Goal: Task Accomplishment & Management: Use online tool/utility

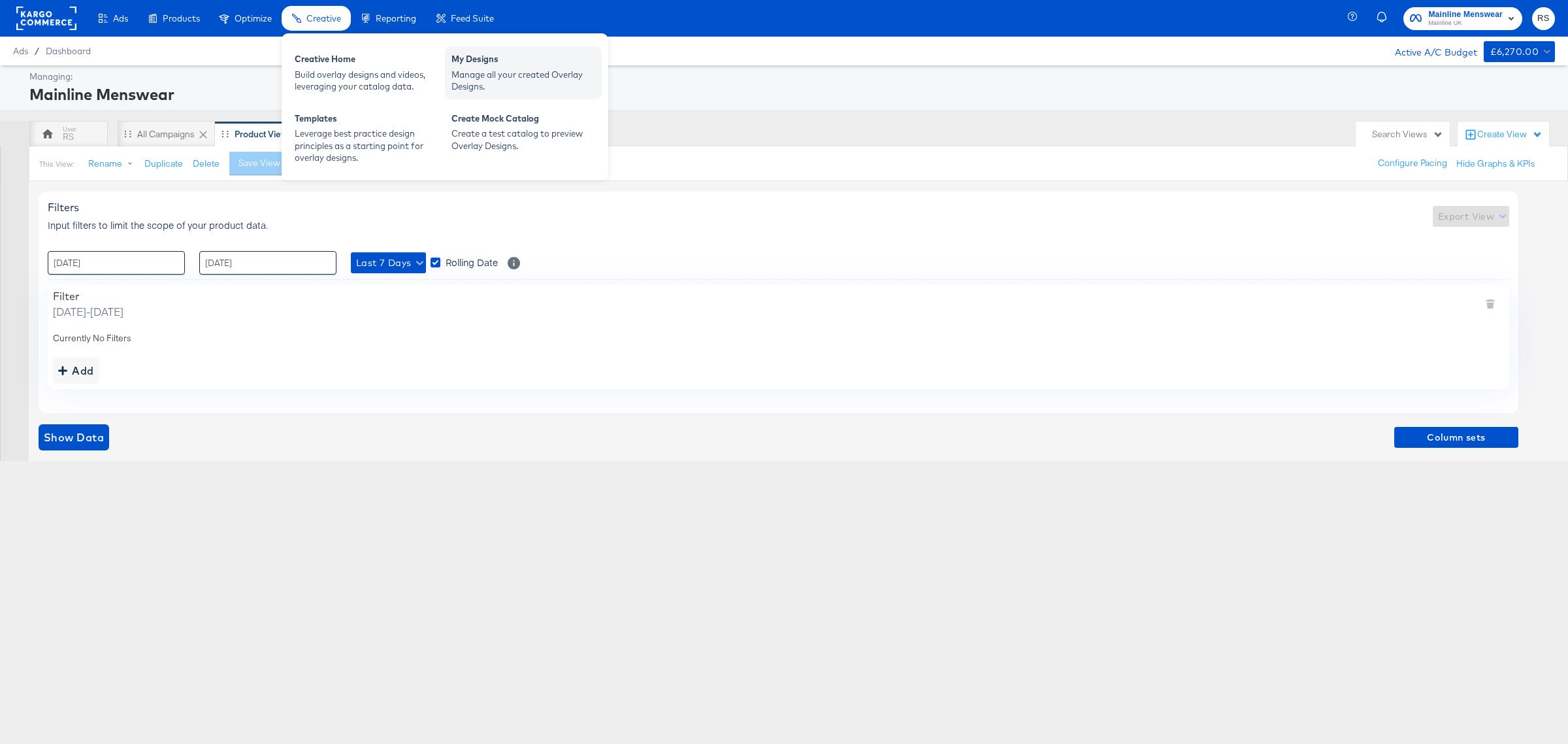
click at [560, 74] on div "Manage all your created Overlay Designs." at bounding box center [523, 80] width 144 height 24
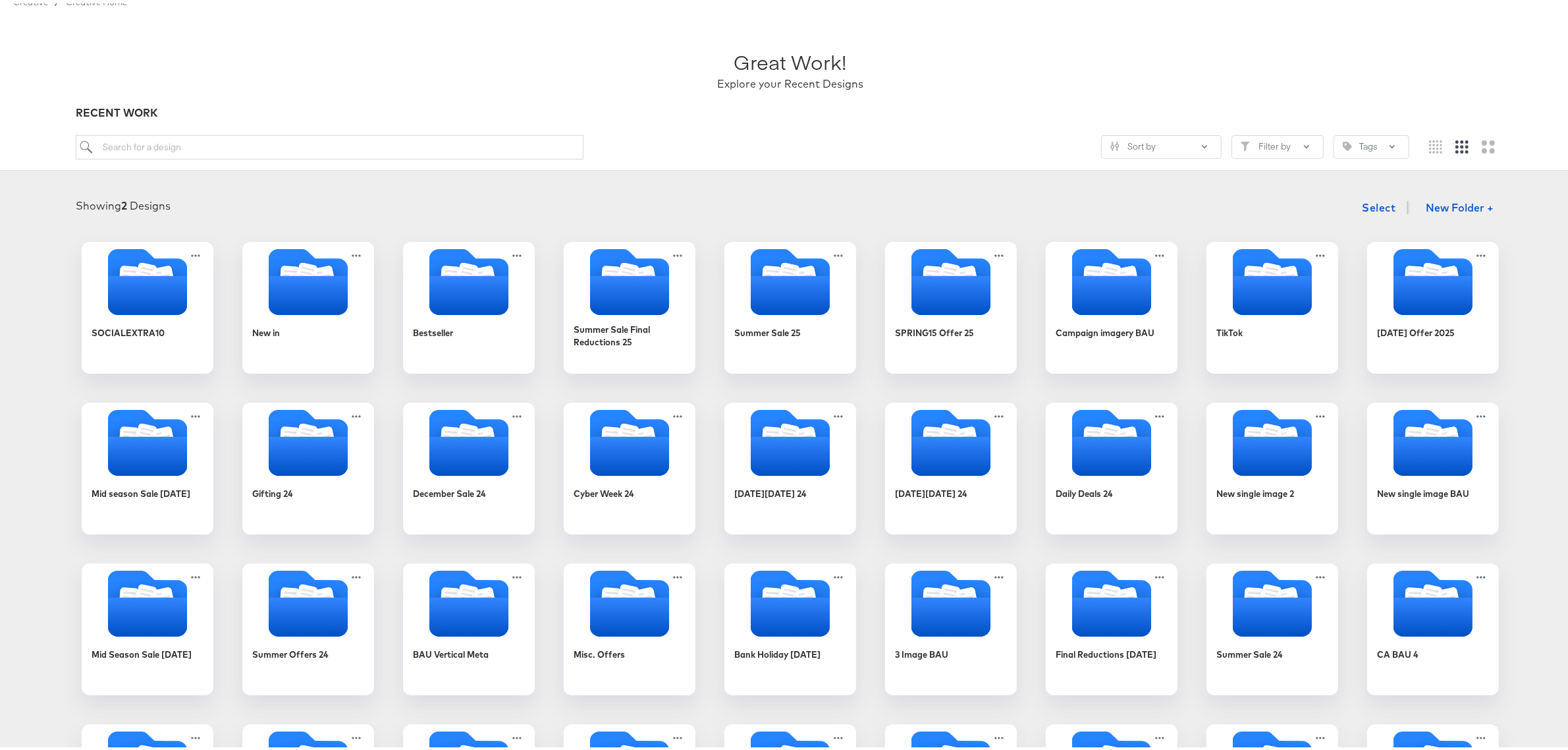
scroll to position [83, 0]
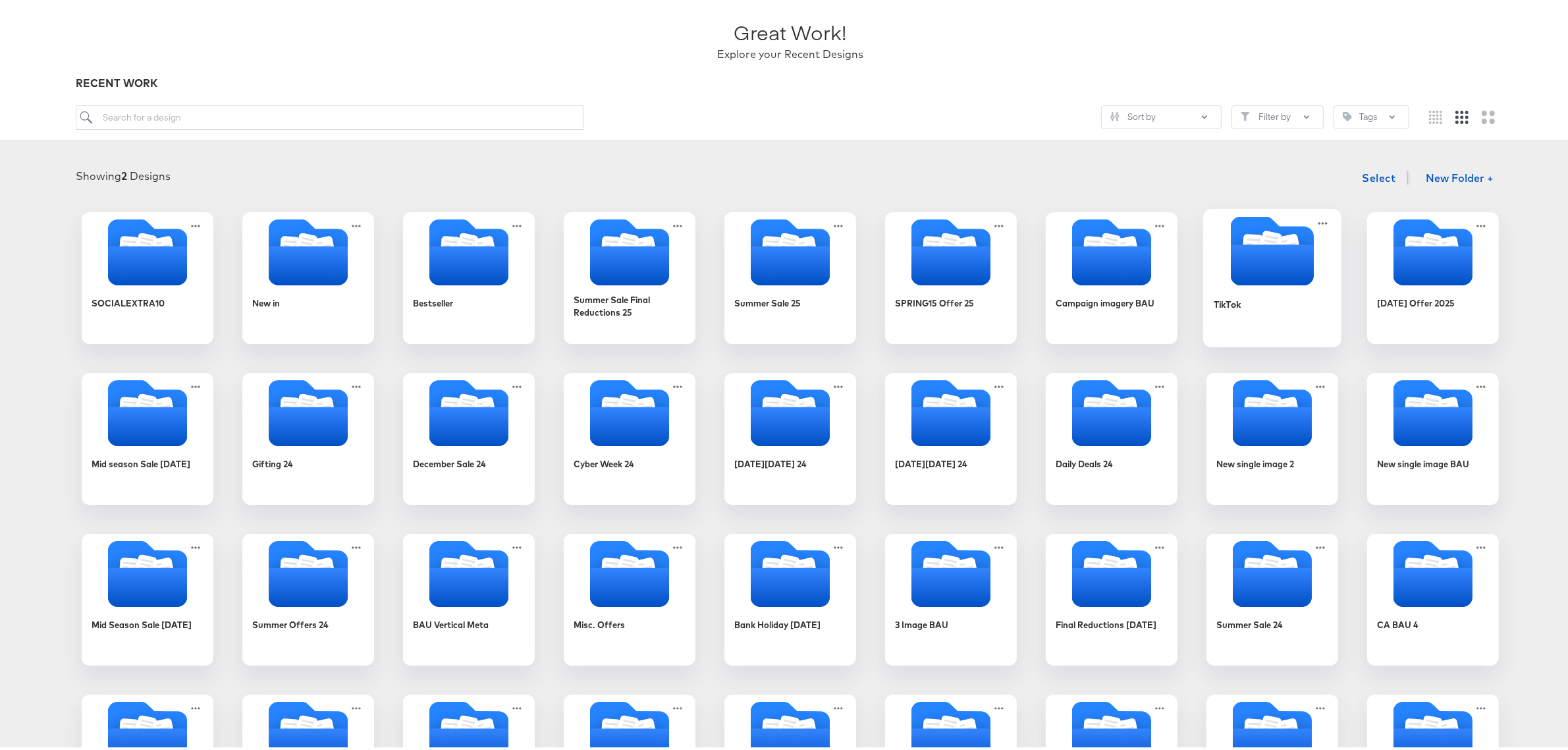
click at [1264, 246] on icon "Folder" at bounding box center [1272, 261] width 83 height 40
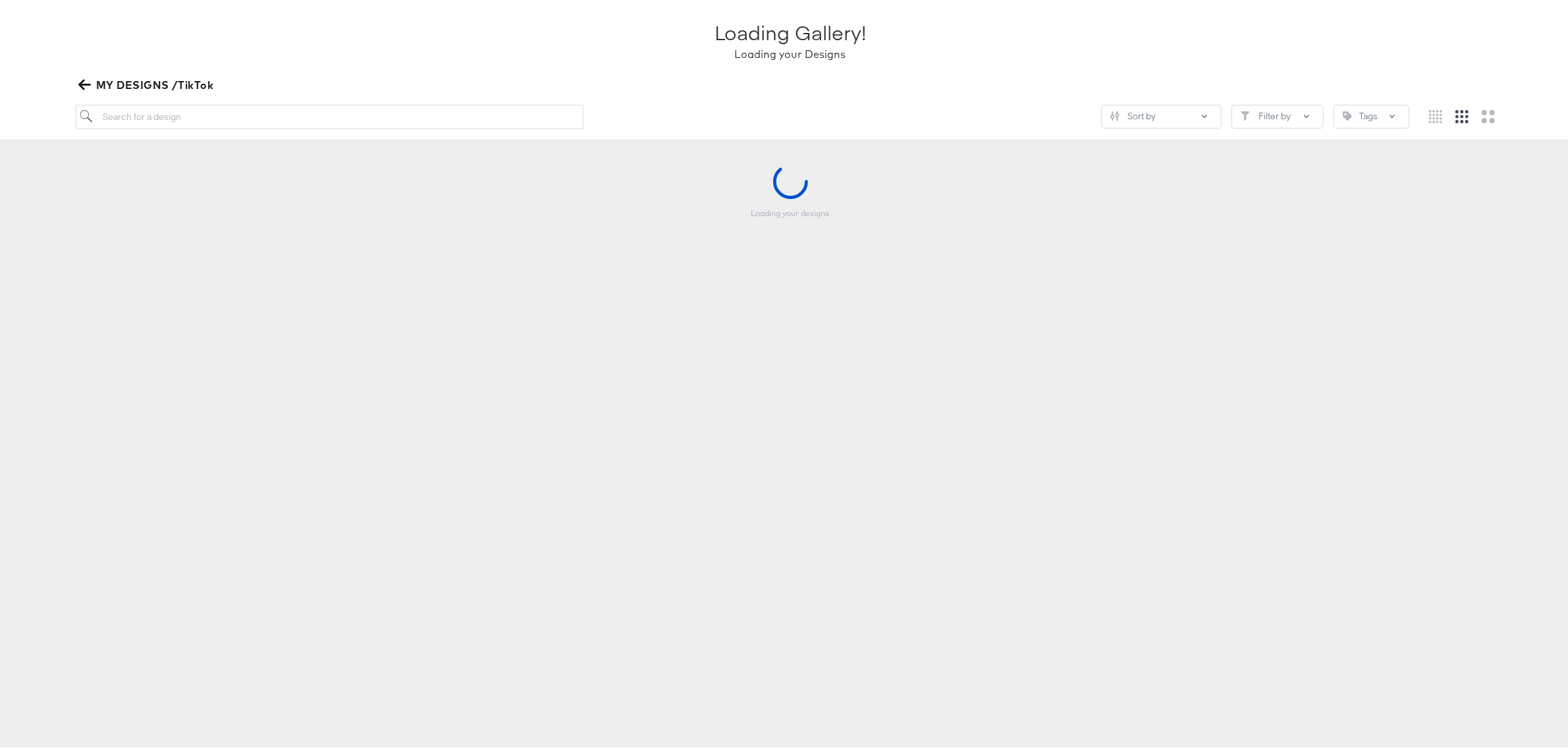
scroll to position [81, 0]
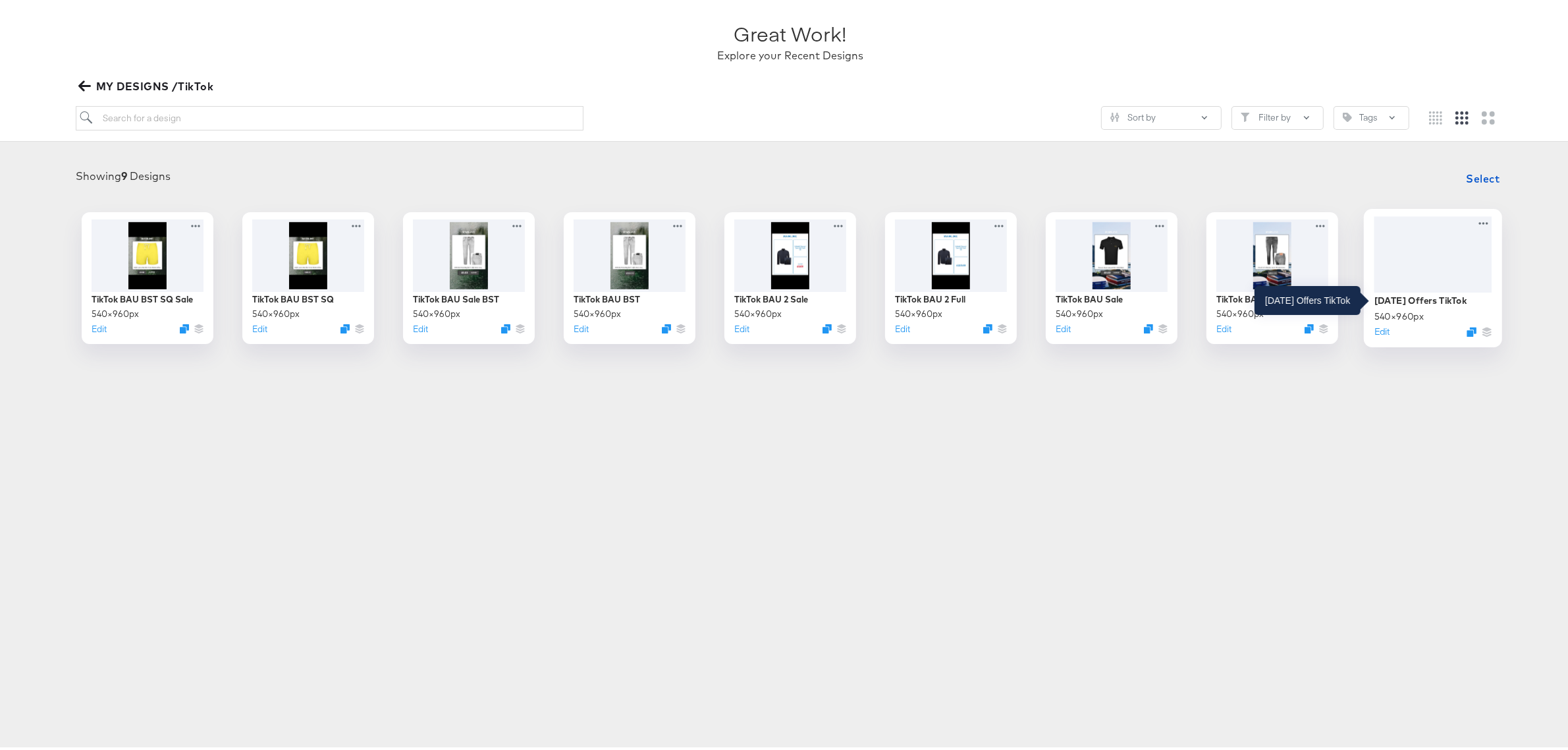
click at [1264, 291] on div "Easter Offers TikTok" at bounding box center [1421, 297] width 92 height 13
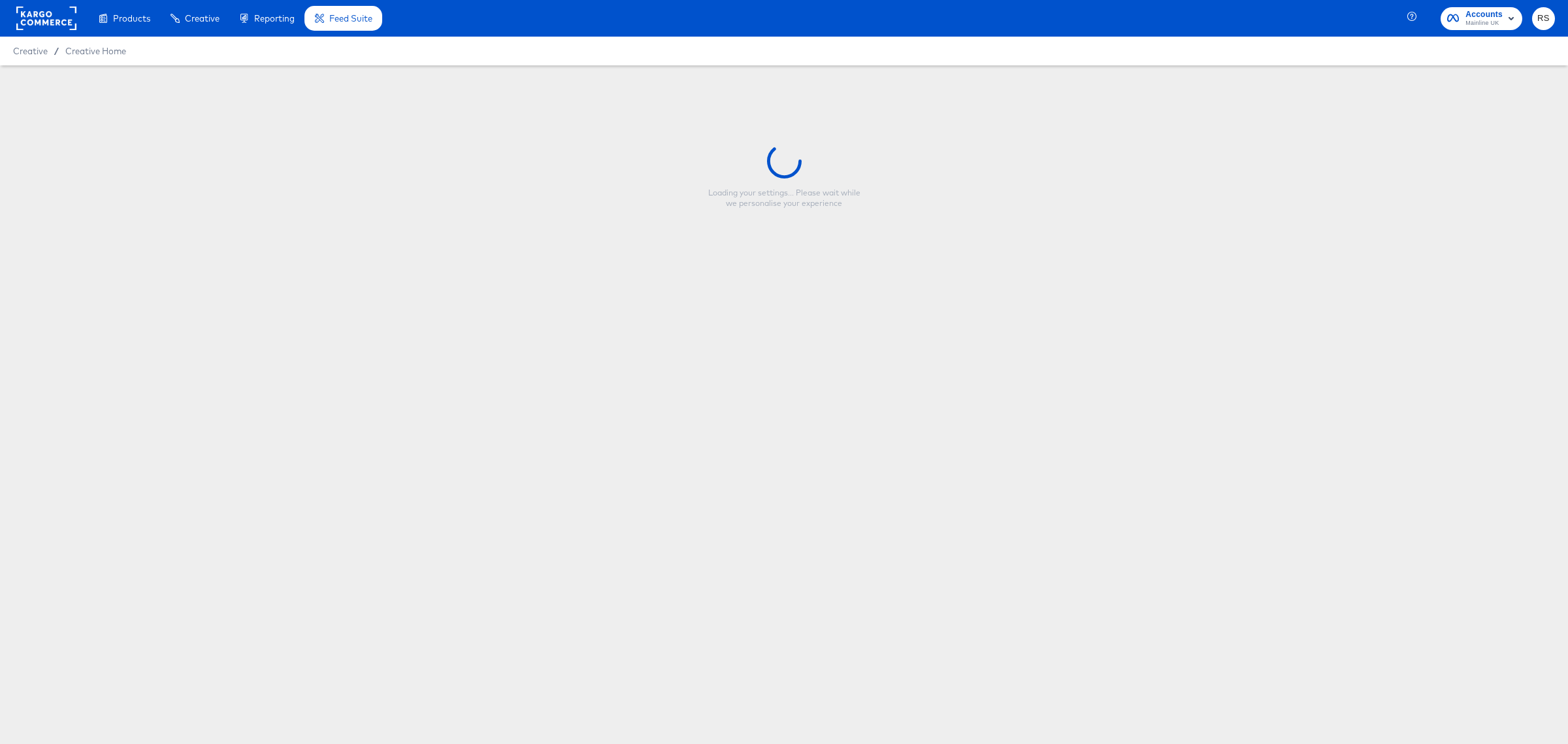
type input "Easter Offers TikTok"
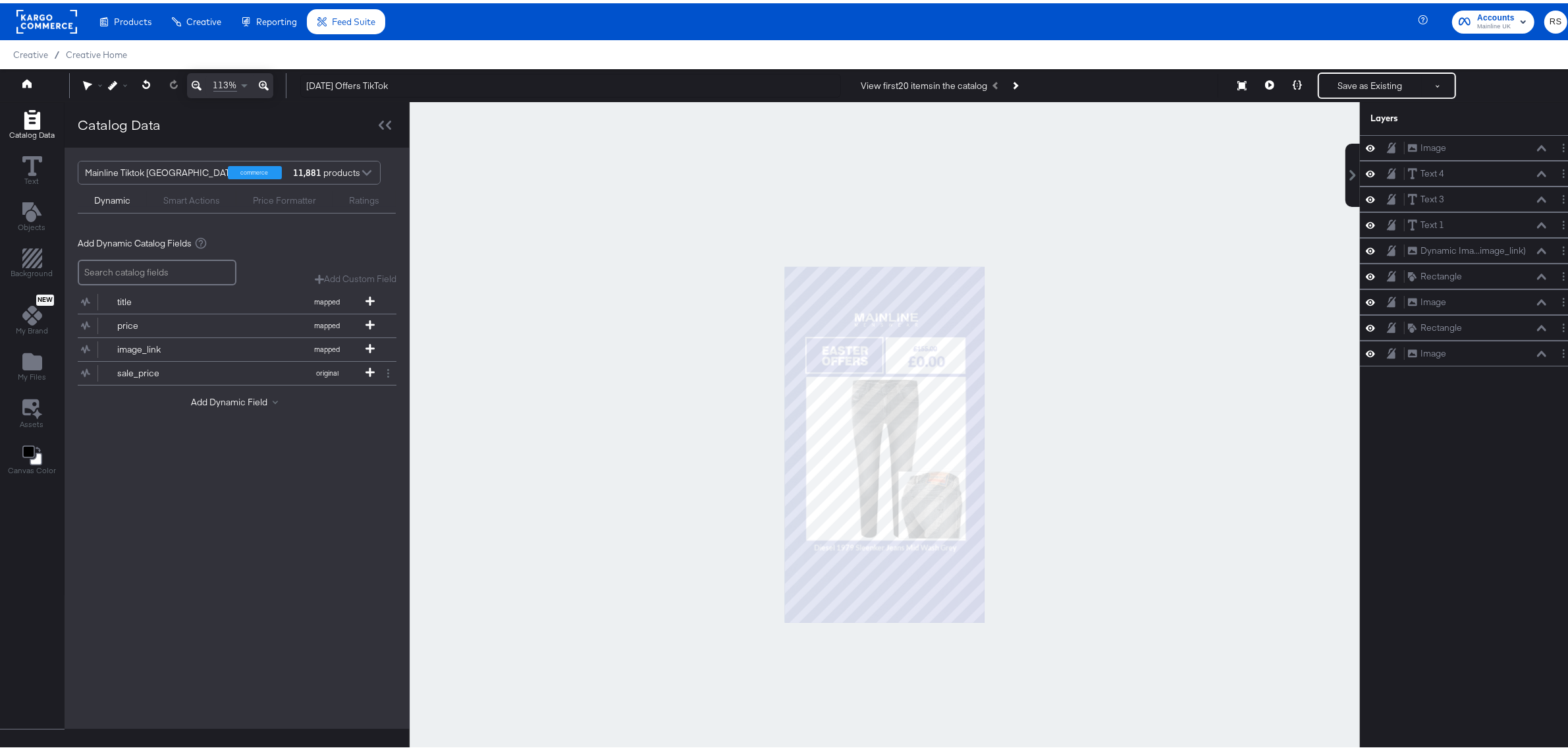
click at [1142, 329] on div at bounding box center [885, 441] width 950 height 685
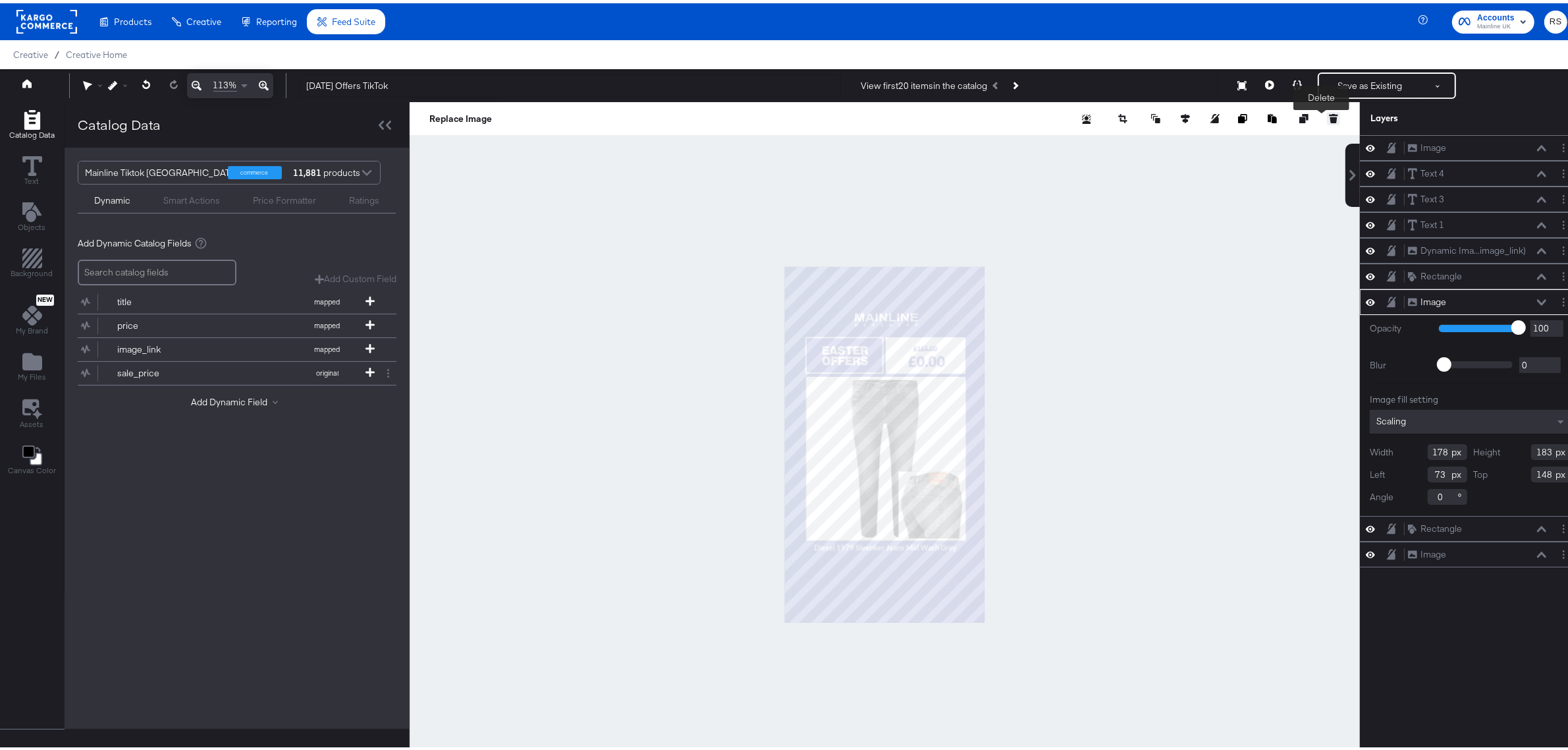
click at [1264, 114] on icon at bounding box center [1334, 116] width 10 height 10
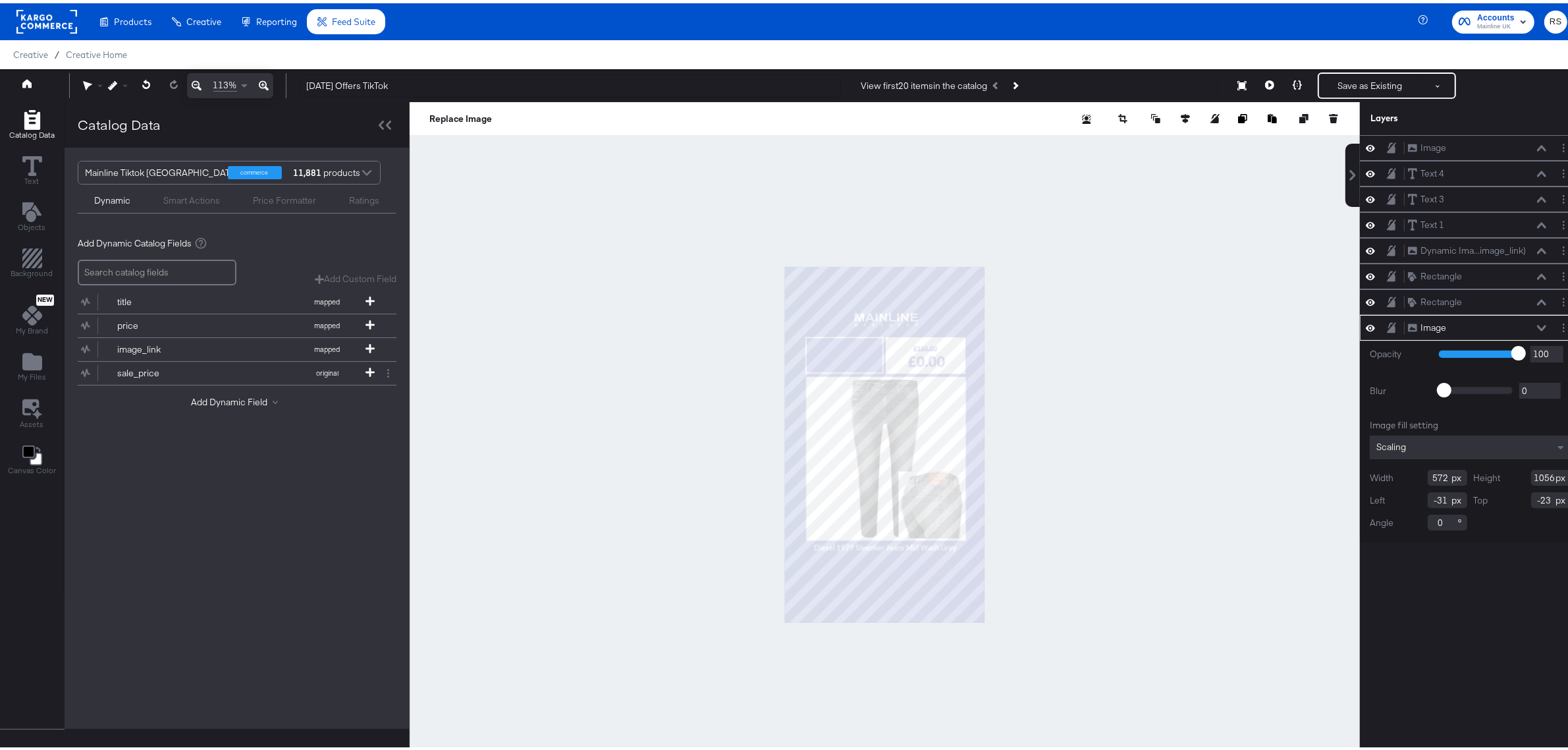
click at [1264, 116] on div "Replace Image" at bounding box center [885, 116] width 950 height 33
click at [1264, 113] on icon at bounding box center [1334, 116] width 10 height 10
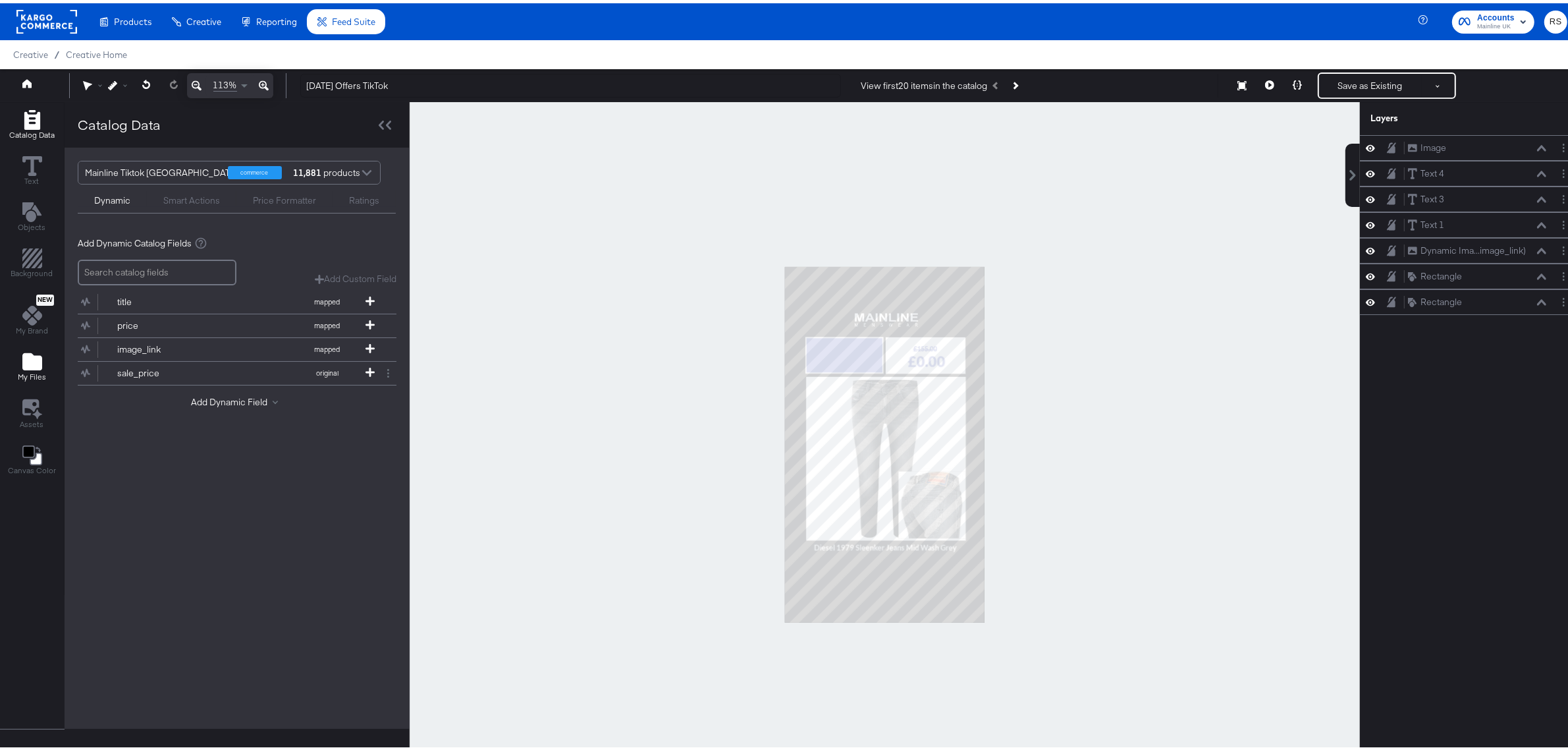
click at [30, 357] on icon "Add Files" at bounding box center [32, 358] width 20 height 17
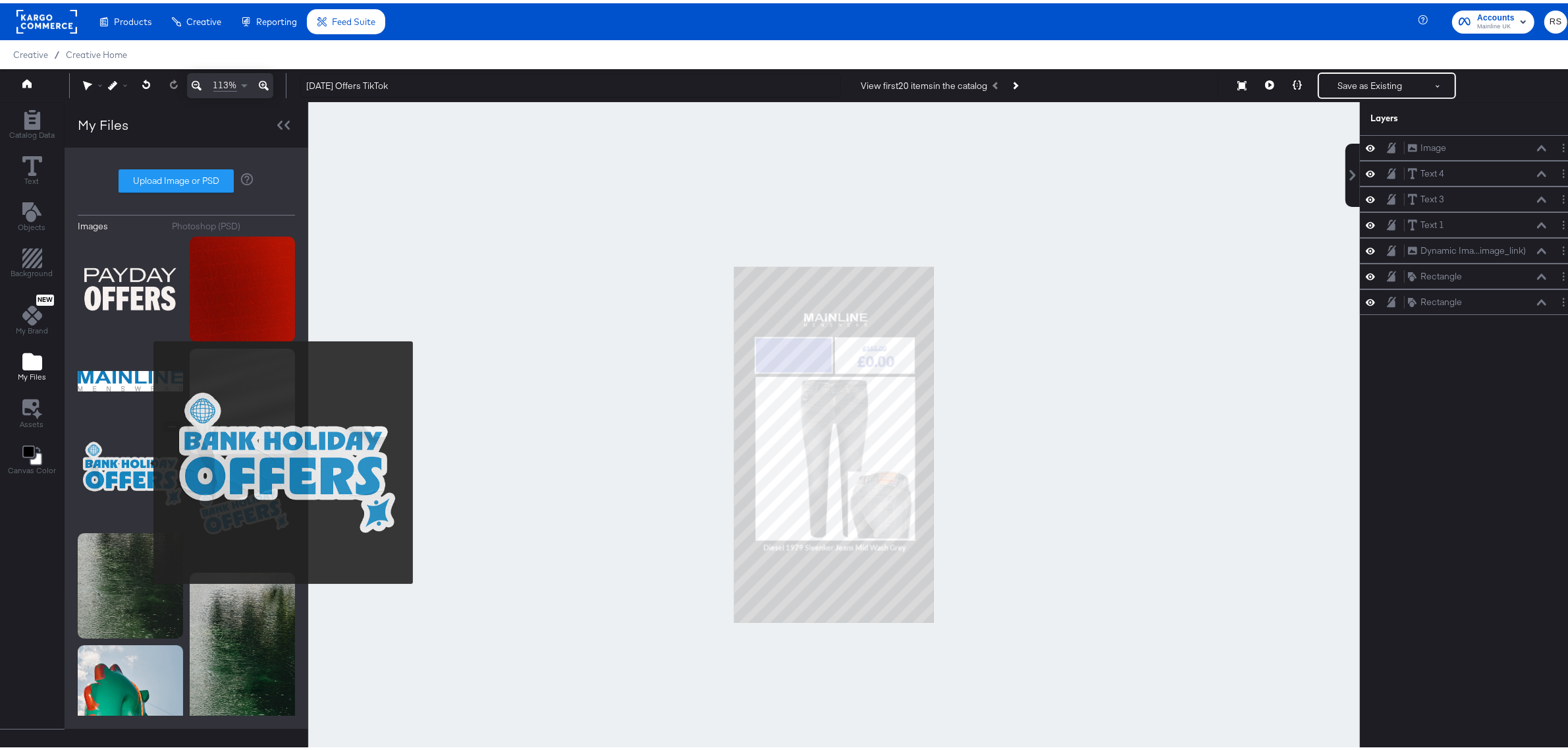
click at [145, 459] on img at bounding box center [130, 470] width 105 height 105
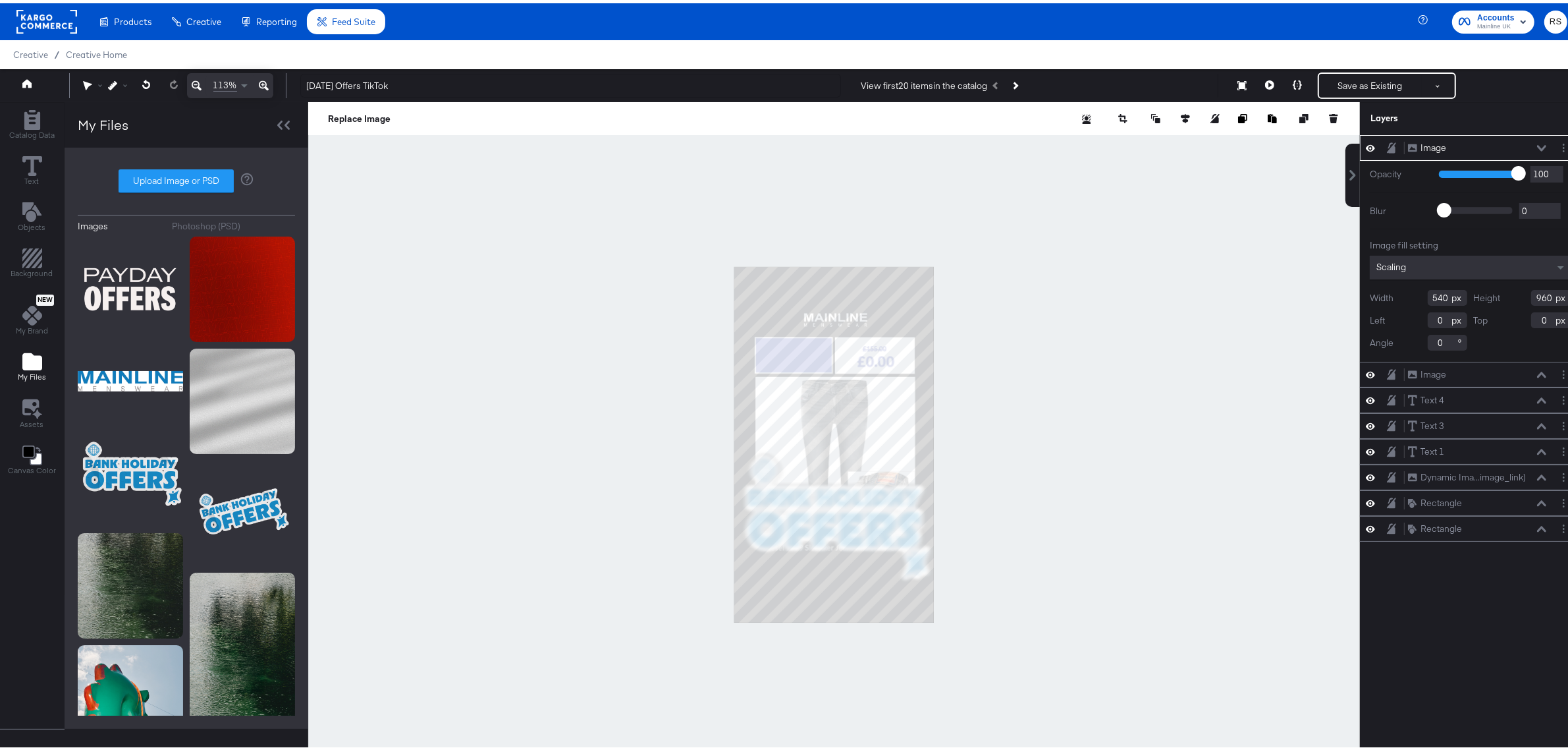
type input "567"
type input "393"
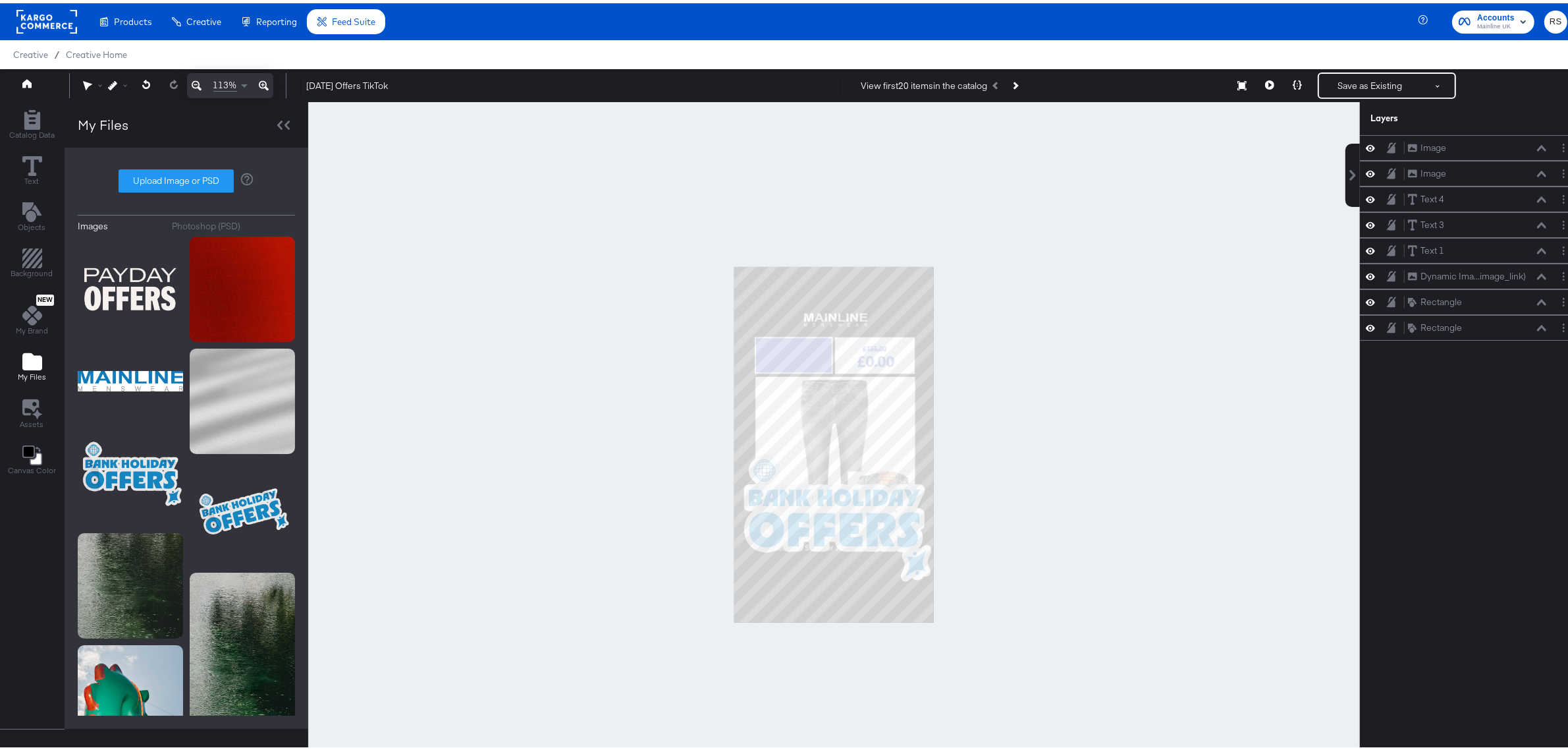
click at [822, 466] on div at bounding box center [834, 441] width 1052 height 685
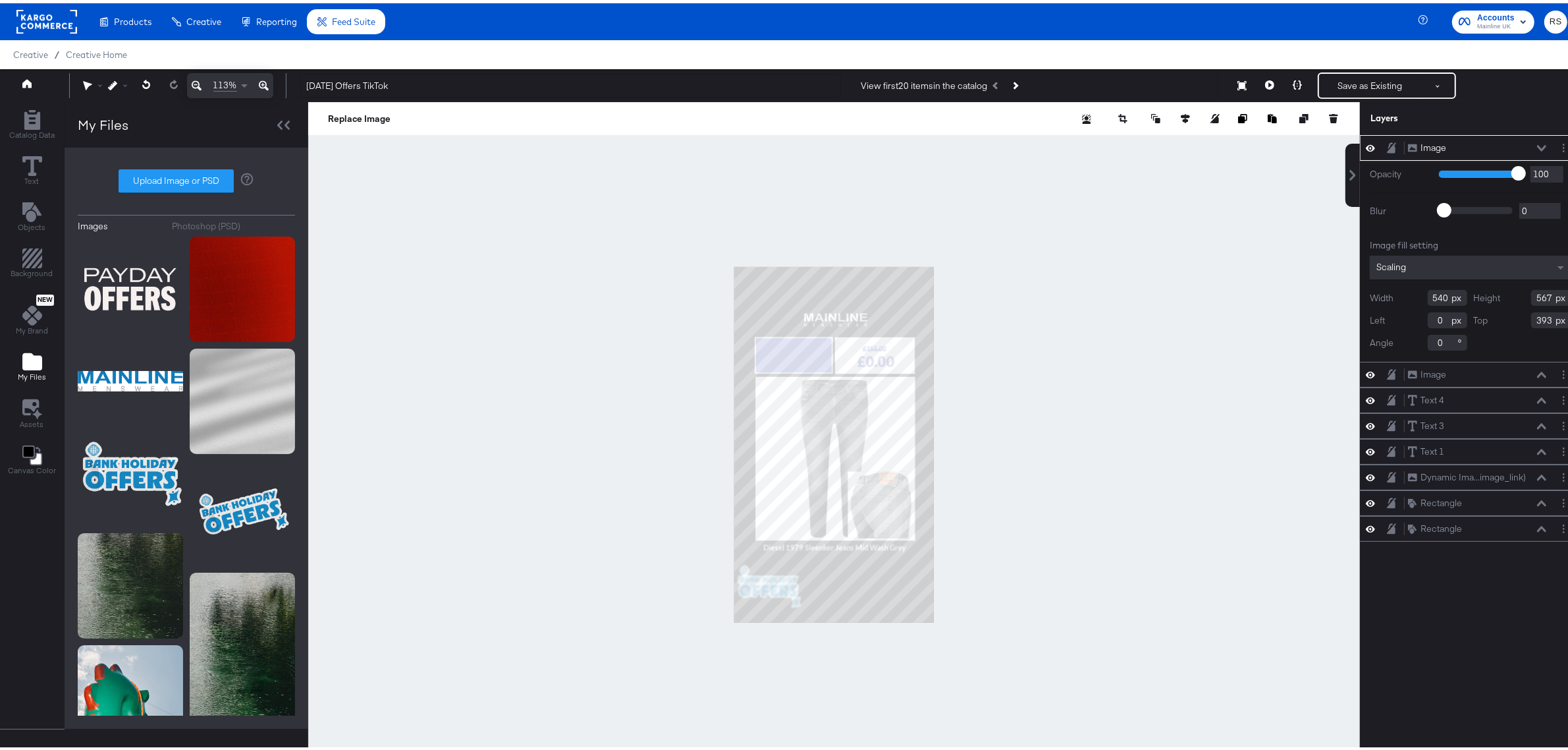
type input "184"
type input "195"
type input "765"
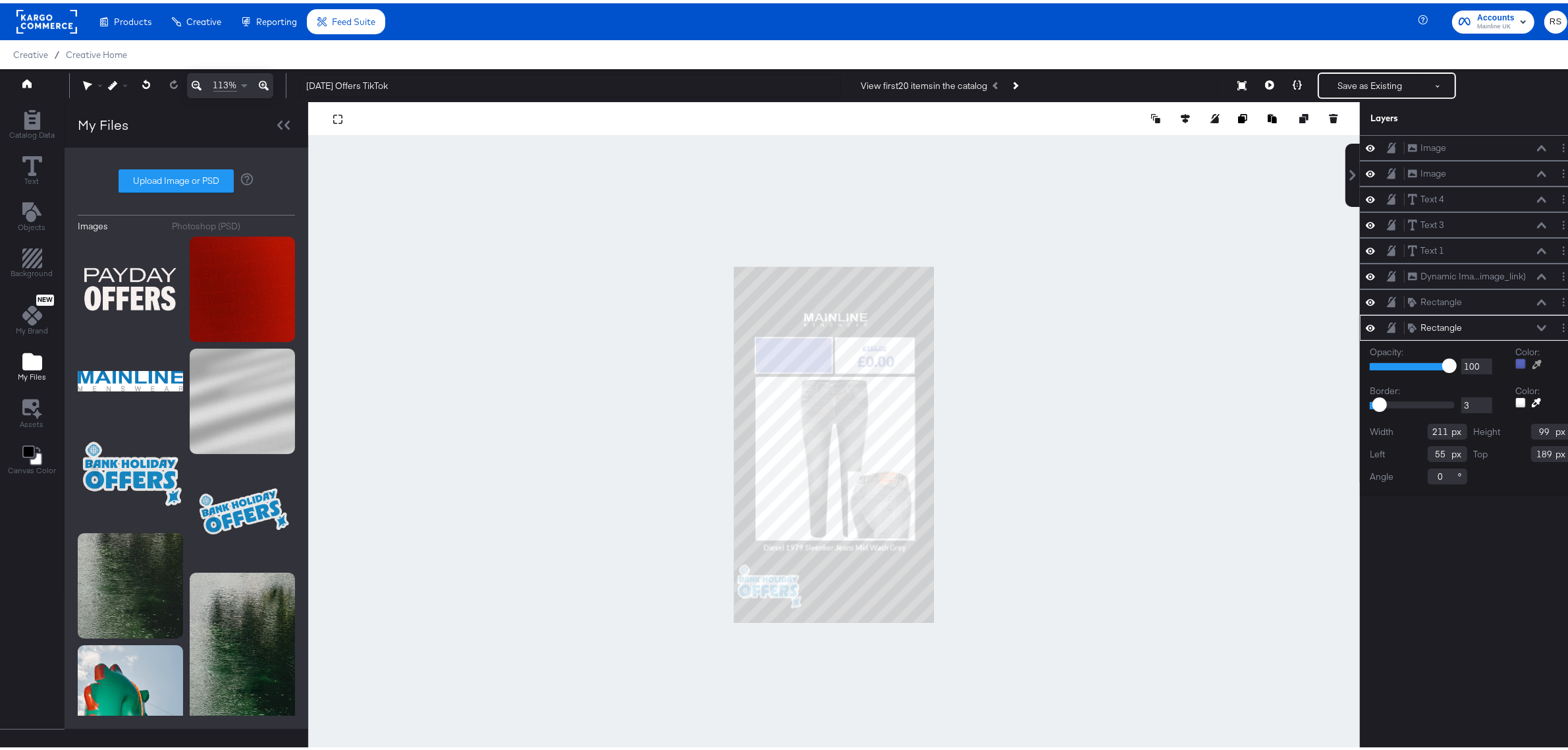
click at [1264, 366] on icon at bounding box center [1537, 361] width 10 height 10
click at [269, 87] on button at bounding box center [264, 83] width 19 height 25
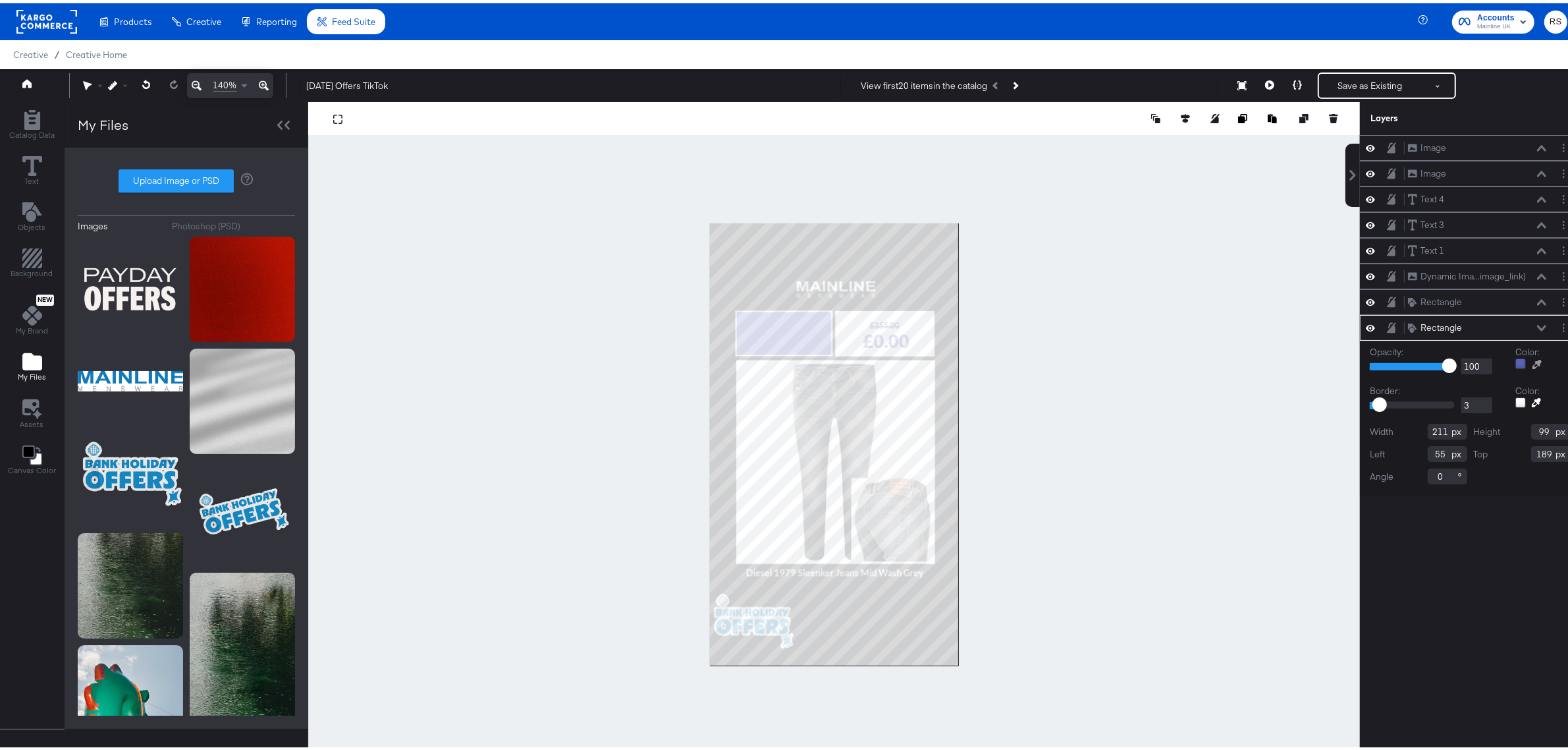
click at [268, 87] on icon at bounding box center [264, 83] width 10 height 10
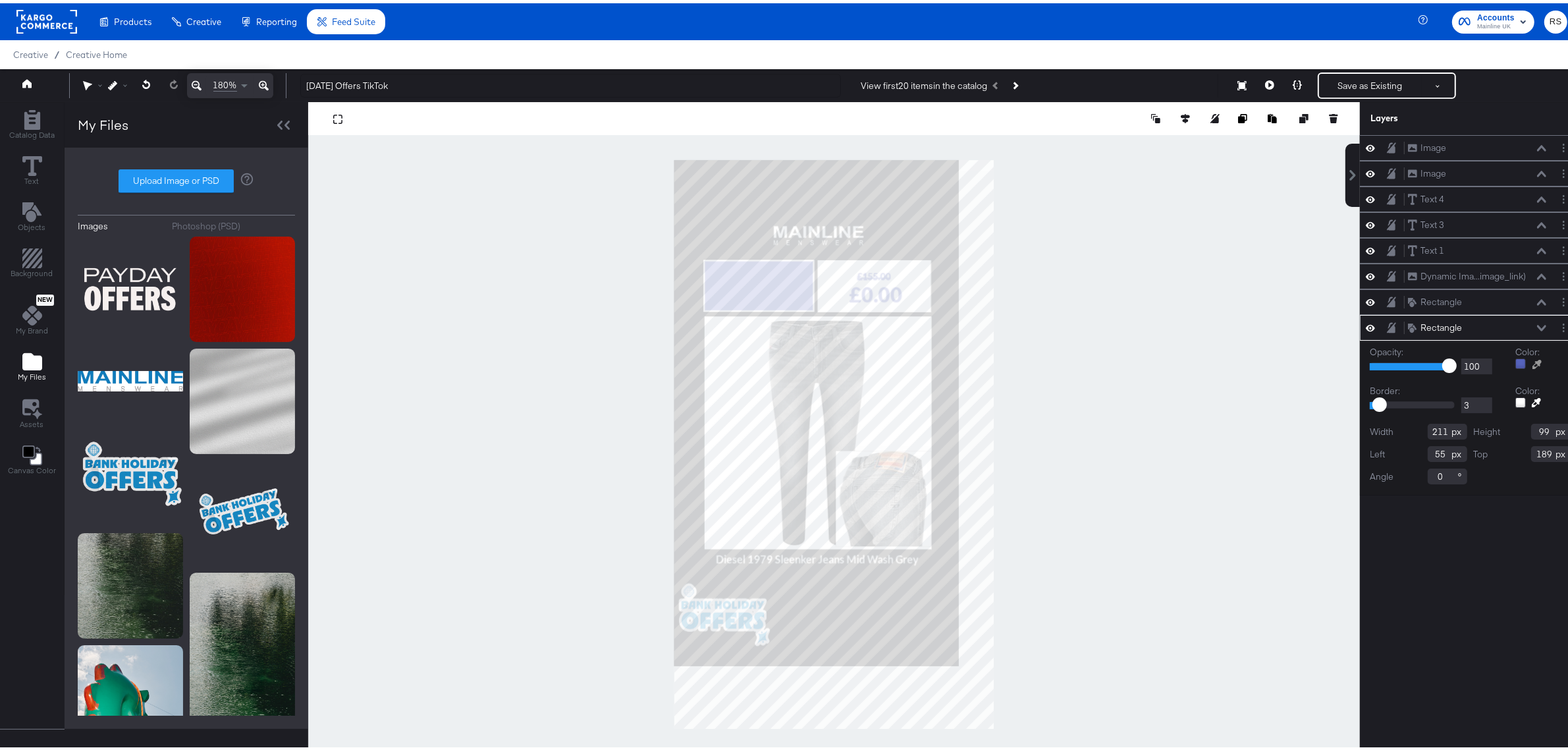
click at [268, 87] on icon at bounding box center [264, 83] width 10 height 10
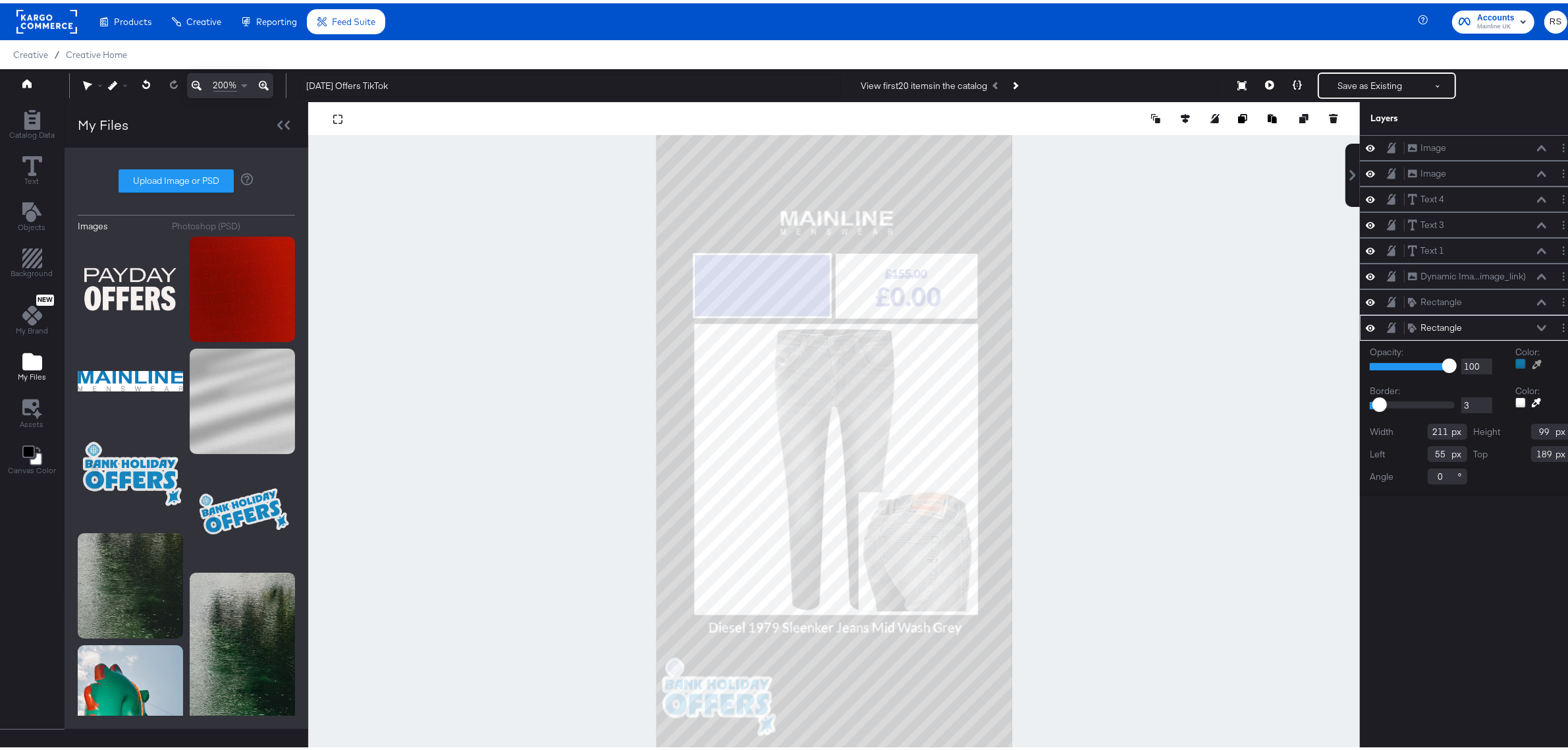
click at [676, 570] on div at bounding box center [834, 441] width 1050 height 685
click at [40, 447] on div "Canvas Color" at bounding box center [32, 456] width 48 height 30
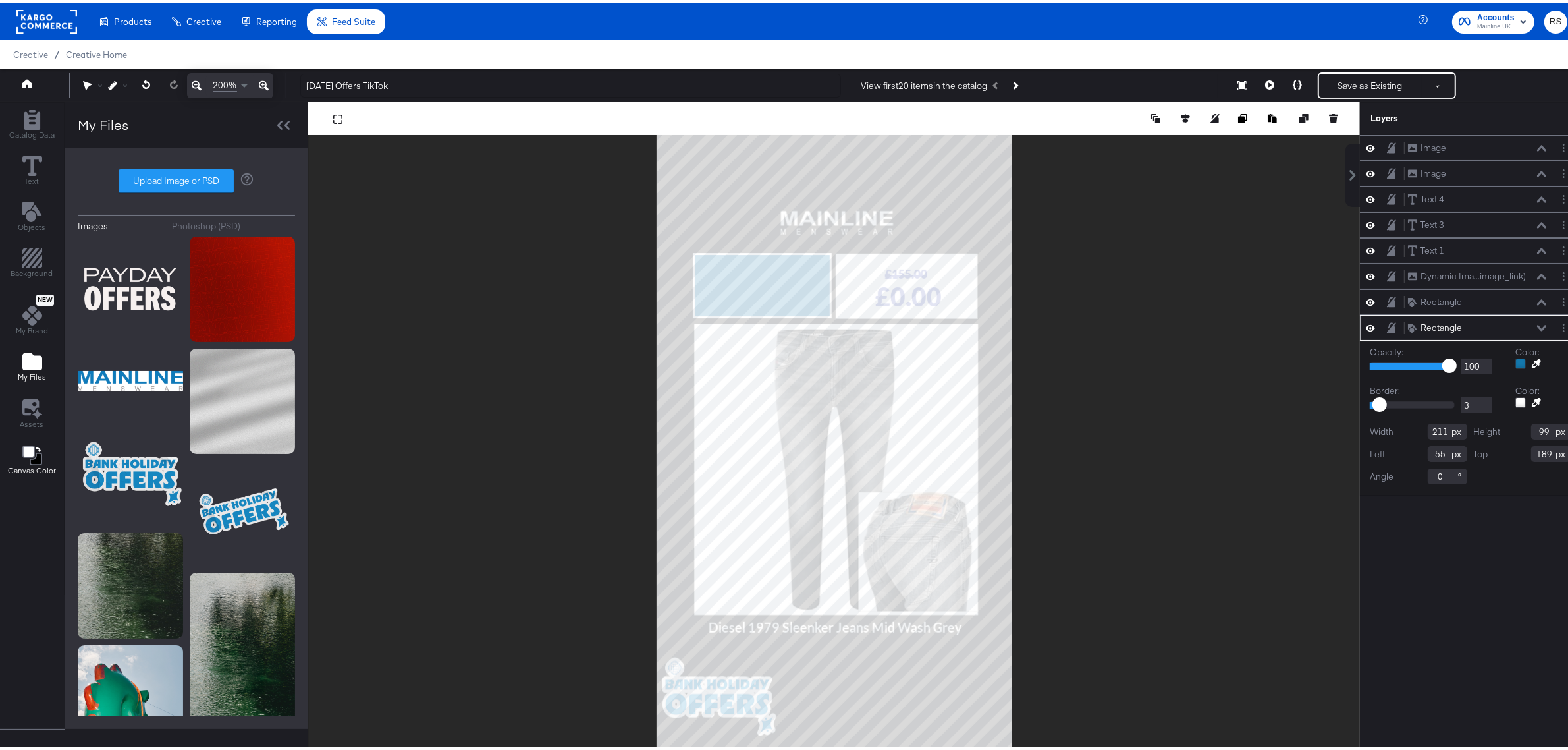
click at [25, 457] on icon "Change Background" at bounding box center [32, 452] width 20 height 20
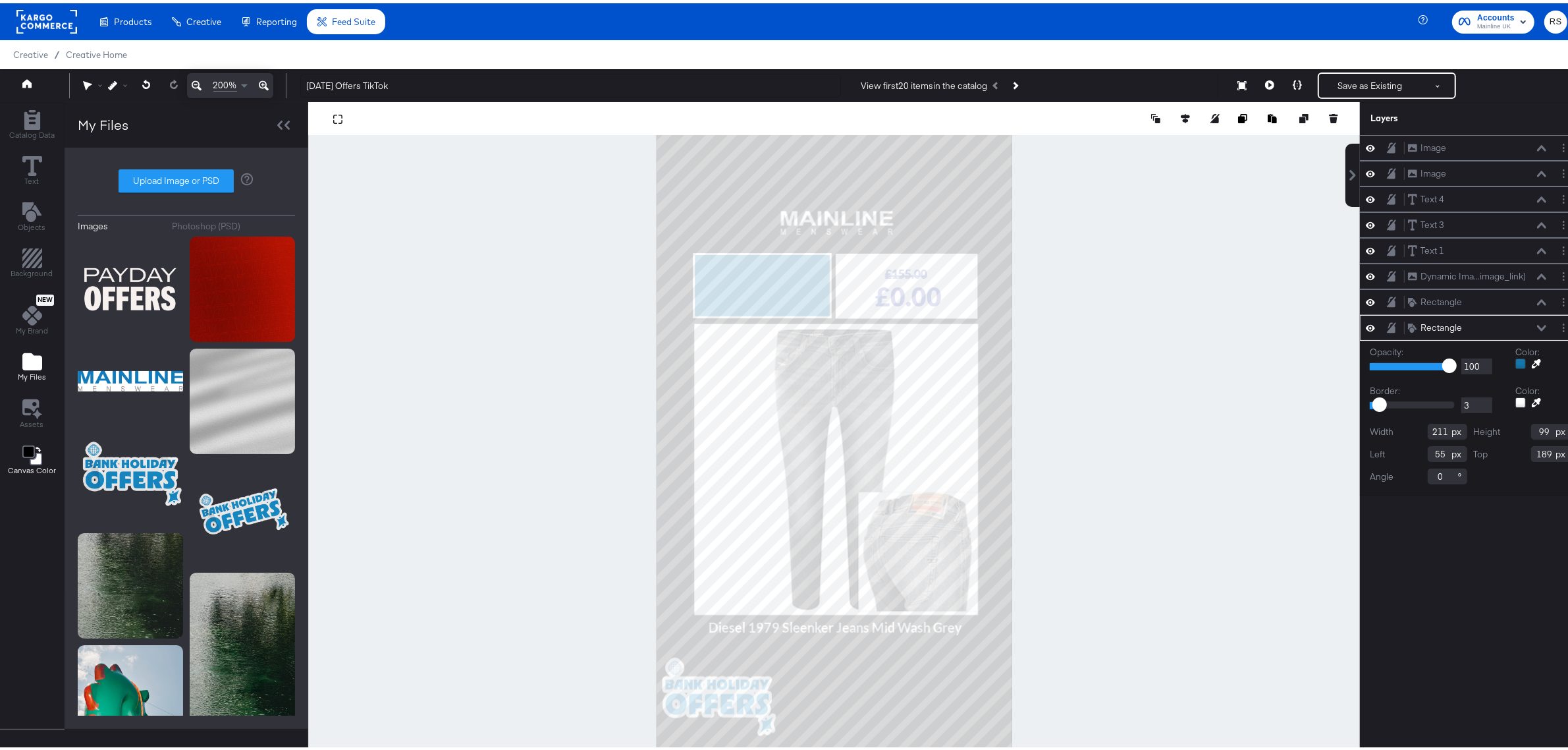
click at [25, 457] on icon "Change Background" at bounding box center [32, 452] width 20 height 20
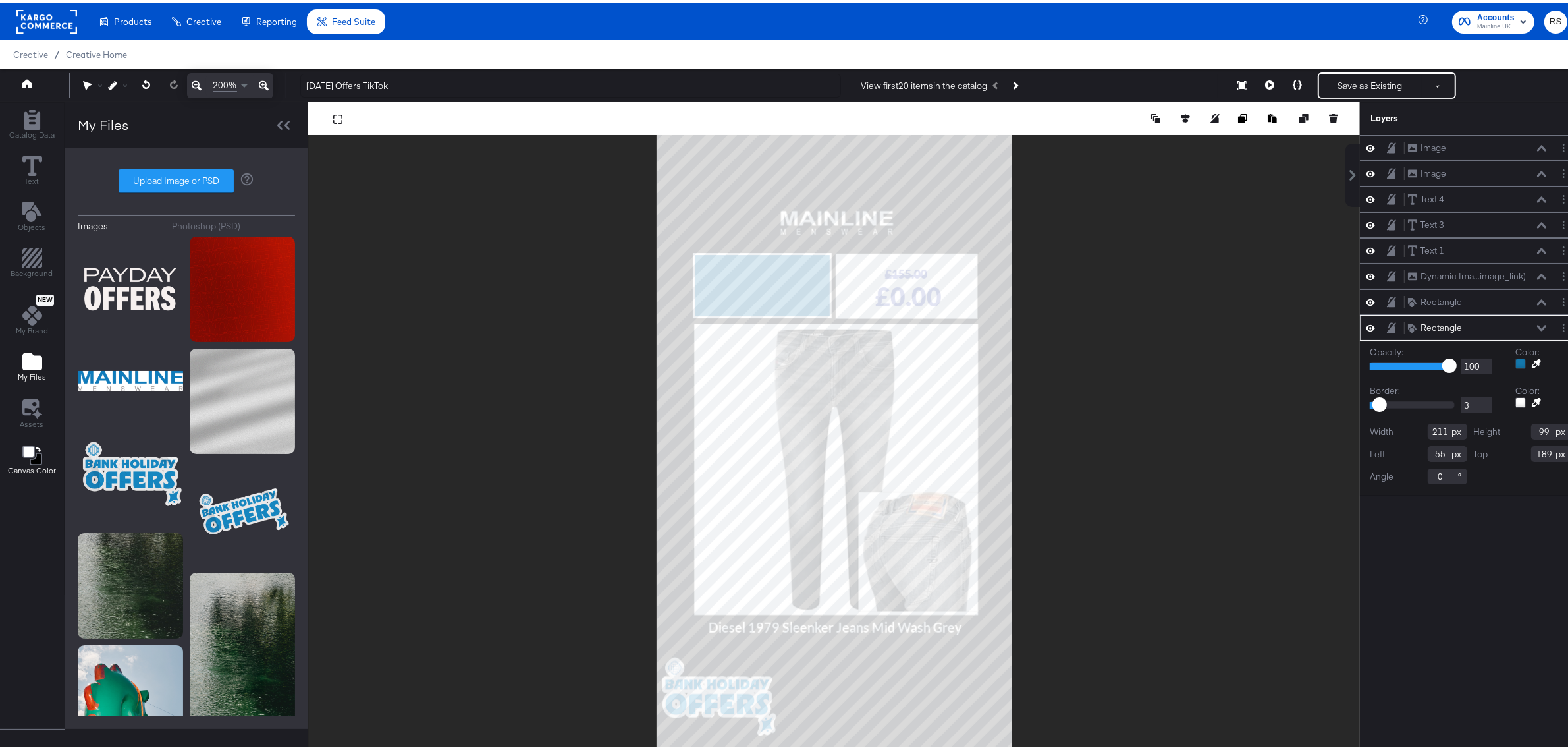
click at [25, 457] on icon "Change Background" at bounding box center [32, 452] width 20 height 20
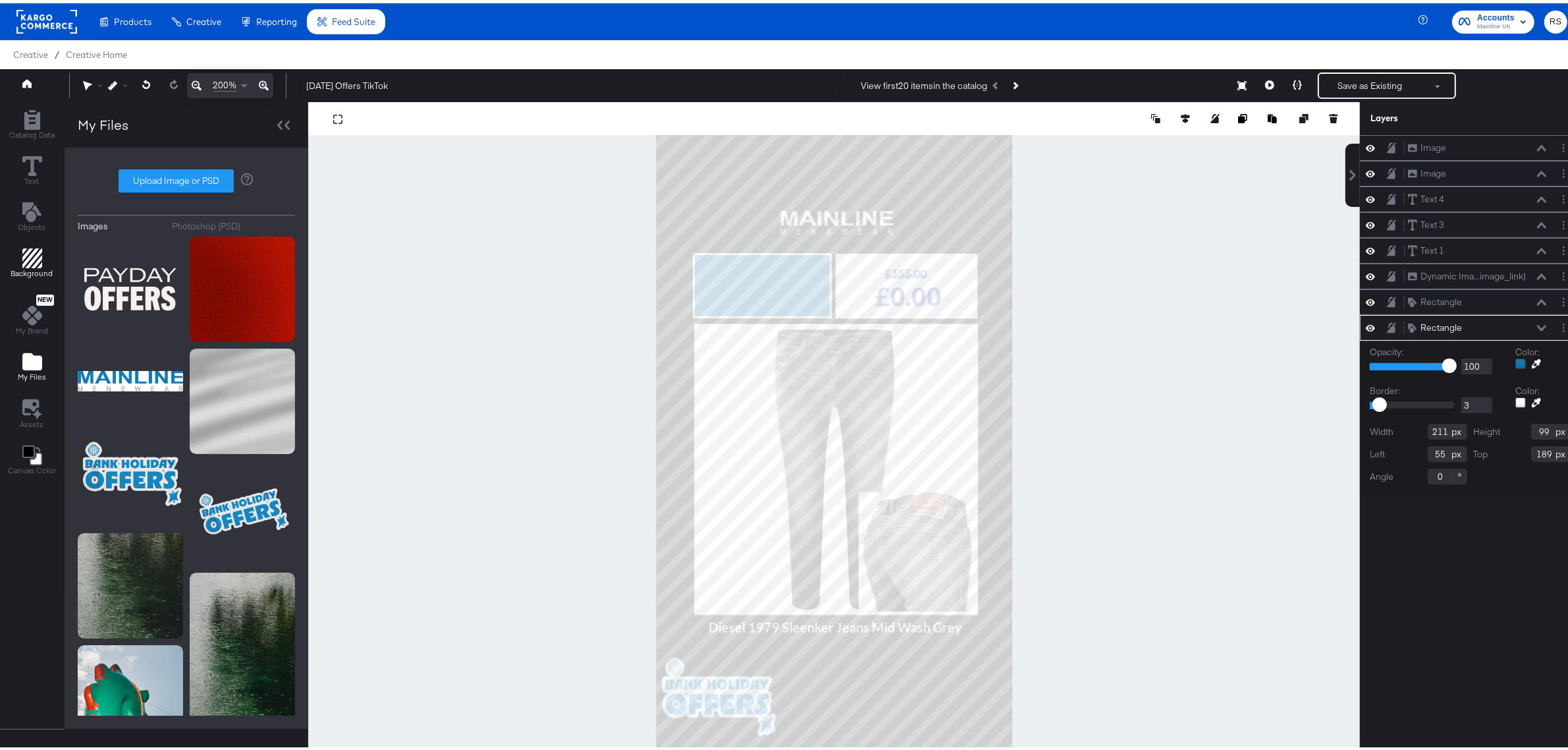
click at [35, 260] on icon "Add Rectangle" at bounding box center [32, 255] width 20 height 20
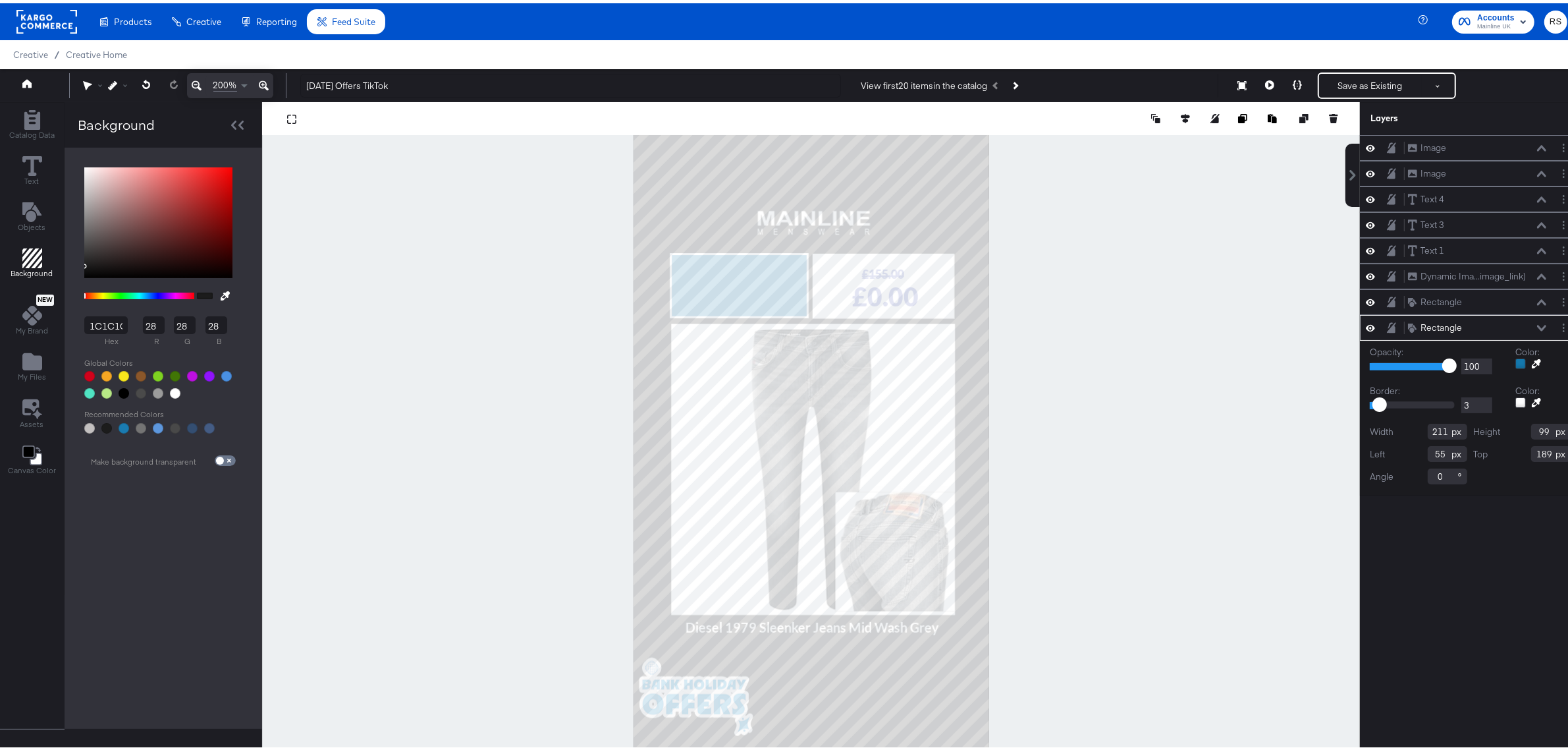
click at [227, 289] on button at bounding box center [225, 292] width 21 height 24
type input "1478AD"
type input "20"
type input "120"
type input "173"
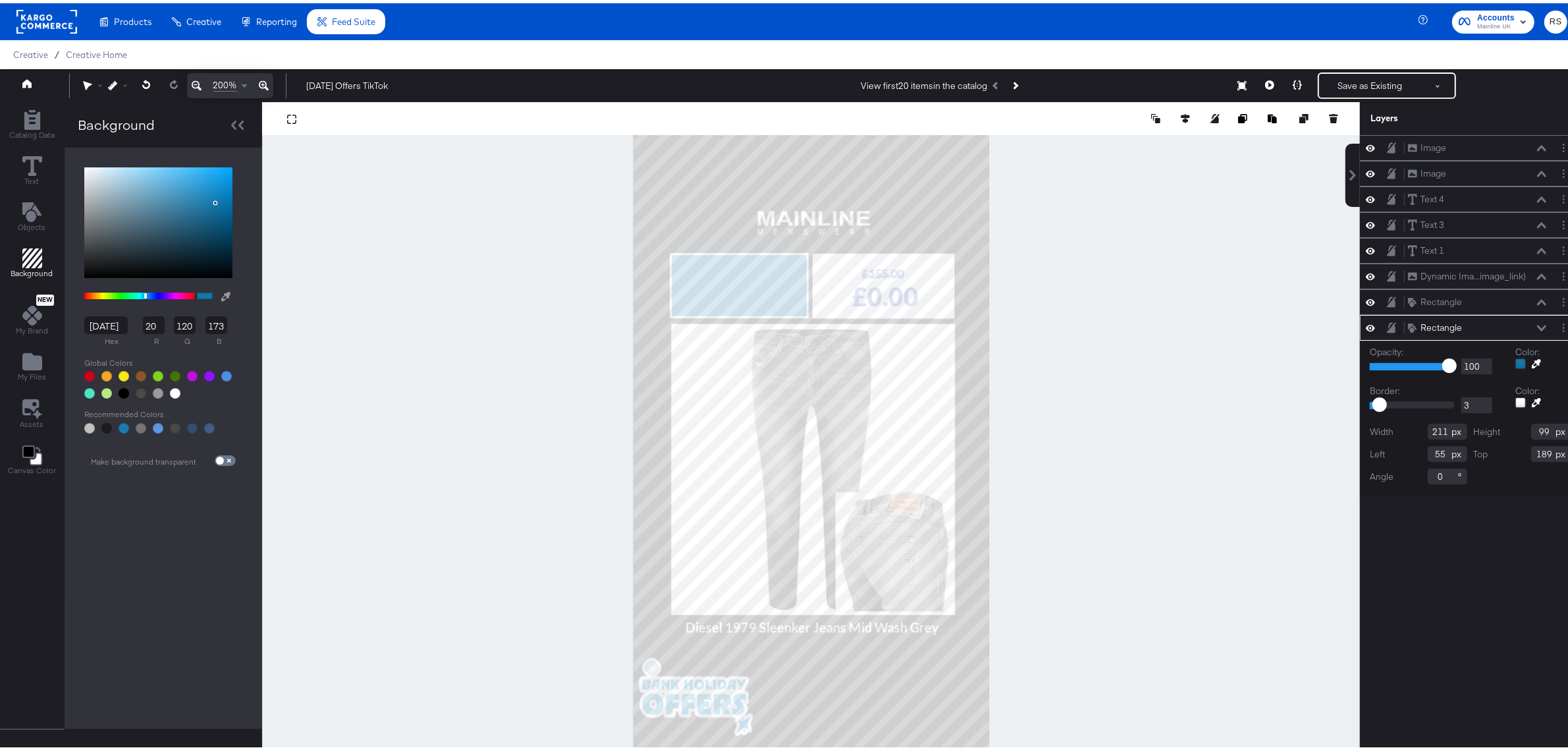
click at [707, 272] on div at bounding box center [810, 441] width 1096 height 685
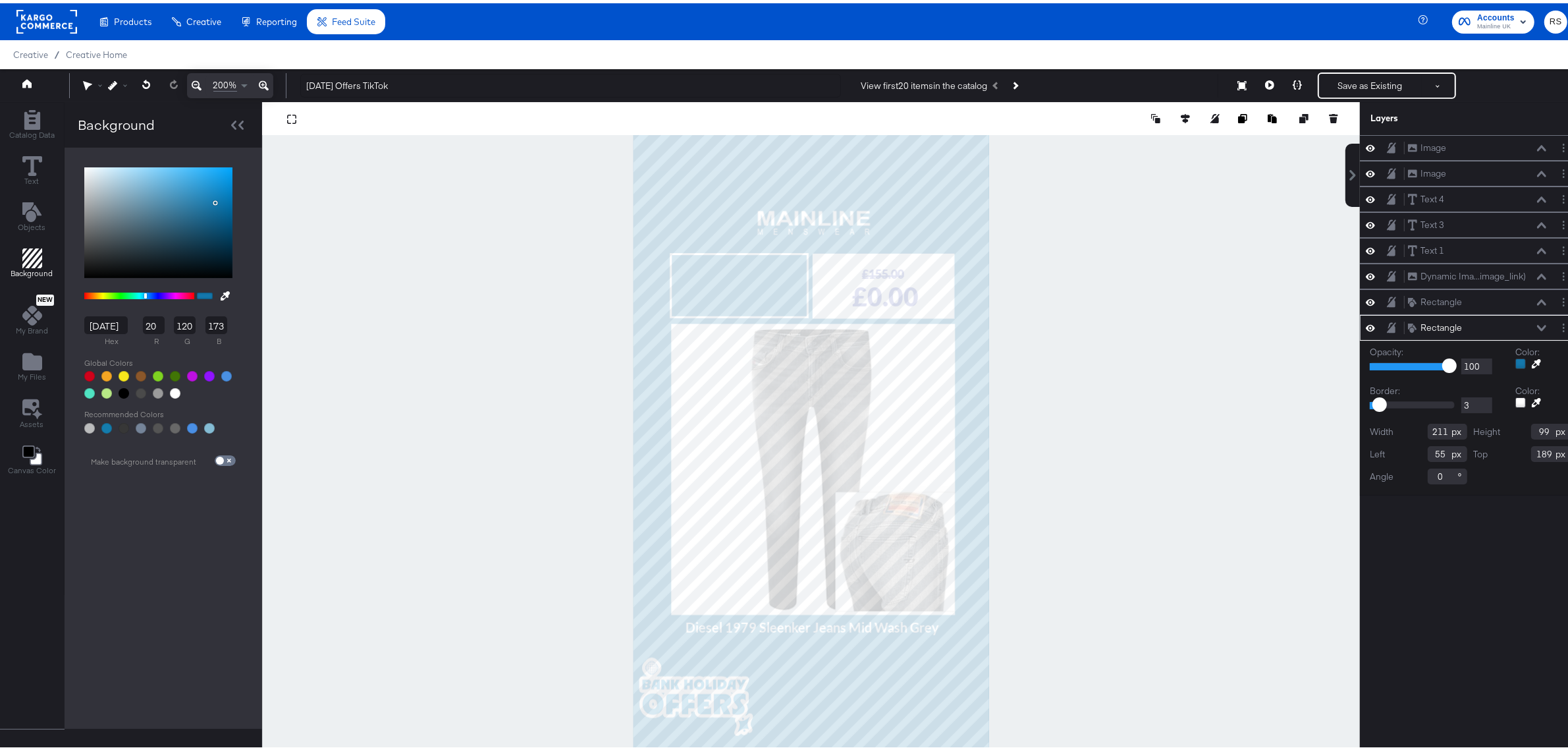
click at [1131, 307] on div at bounding box center [810, 441] width 1097 height 685
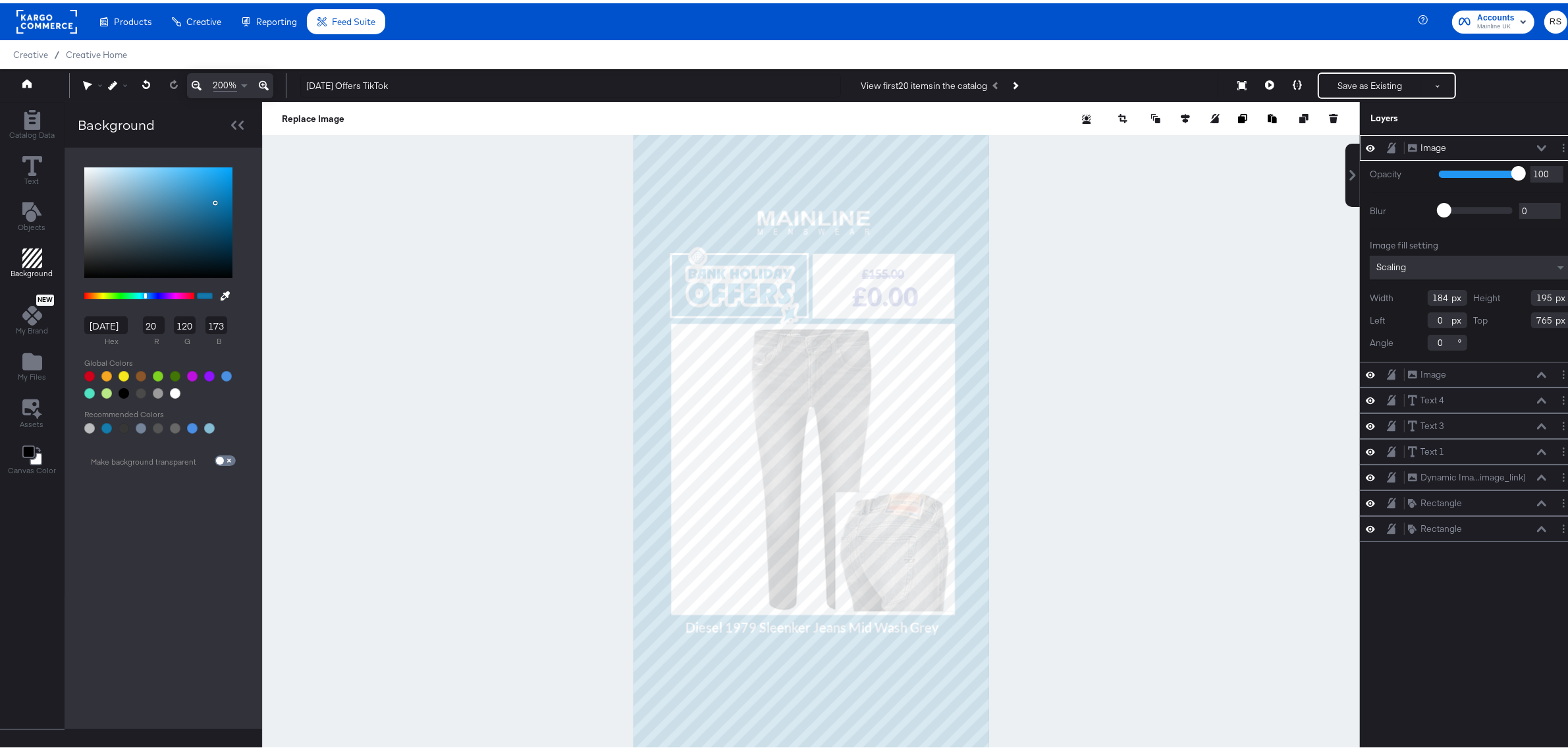
type input "70"
type input "141"
type input "160"
type input "164"
type input "173"
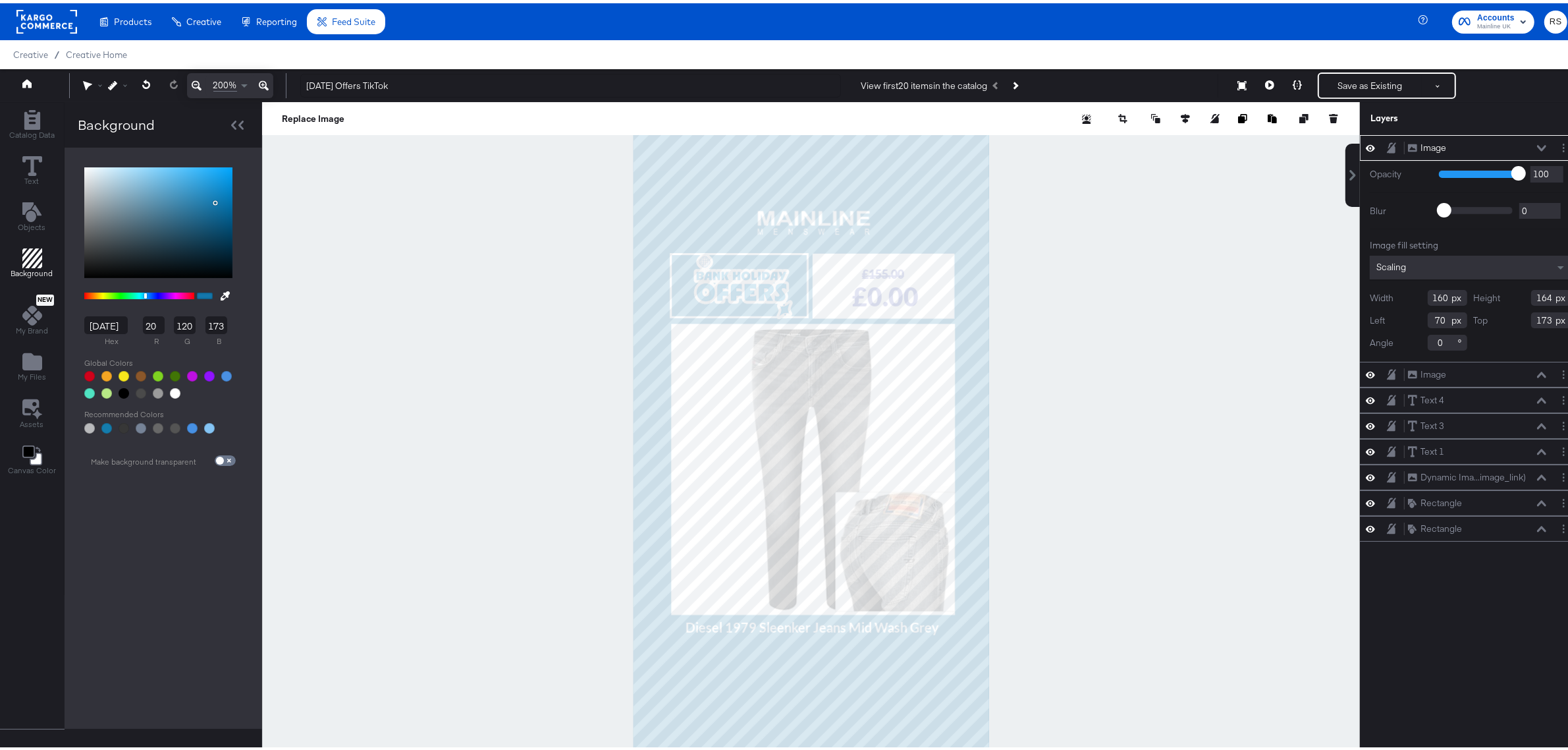
type input "84"
type input "157"
click at [1264, 114] on icon at bounding box center [1334, 116] width 10 height 10
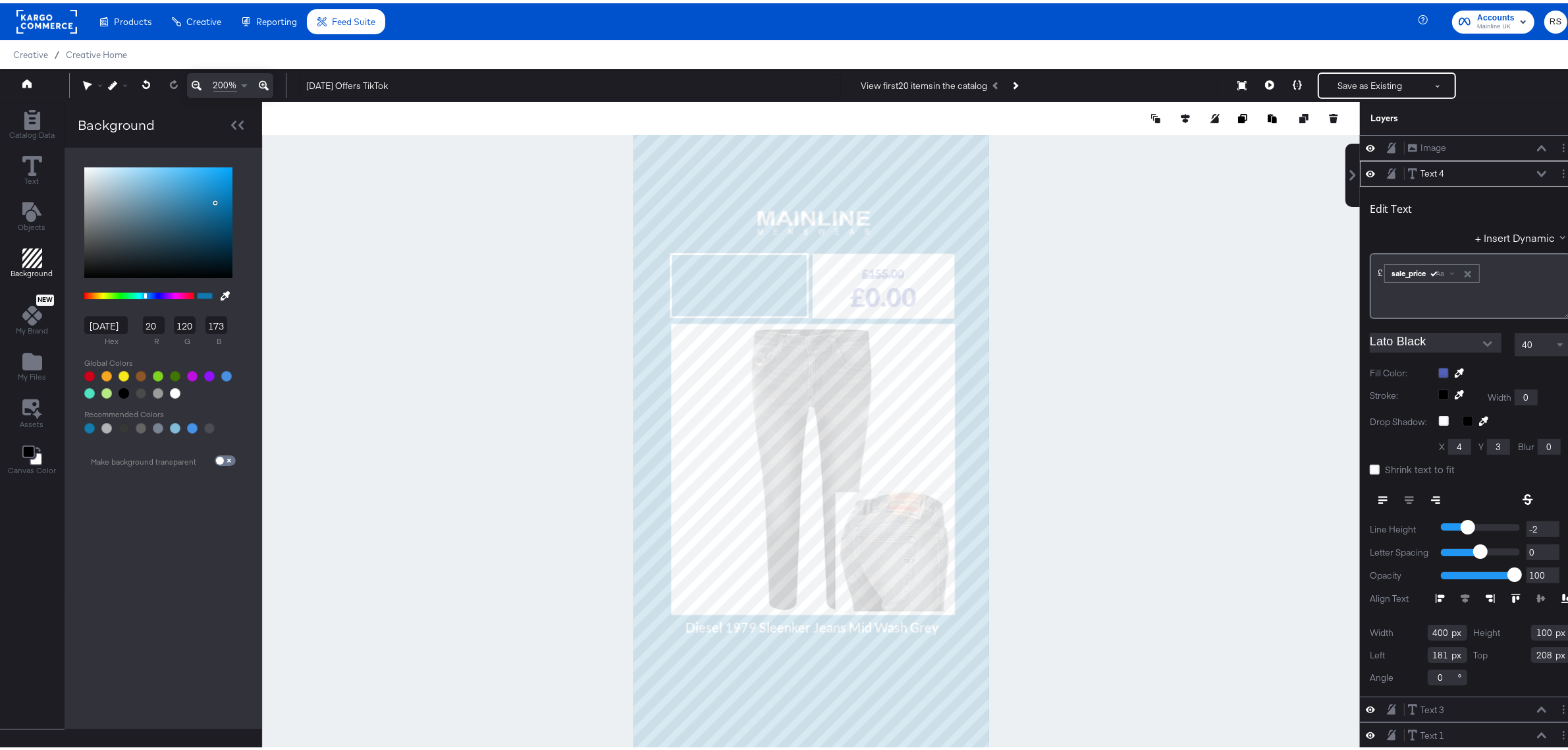
click at [1264, 367] on icon at bounding box center [1459, 370] width 10 height 10
click at [911, 167] on div at bounding box center [810, 441] width 1096 height 685
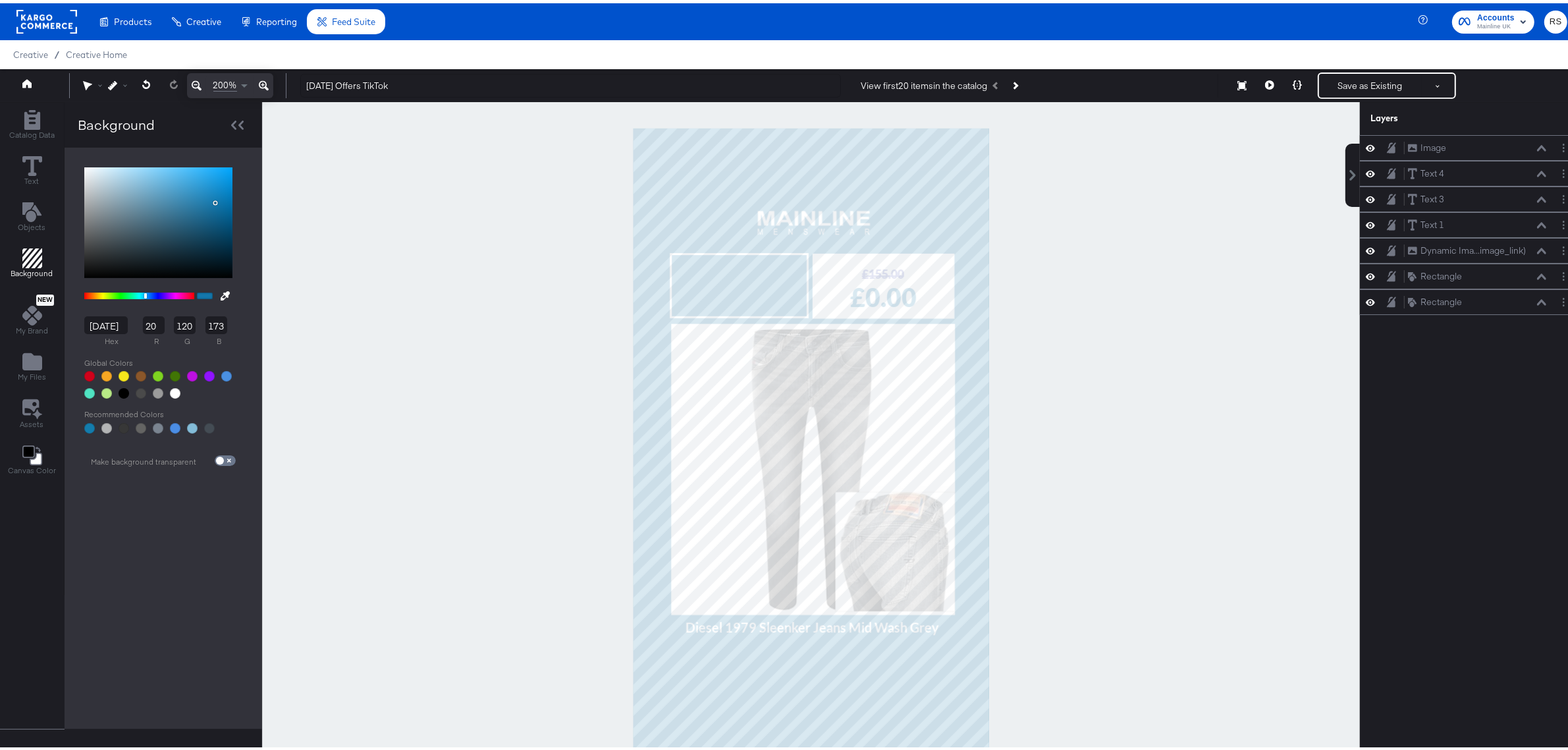
click at [1065, 287] on div at bounding box center [810, 441] width 1097 height 685
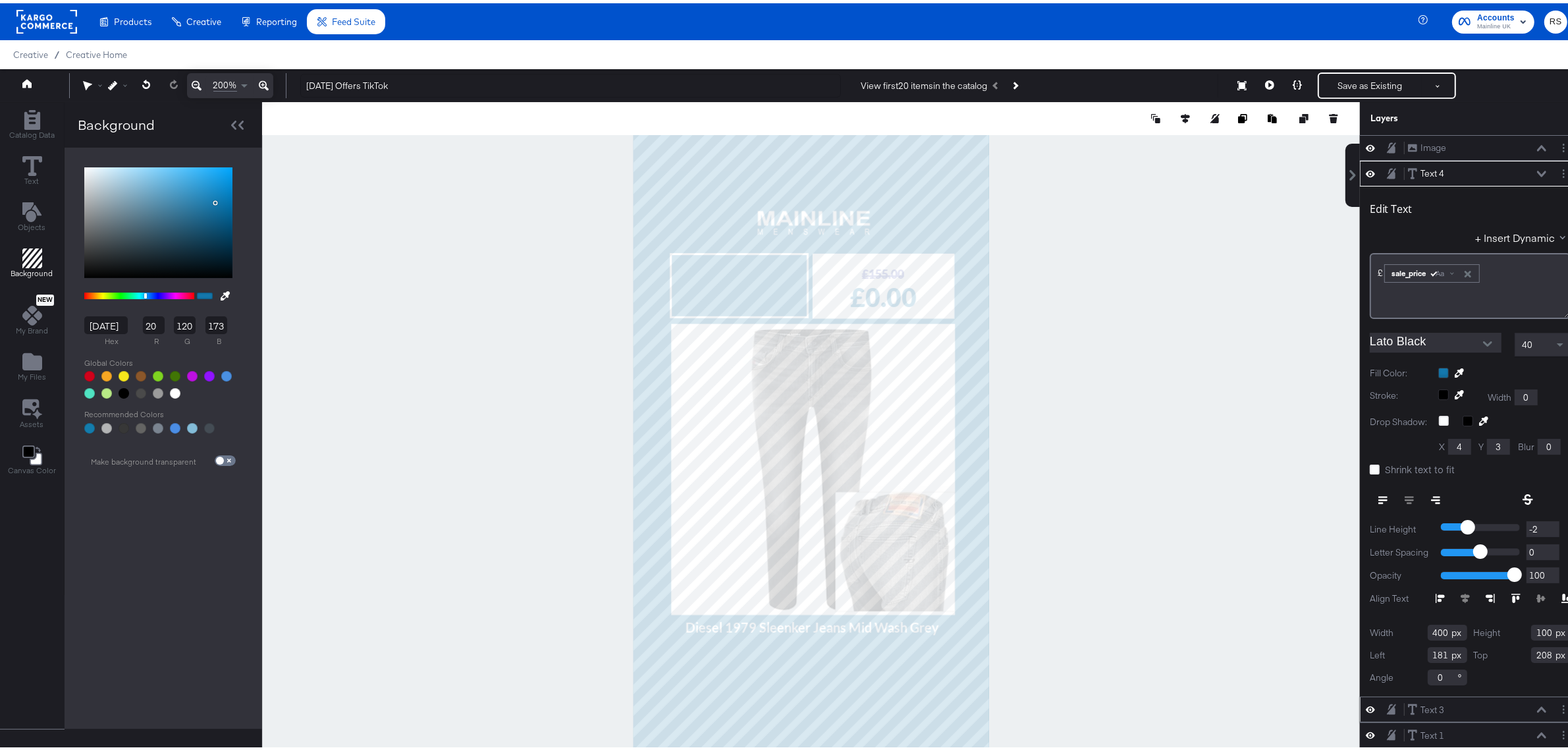
click at [1264, 570] on icon at bounding box center [1413, 706] width 10 height 12
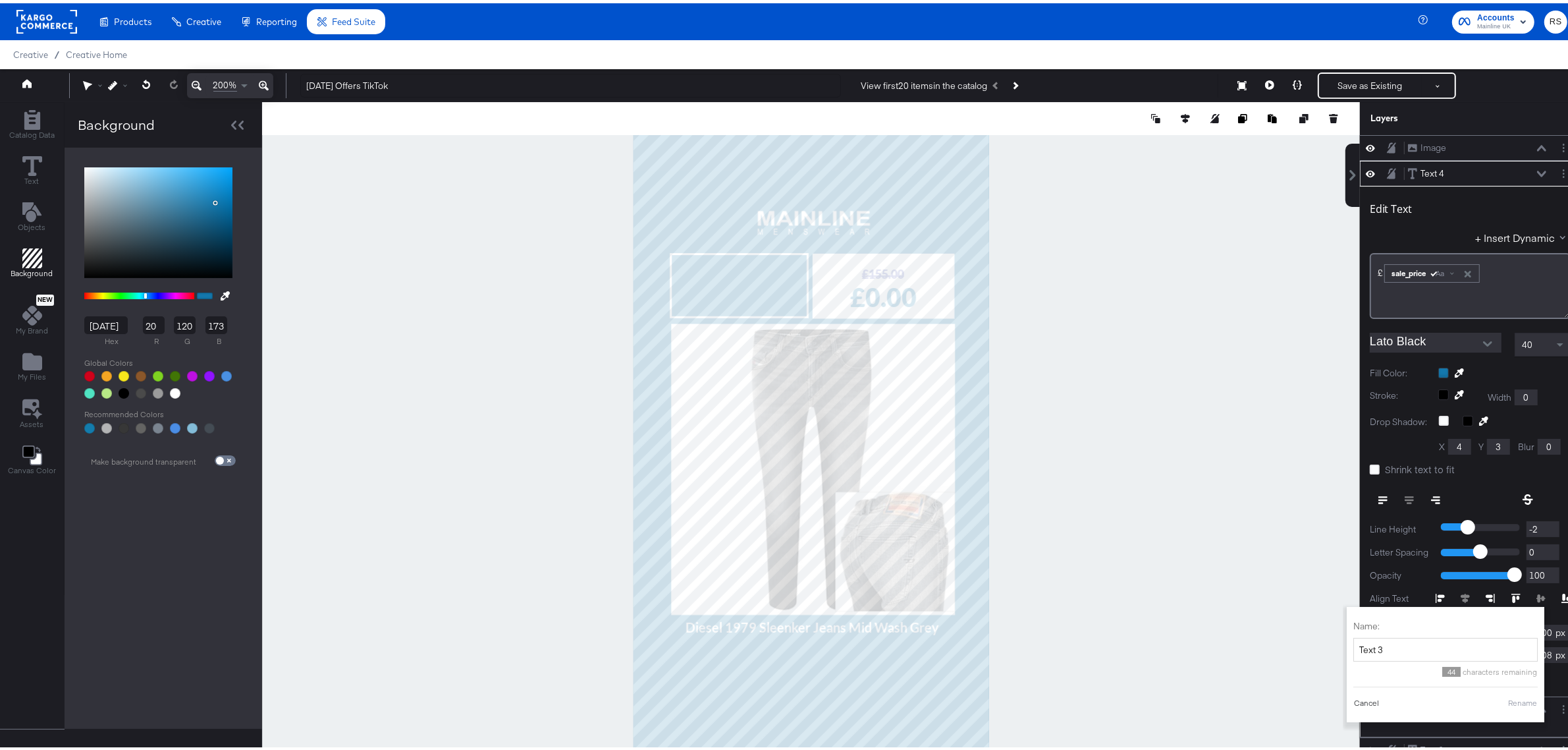
click at [1264, 570] on button "Cancel" at bounding box center [1366, 700] width 26 height 12
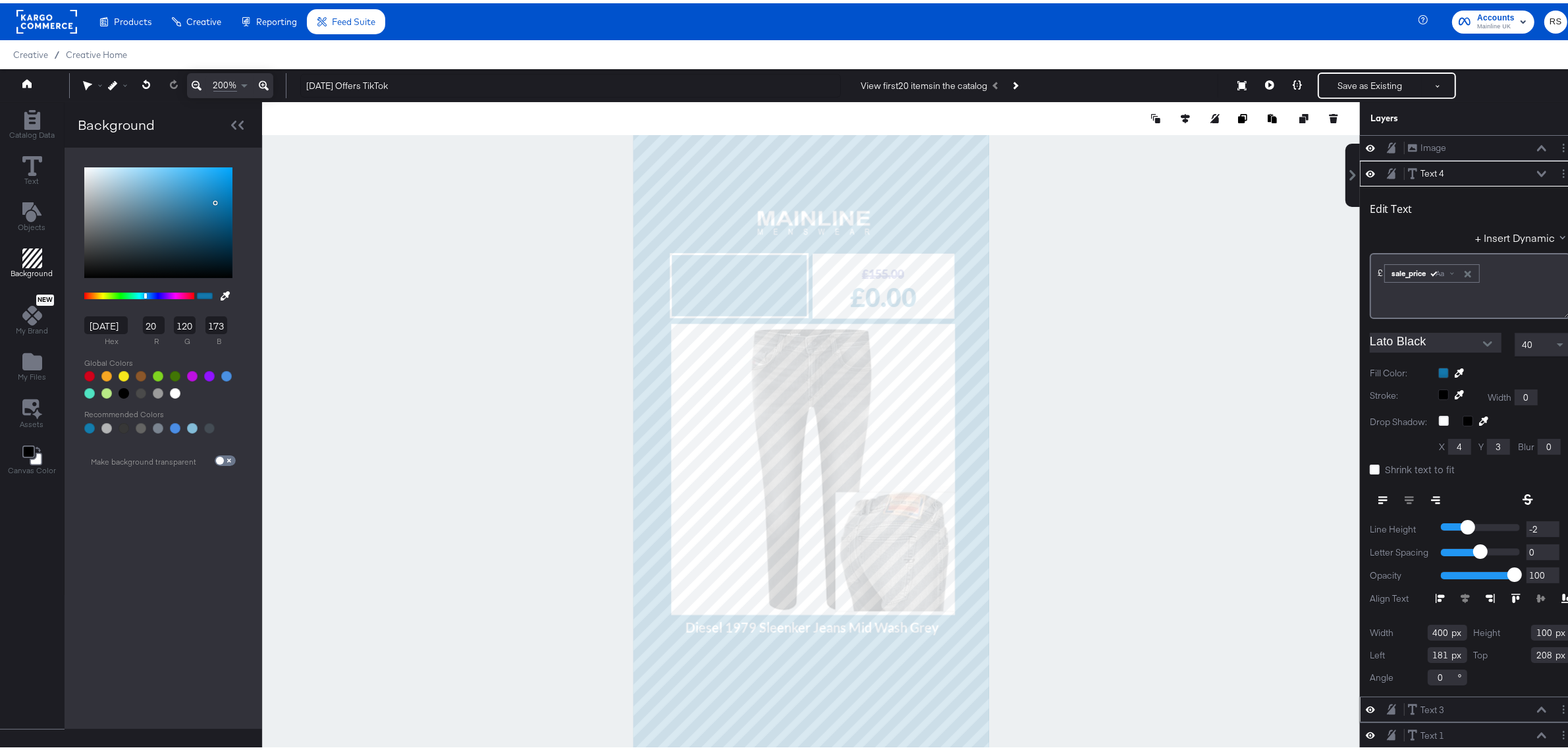
click at [1264, 570] on div "Text 3 Text 3" at bounding box center [1477, 707] width 140 height 13
click at [1264, 570] on icon at bounding box center [1542, 706] width 10 height 6
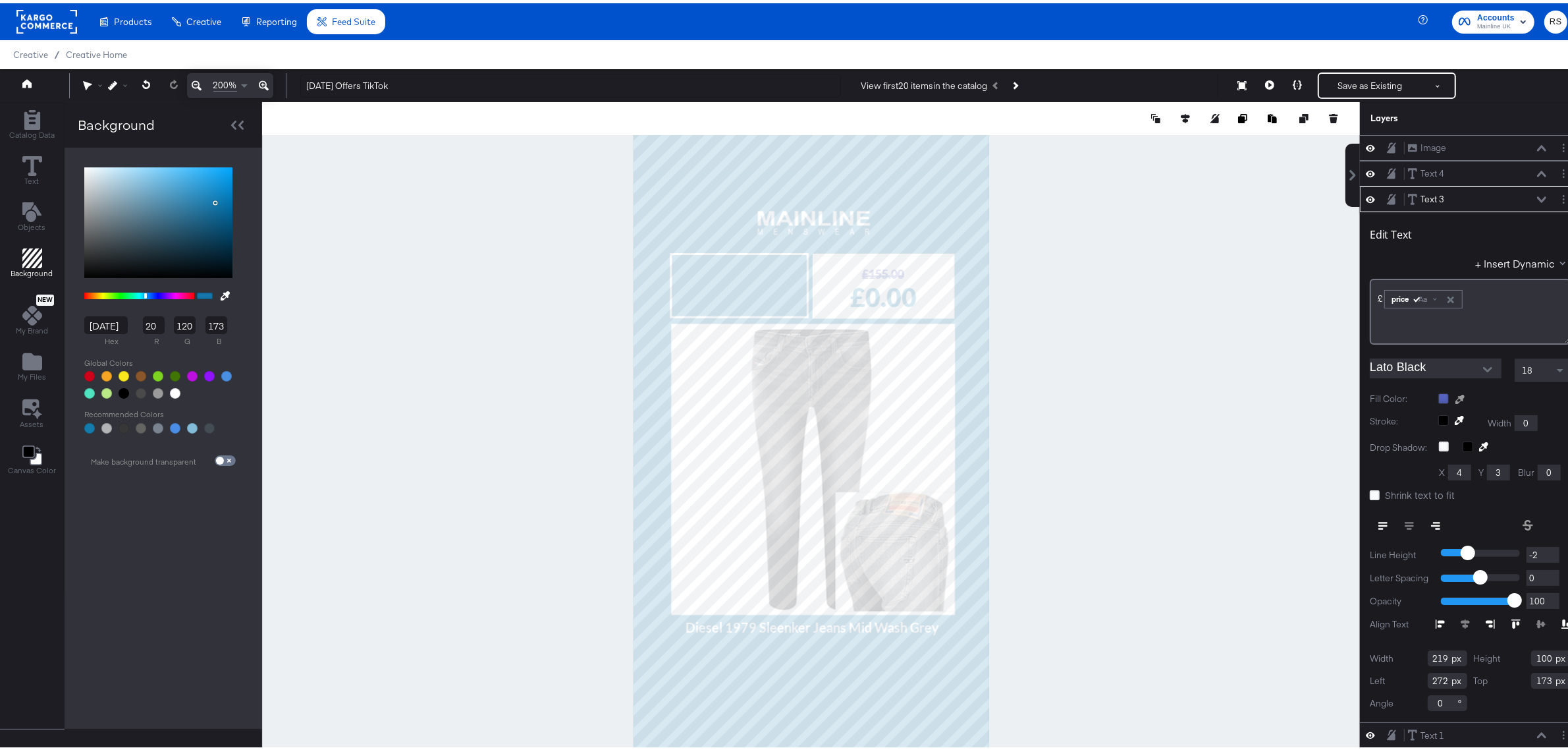
click at [1264, 401] on icon at bounding box center [1460, 396] width 10 height 10
click at [925, 172] on div at bounding box center [810, 441] width 1096 height 685
click at [1149, 330] on div at bounding box center [810, 441] width 1097 height 685
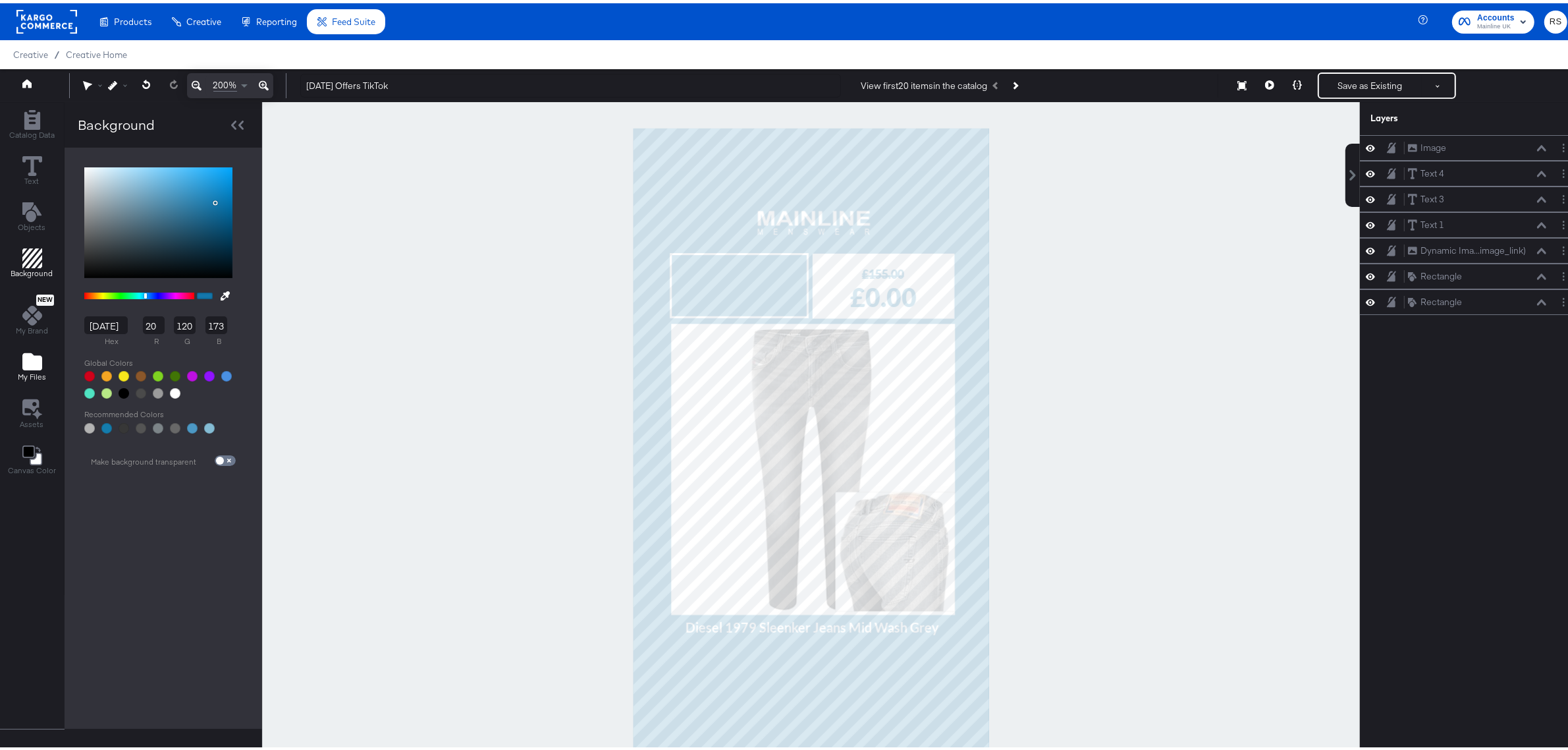
click at [45, 359] on button "My Files" at bounding box center [32, 364] width 44 height 38
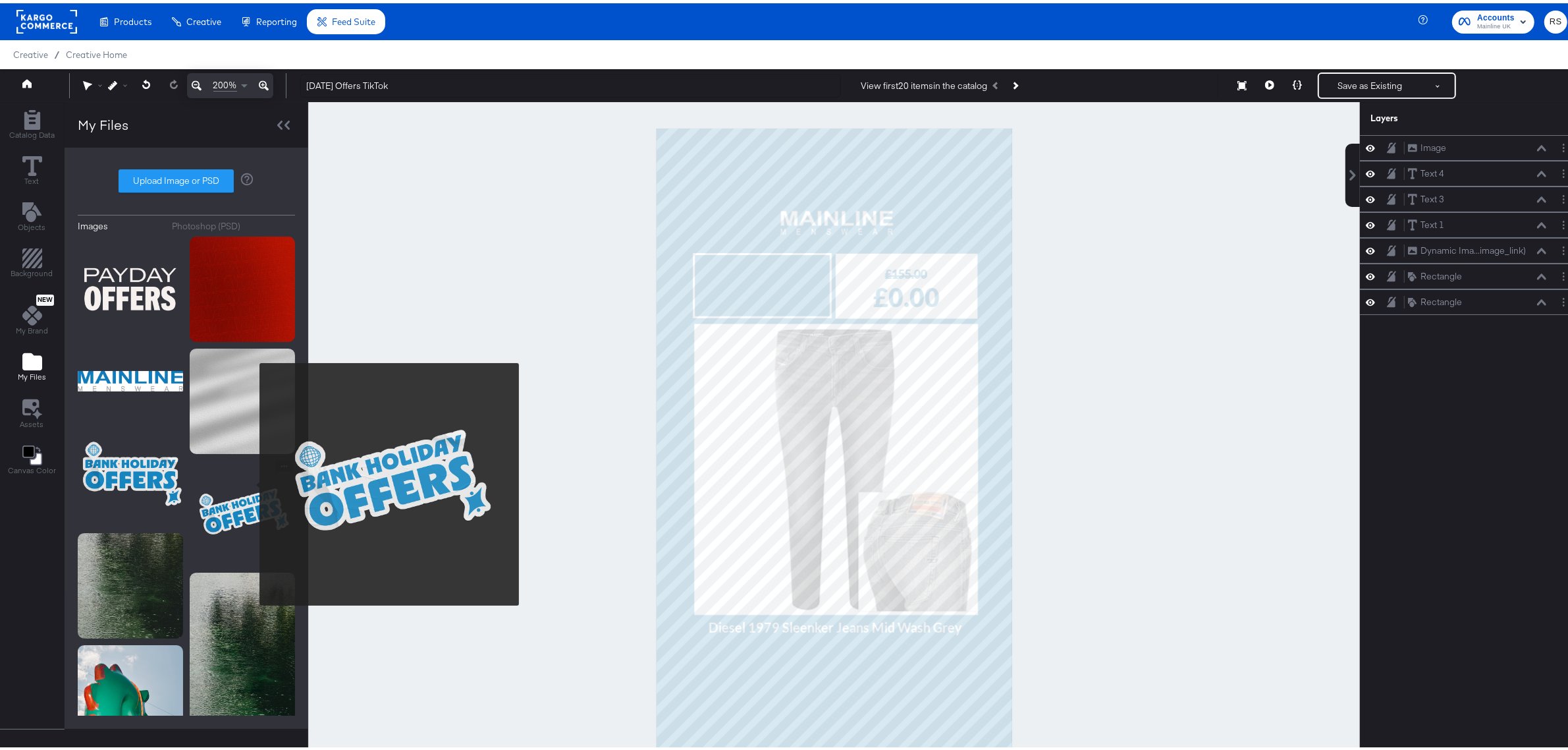
click at [251, 480] on img at bounding box center [242, 509] width 105 height 105
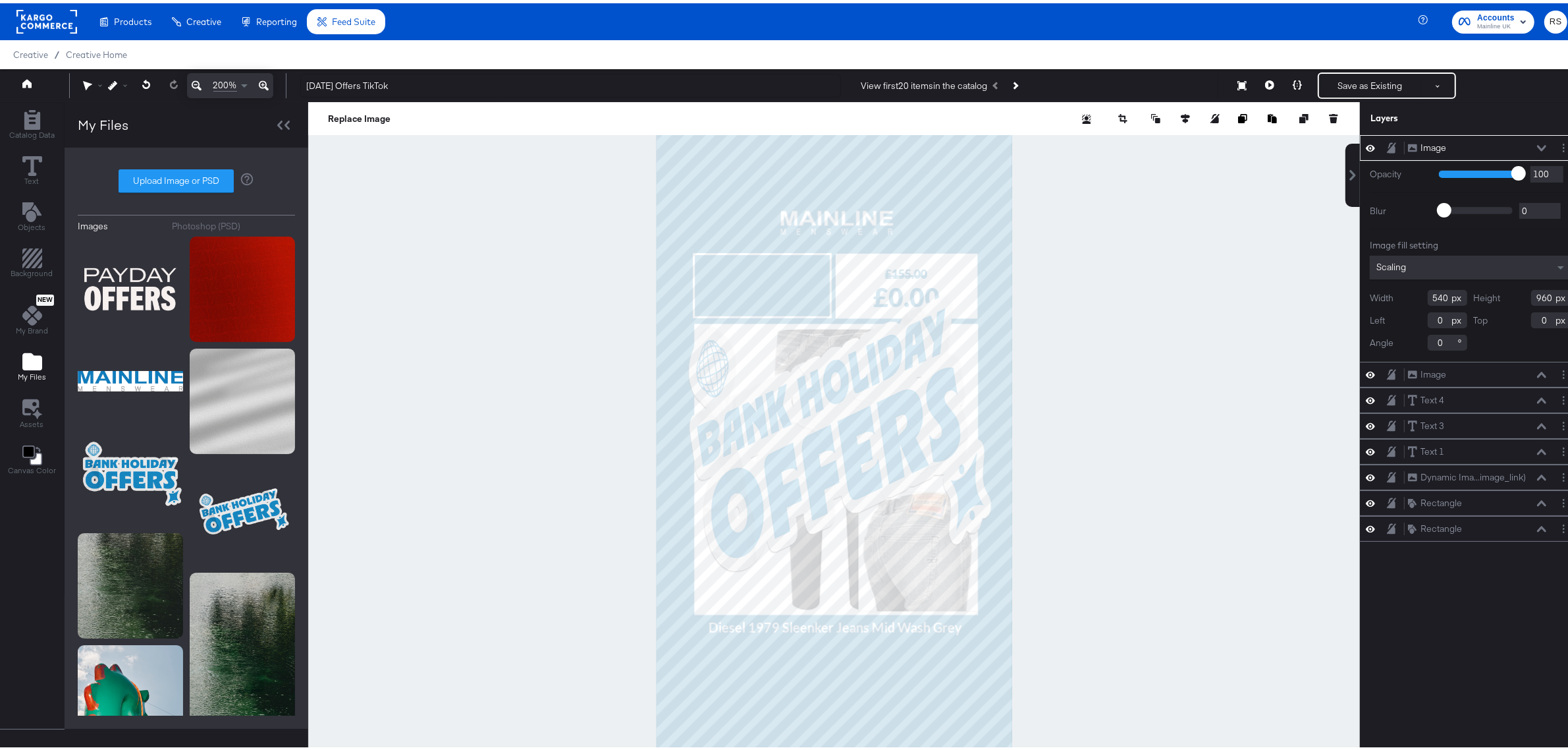
click at [193, 83] on icon at bounding box center [196, 83] width 10 height 10
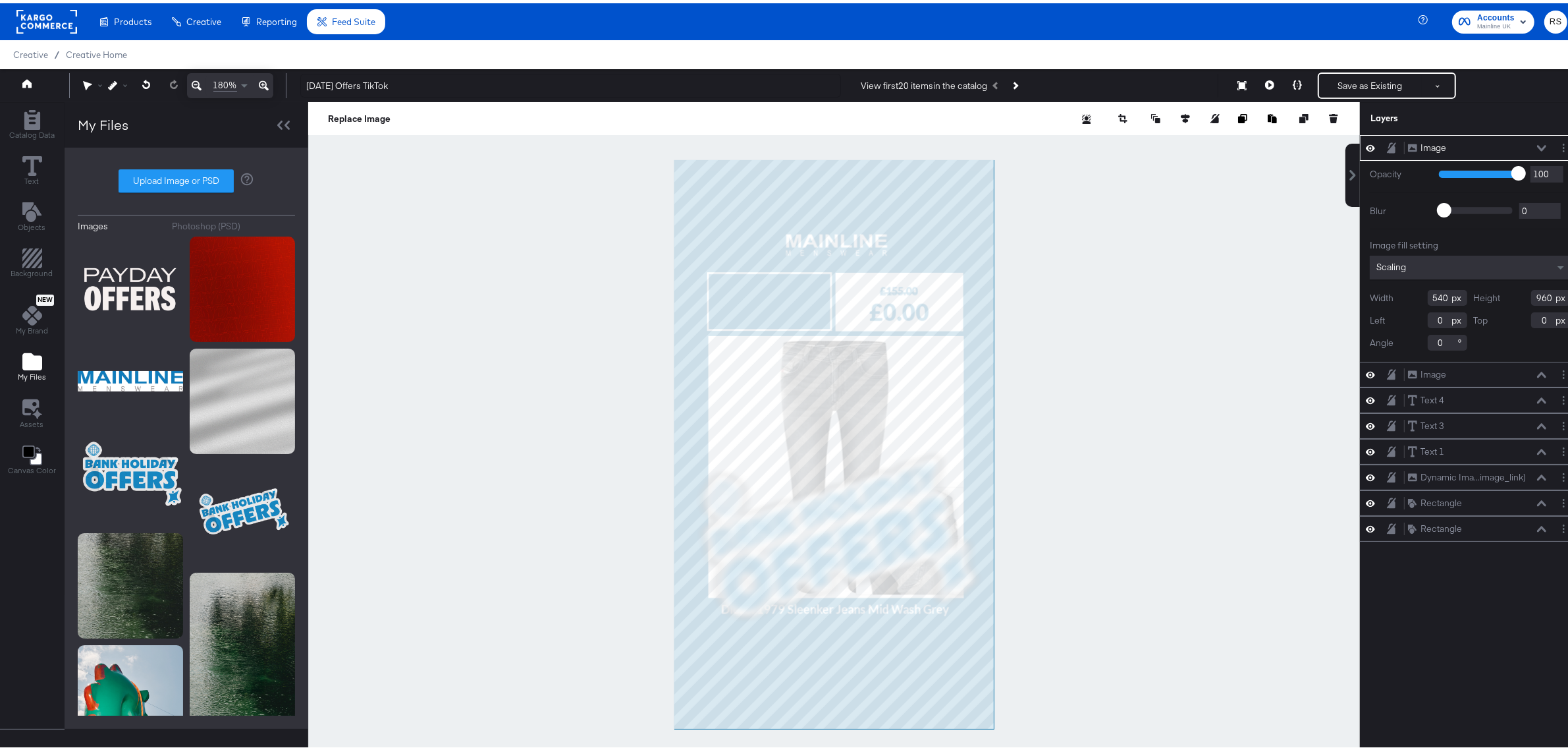
type input "622"
type input "338"
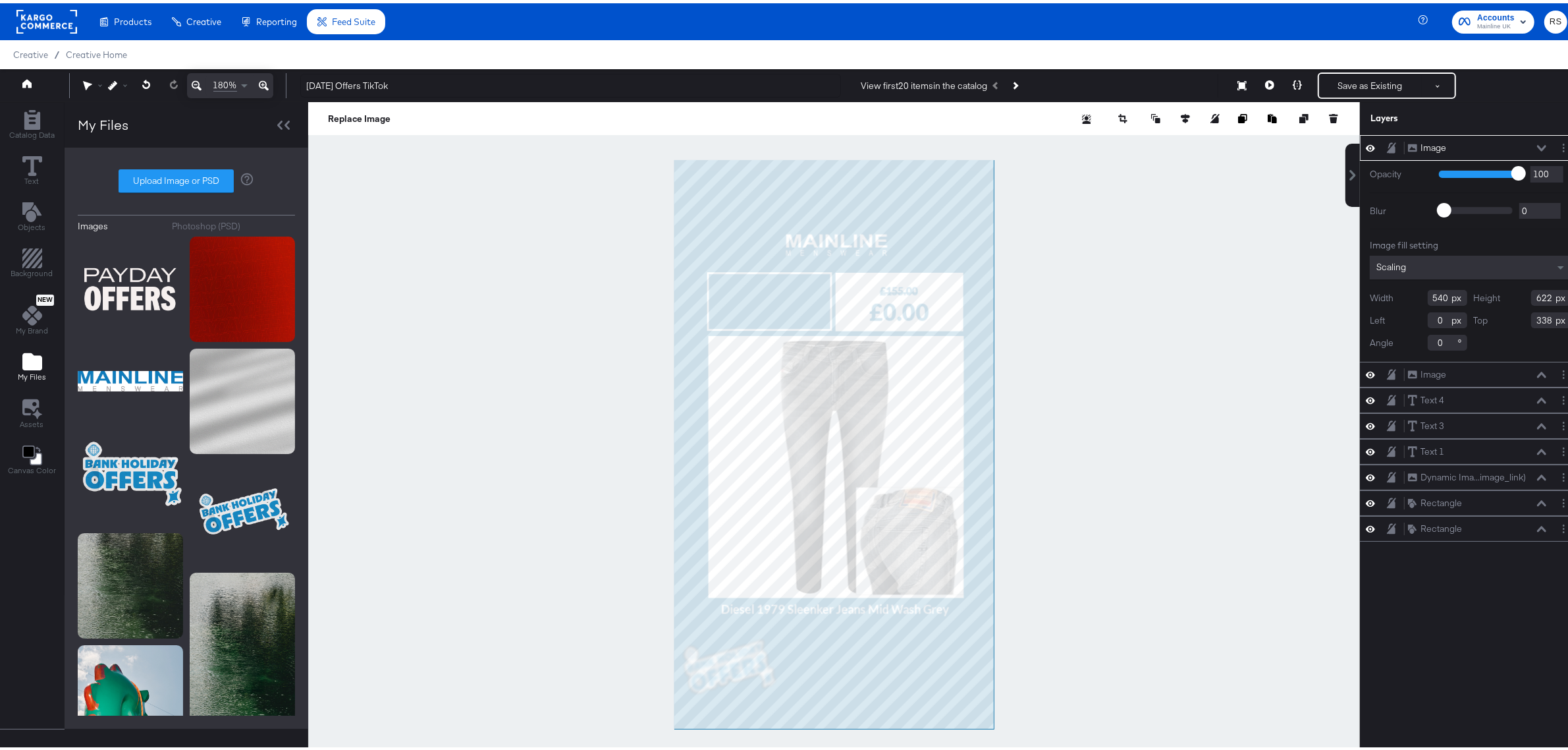
type input "181"
type input "205"
type input "755"
type input "77"
type input "121"
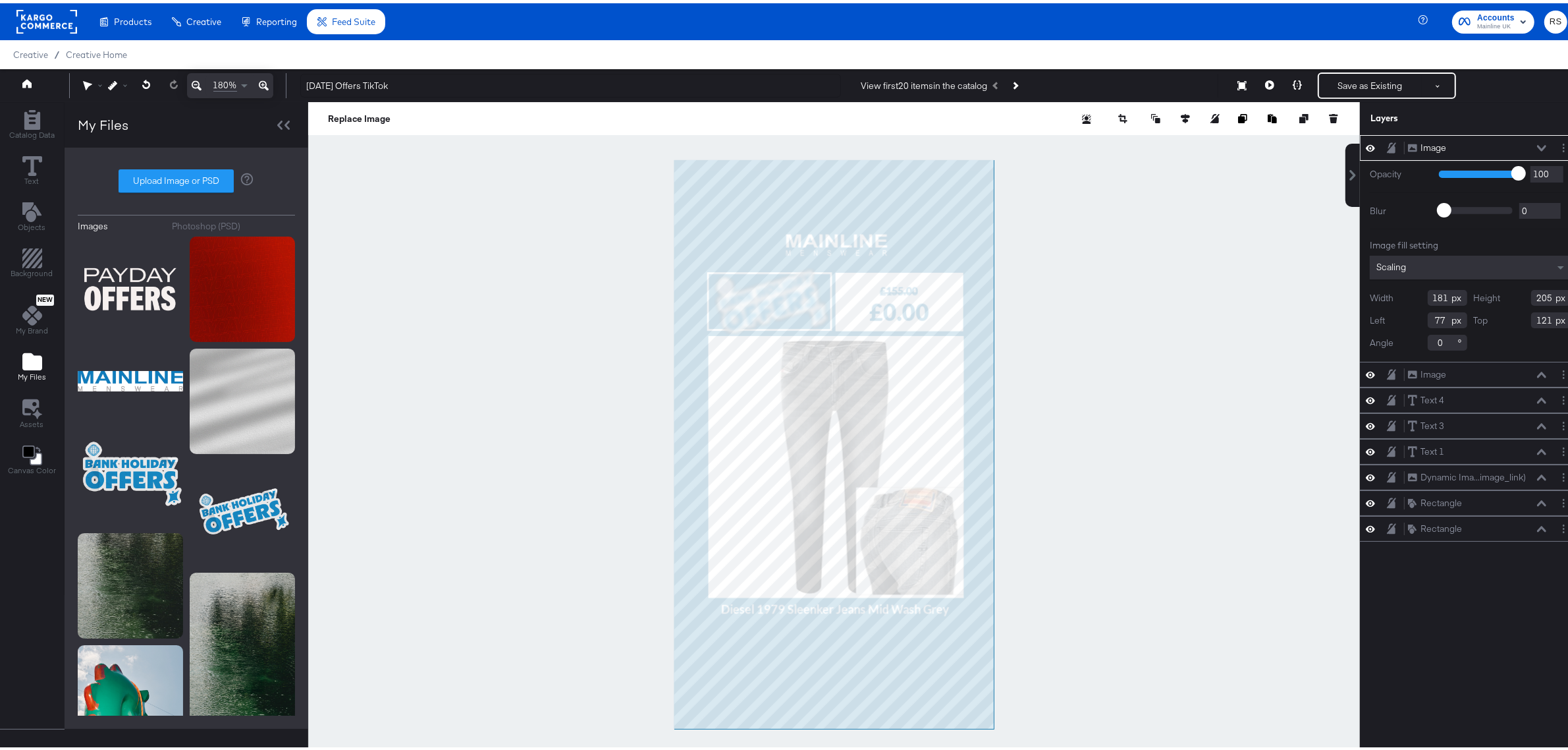
type input "221"
type input "244"
type input "51"
click at [142, 77] on icon at bounding box center [146, 81] width 9 height 10
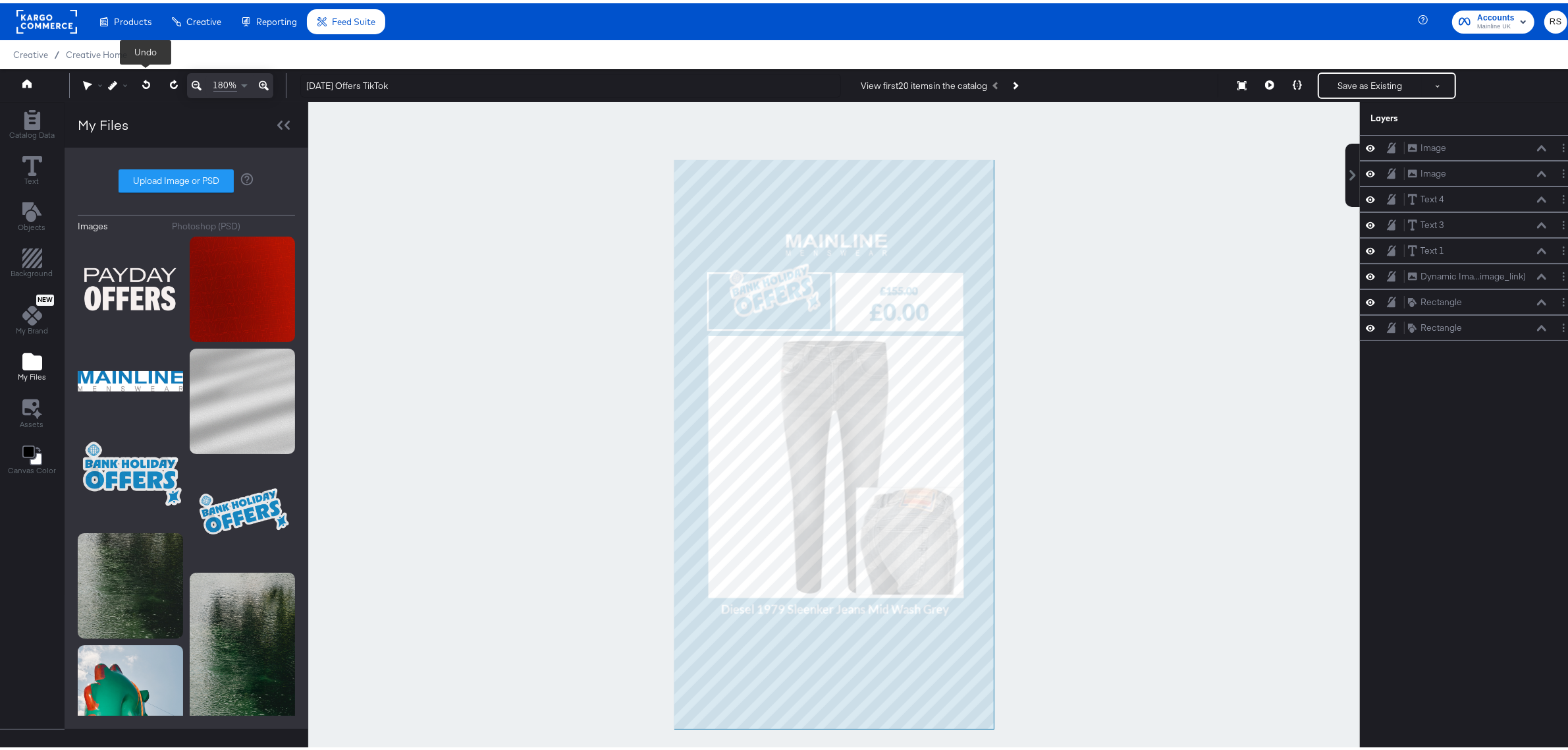
click at [142, 77] on icon at bounding box center [146, 81] width 9 height 10
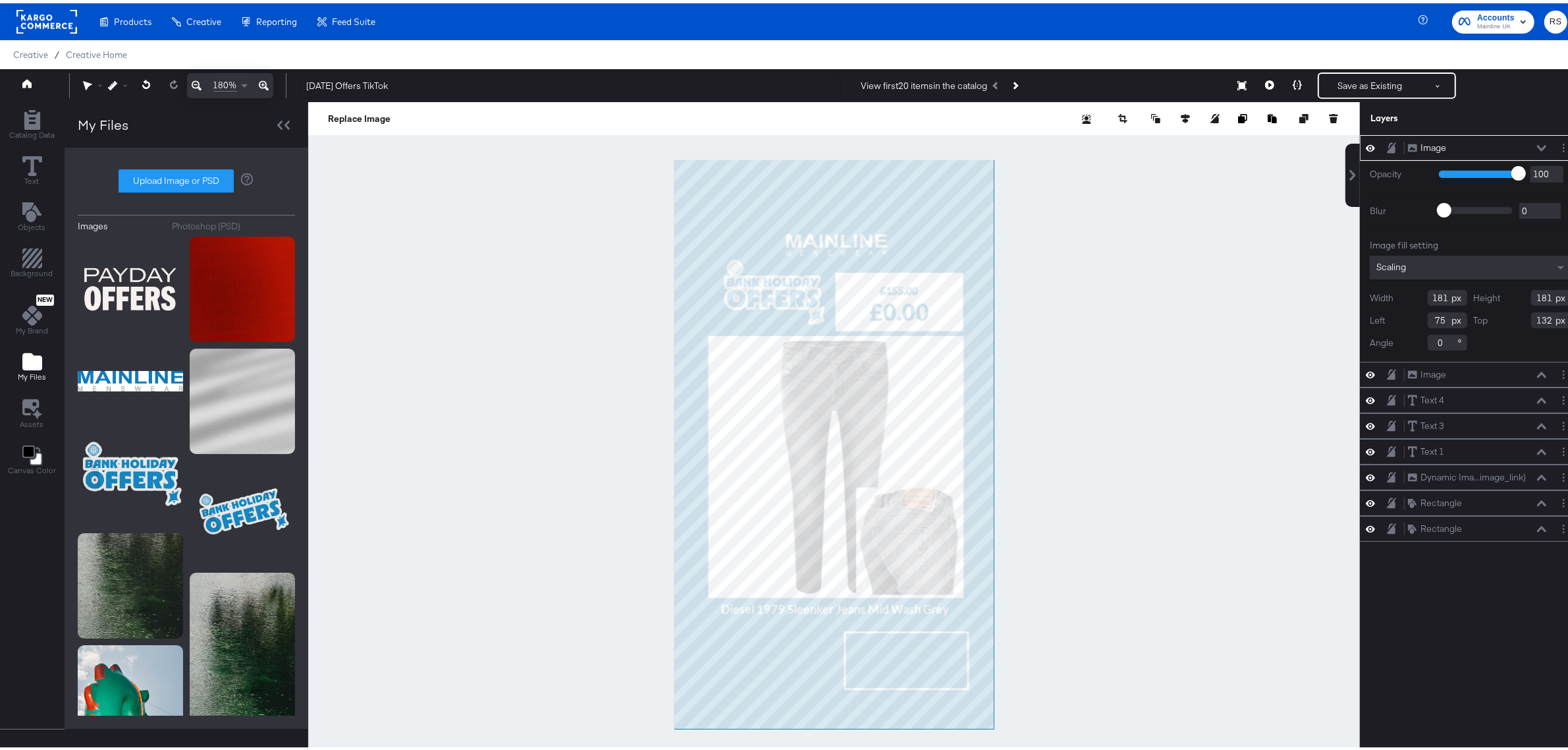
type input "75"
type input "185"
type input "176"
type input "209"
type input "190"
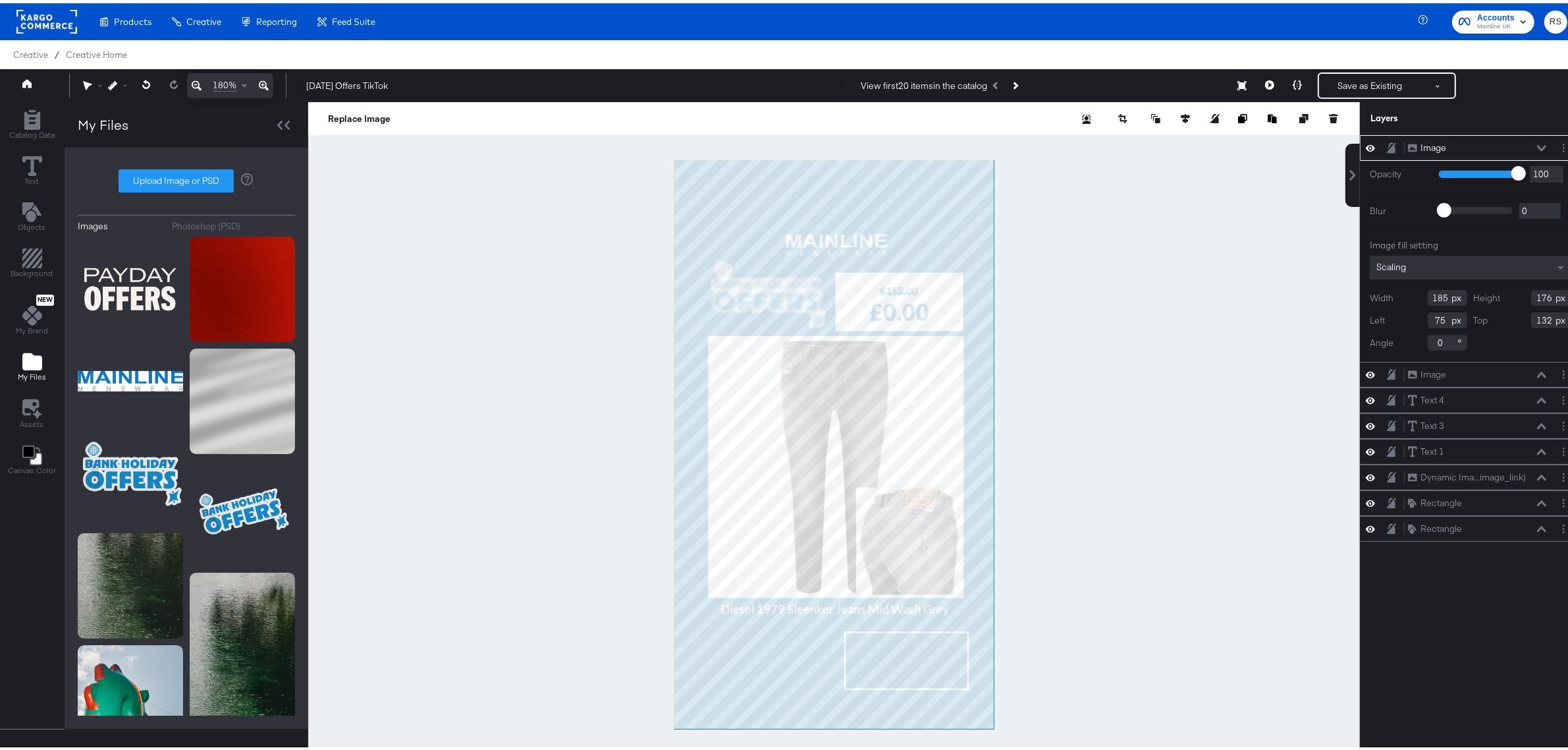
type input "51"
type input "194"
type input "176"
type input "64"
type input "135"
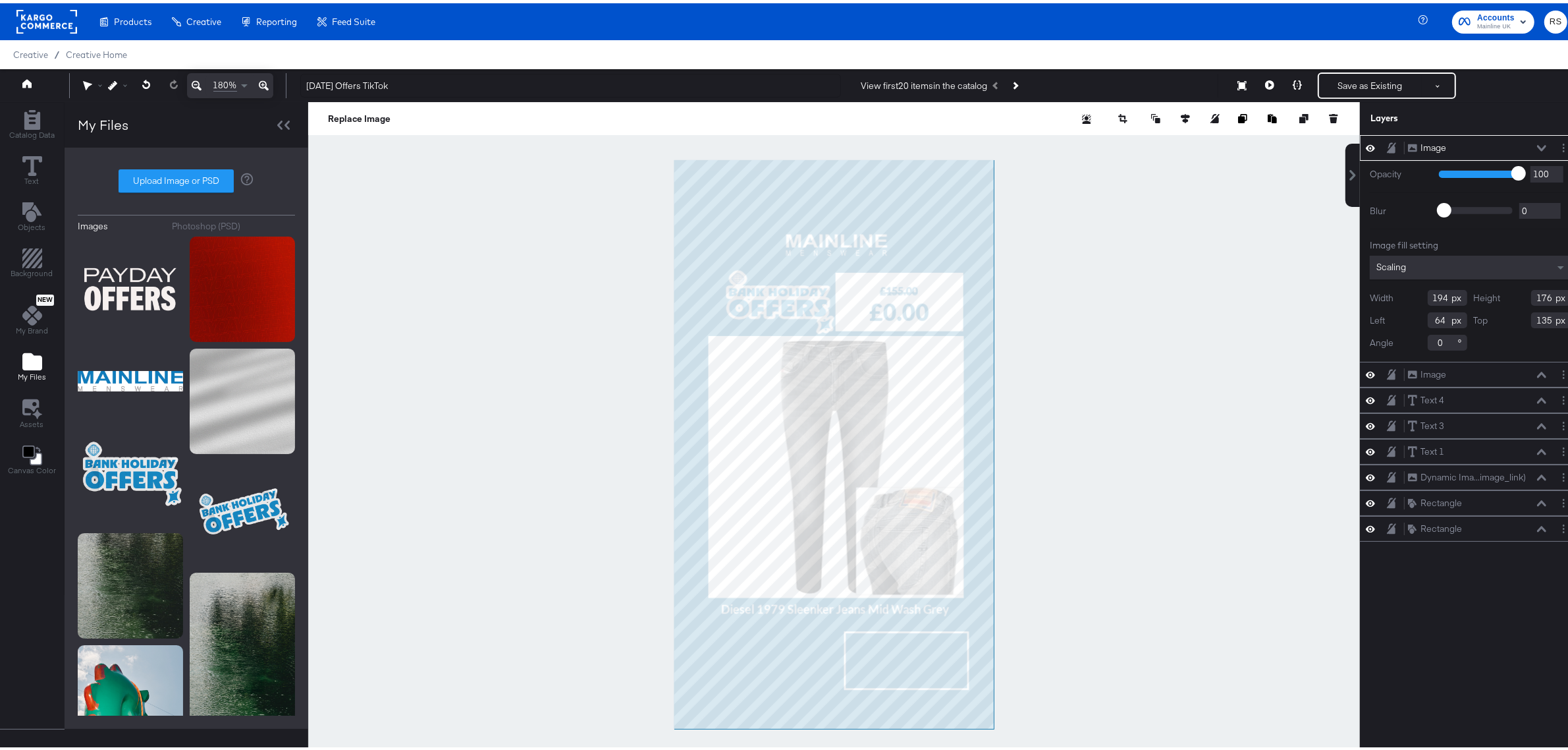
type input "78"
type input "151"
click at [112, 87] on icon at bounding box center [113, 83] width 10 height 10
click at [167, 145] on div "Snap to Layers" at bounding box center [162, 139] width 108 height 26
click at [1092, 378] on div at bounding box center [834, 441] width 1052 height 685
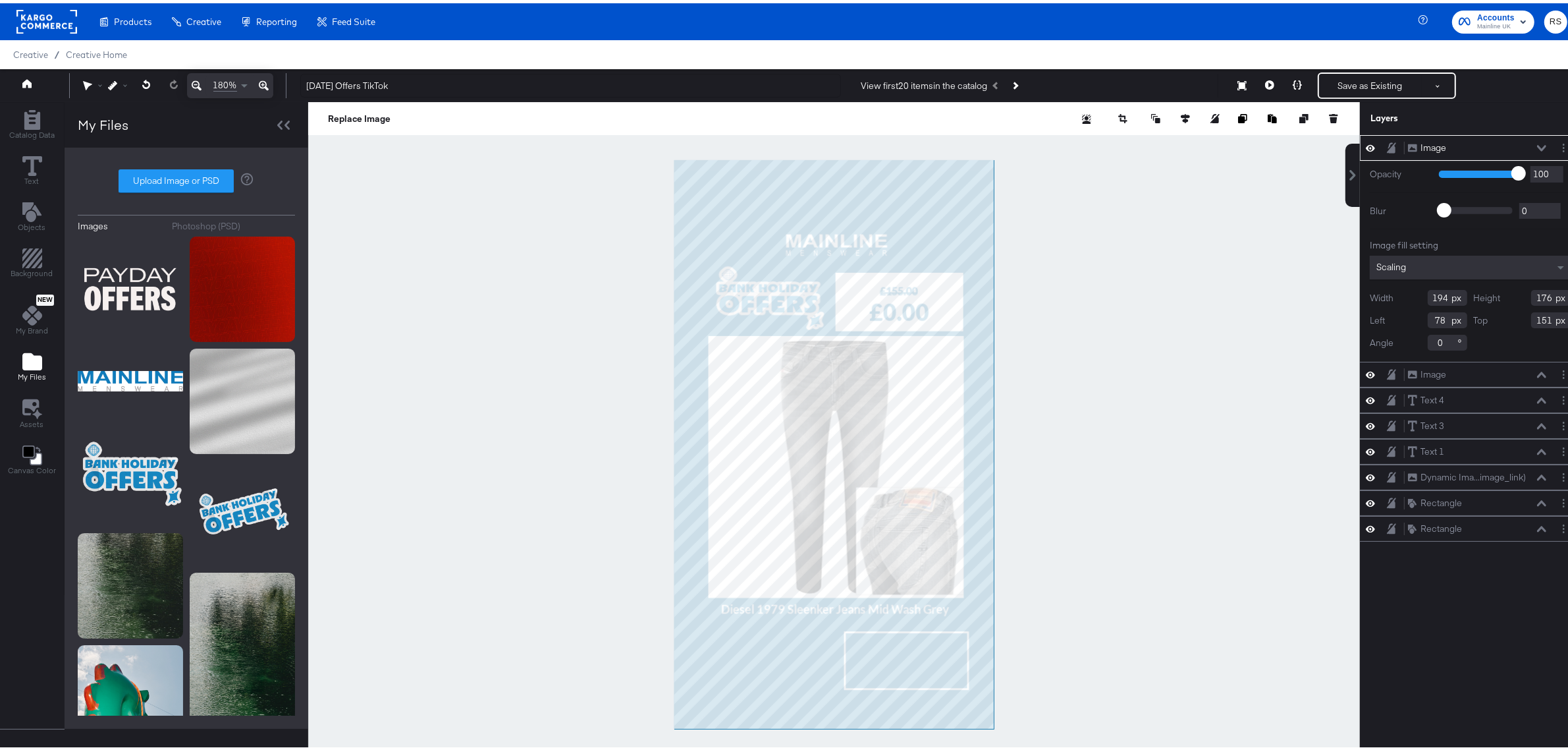
type input "62"
type input "145"
click at [1102, 343] on div at bounding box center [834, 441] width 1052 height 685
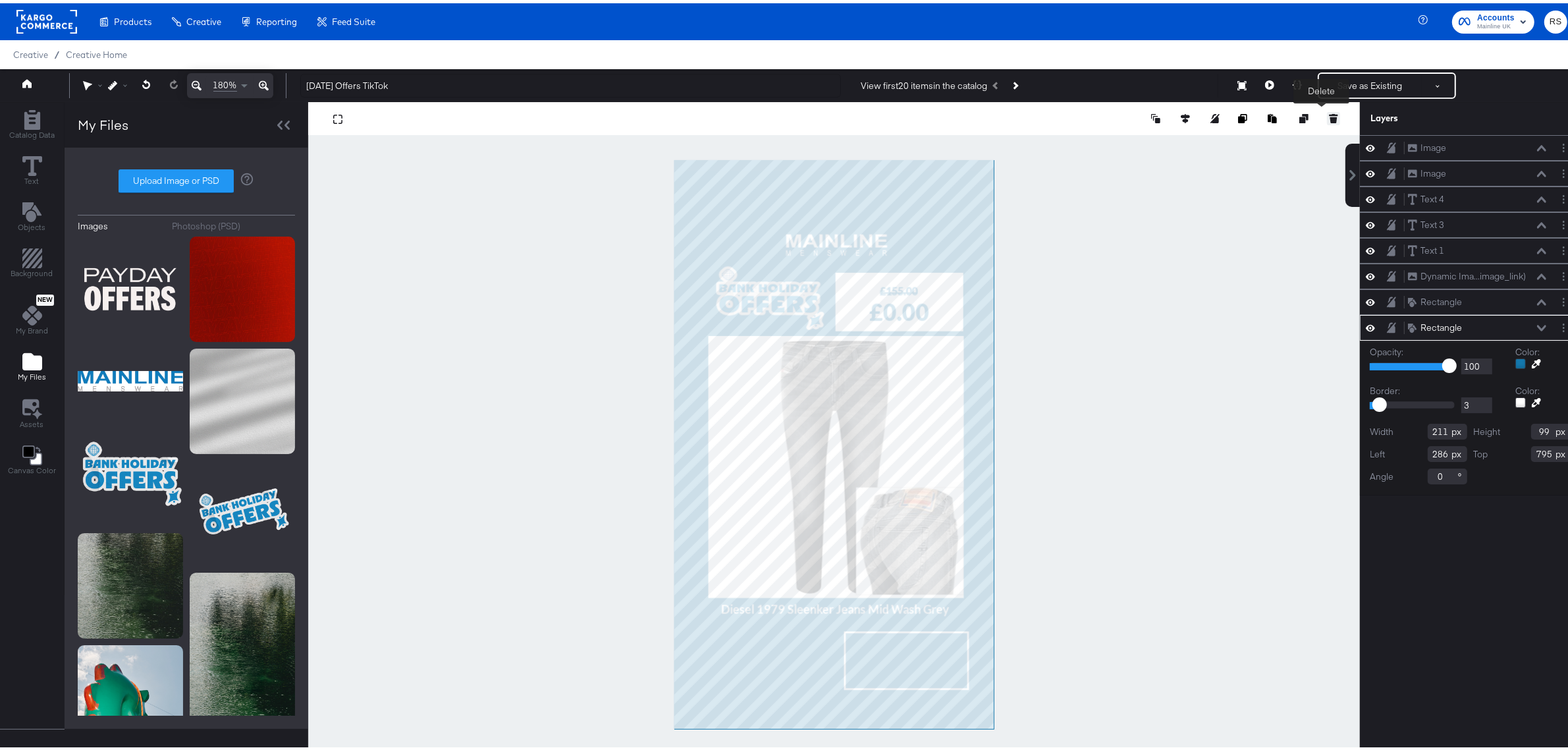
click at [1327, 110] on button at bounding box center [1334, 116] width 13 height 13
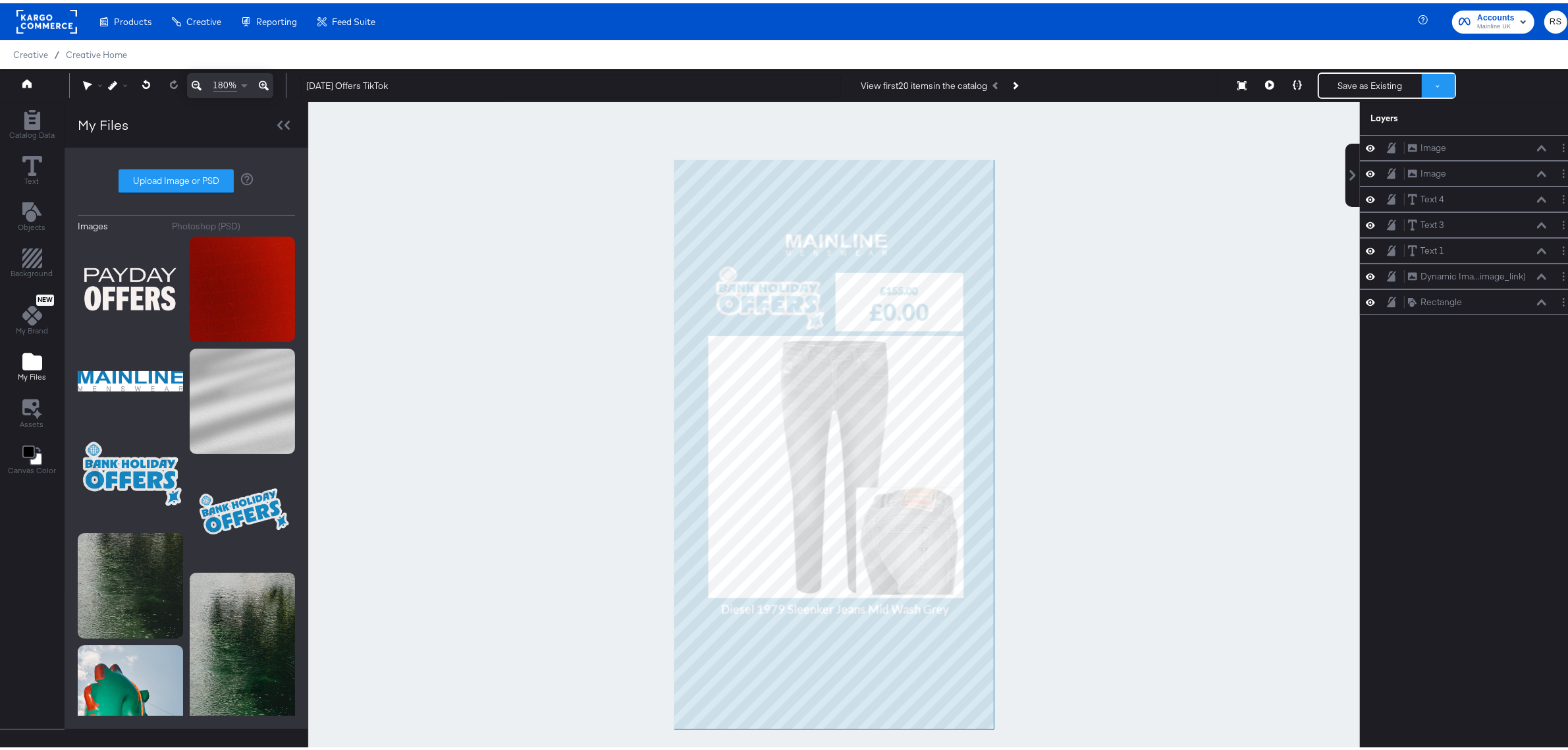
click at [1431, 76] on button at bounding box center [1438, 82] width 33 height 24
click at [1392, 130] on button "Save as New Design" at bounding box center [1394, 129] width 137 height 24
click at [1367, 90] on button "Save as New Design" at bounding box center [1370, 82] width 103 height 24
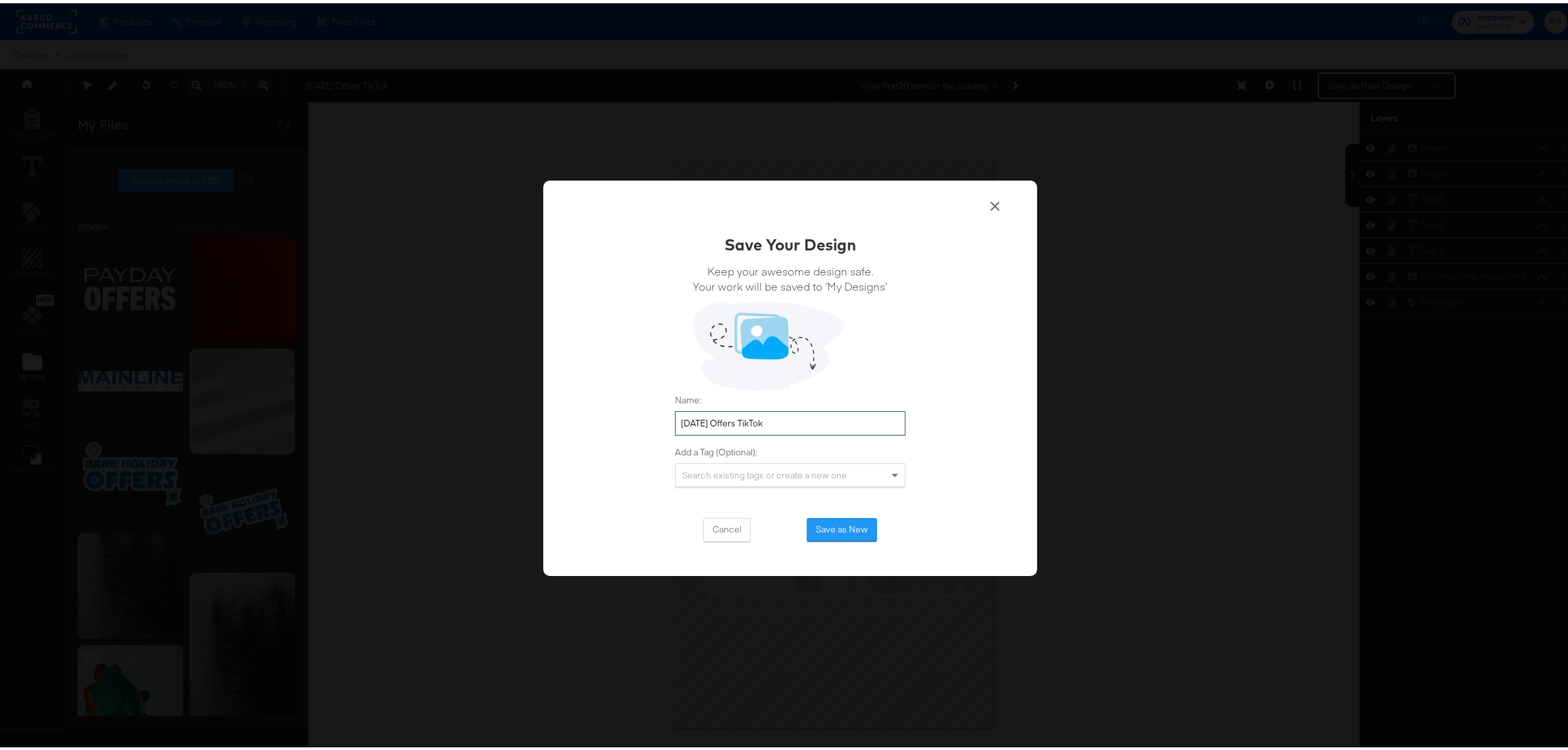
drag, startPoint x: 735, startPoint y: 412, endPoint x: 645, endPoint y: 419, distance: 90.3
click at [645, 419] on div "Save Your Design Keep your awesome design safe. Your work will be saved to ‘My …" at bounding box center [789, 375] width 494 height 396
type input "BH Offers TikTok"
click at [825, 525] on button "Save as New" at bounding box center [841, 526] width 70 height 24
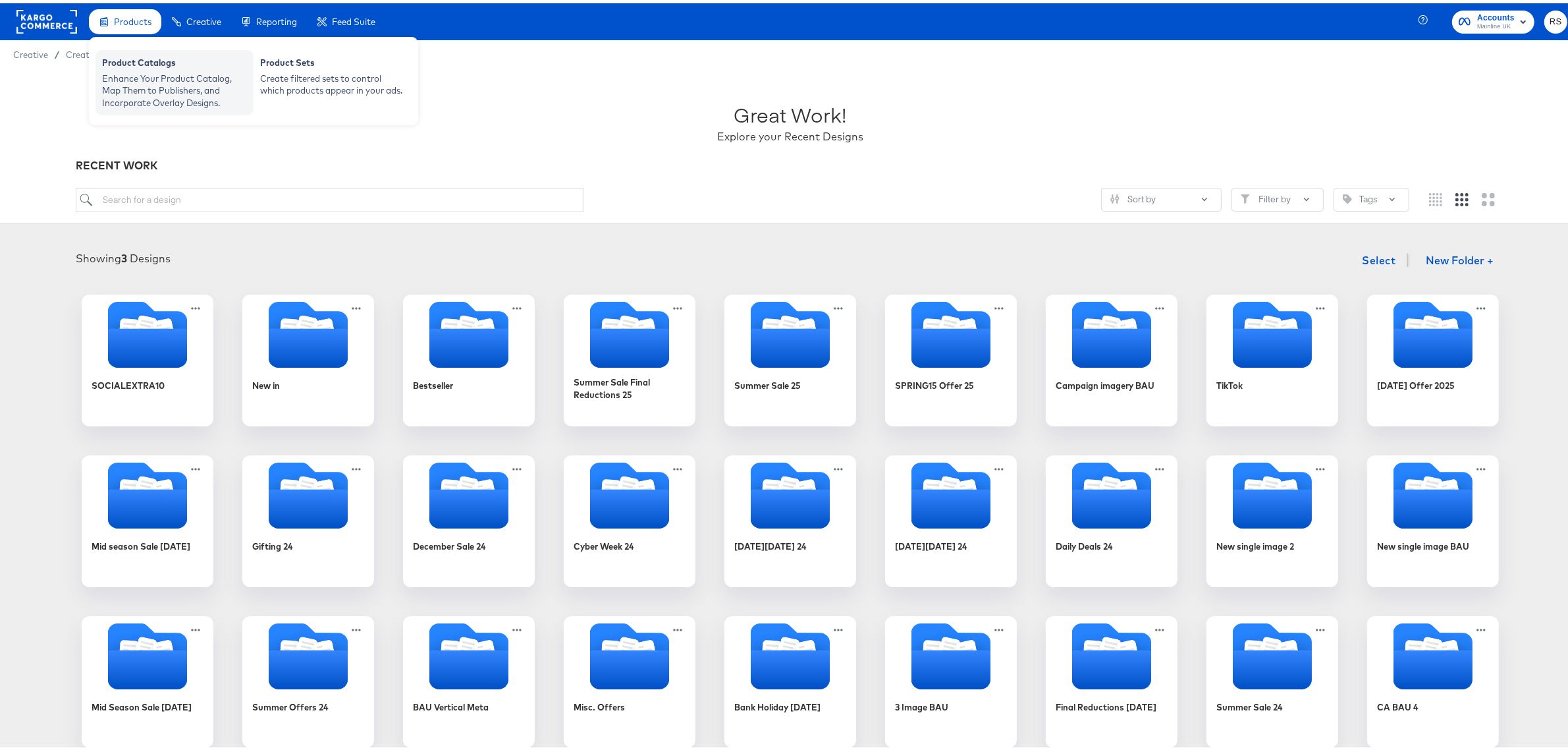
click at [137, 65] on div "Product Catalogs" at bounding box center [174, 61] width 145 height 15
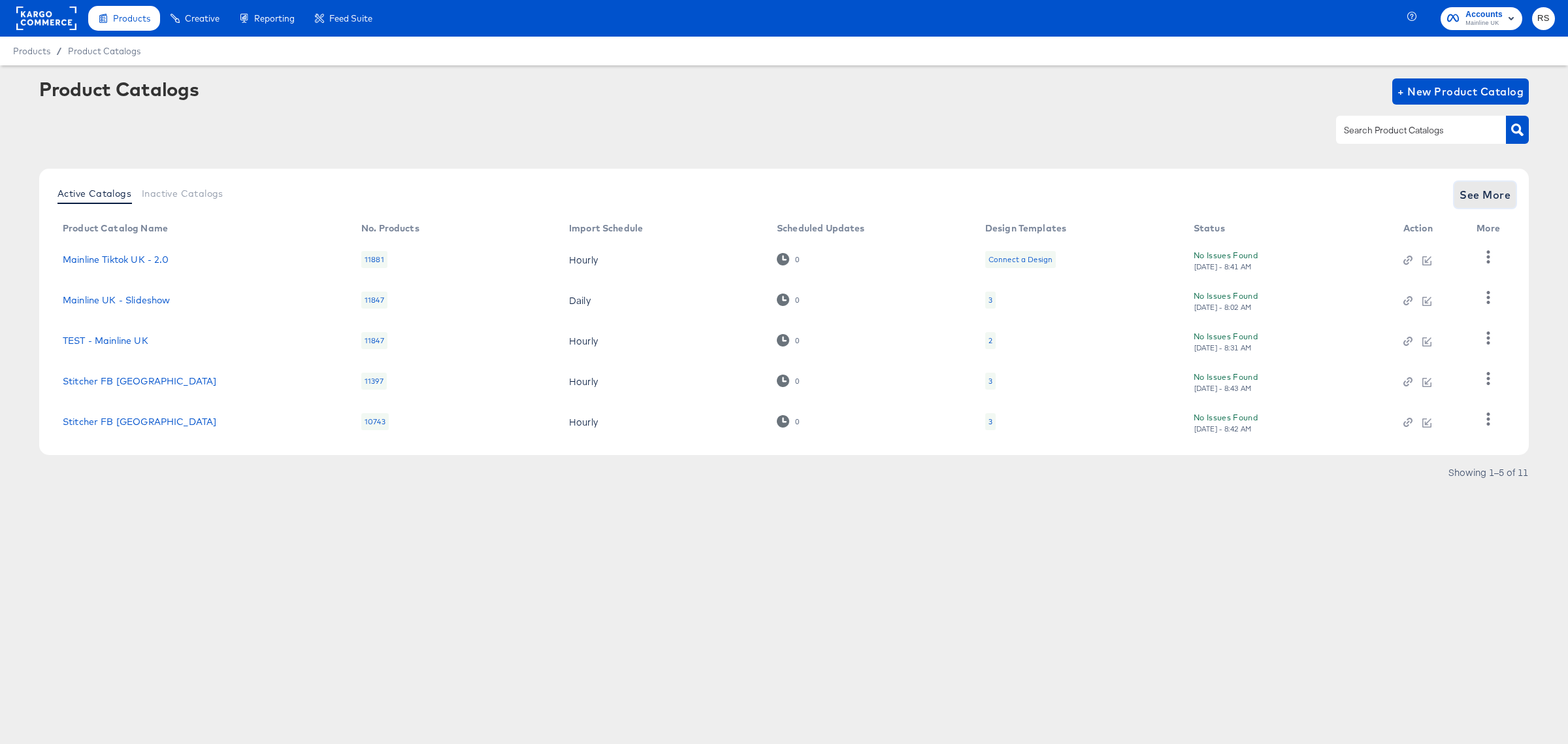
click at [1475, 191] on span "See More" at bounding box center [1484, 194] width 51 height 18
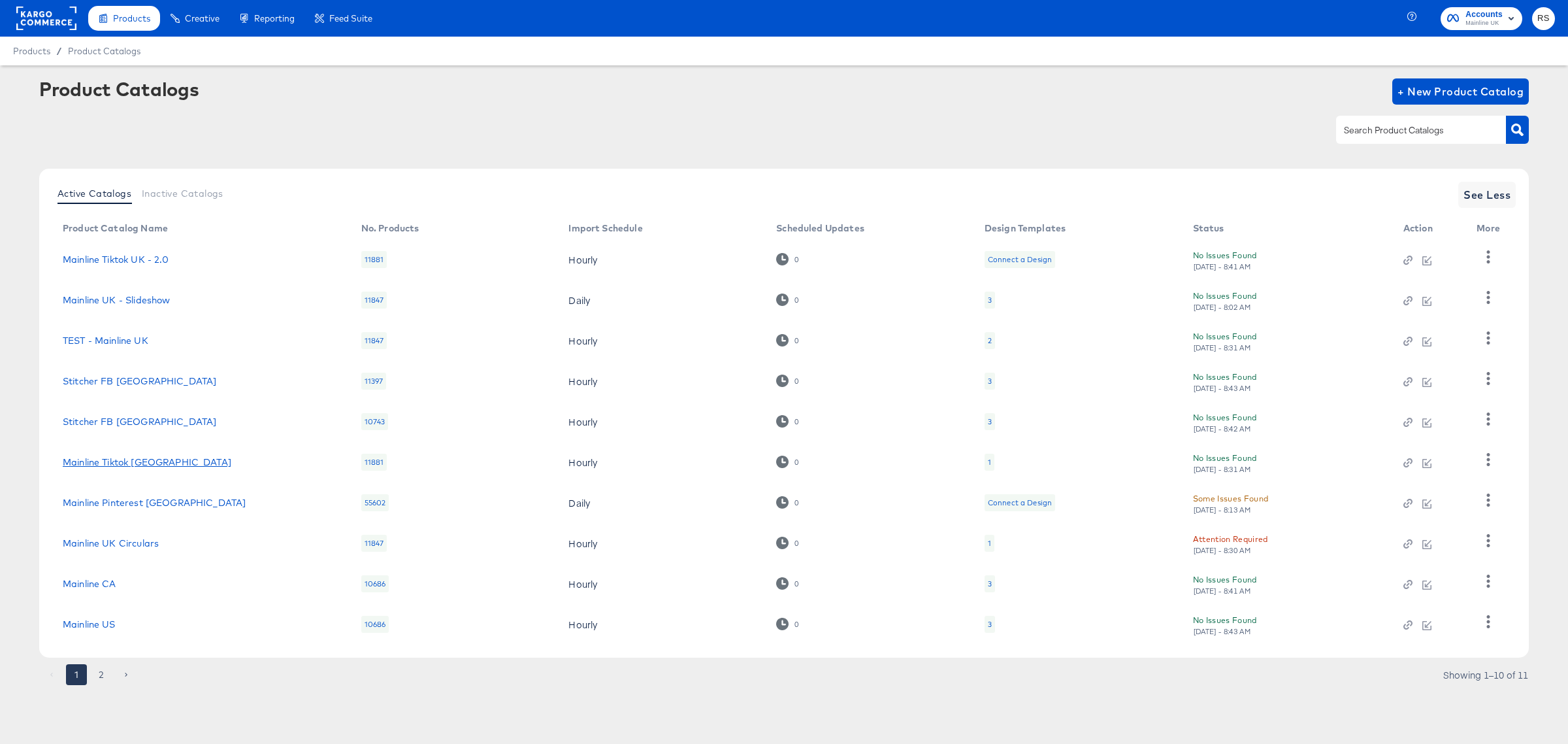
click at [135, 462] on link "Mainline Tiktok UK" at bounding box center [147, 461] width 169 height 11
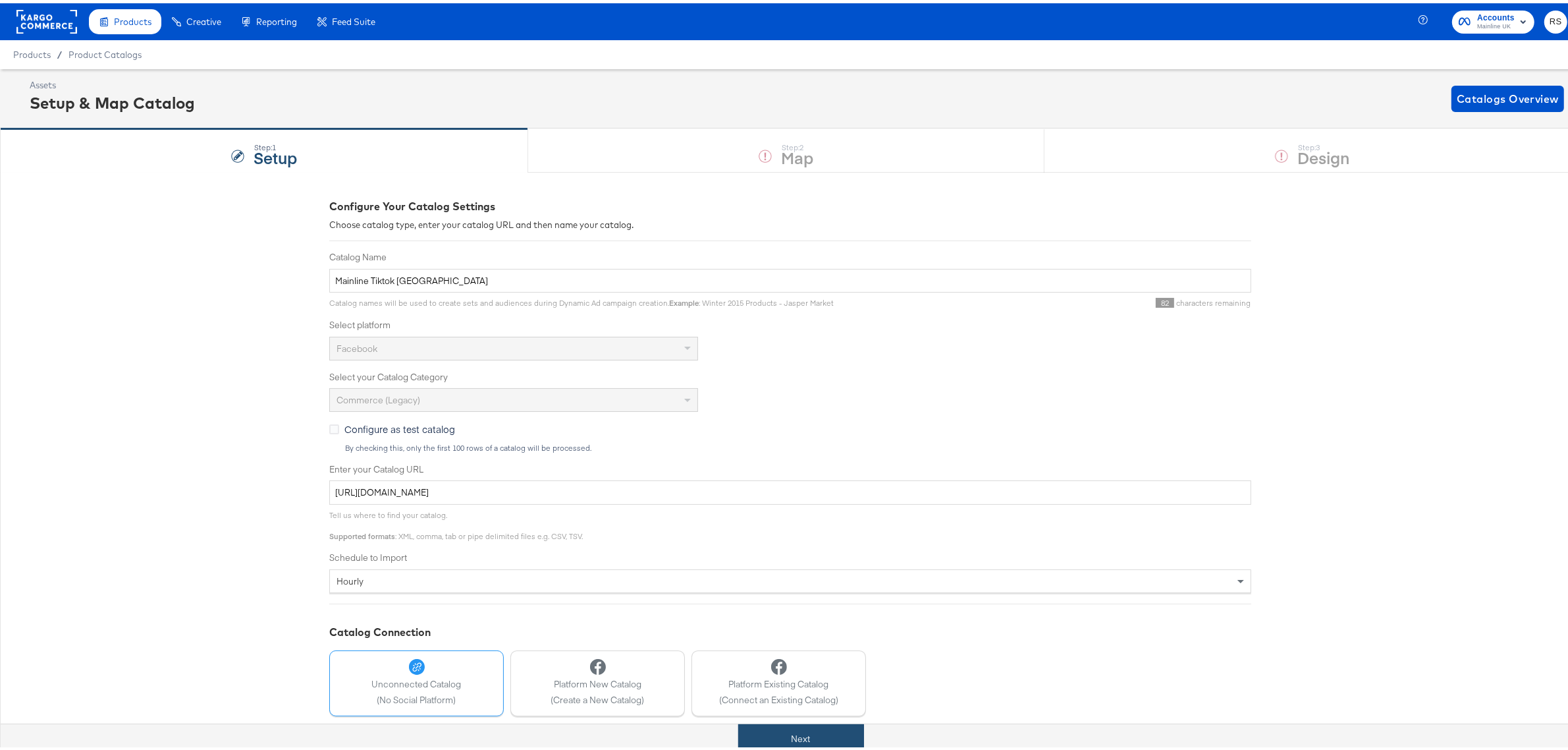
click at [793, 731] on button "Next" at bounding box center [801, 735] width 126 height 30
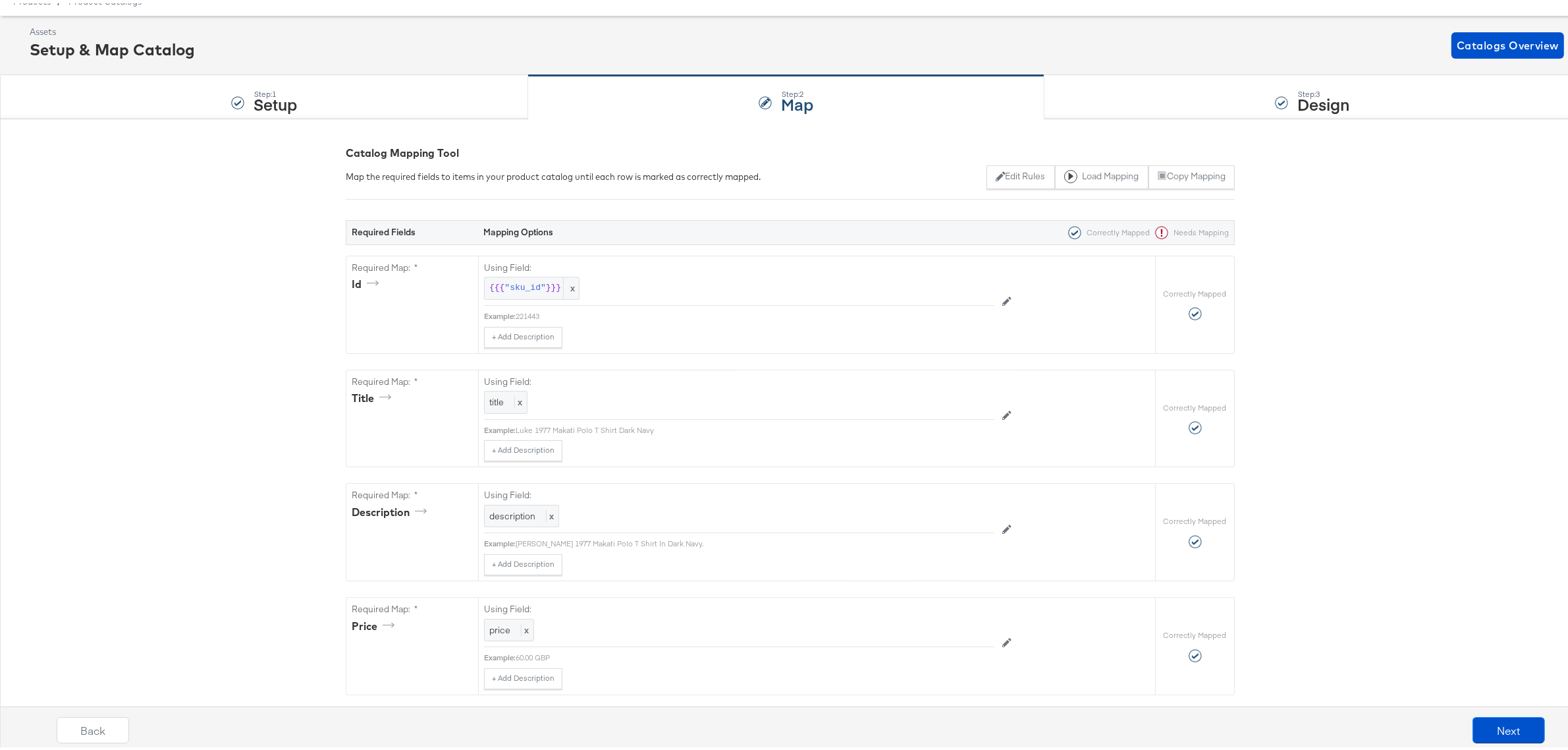
scroll to position [83, 0]
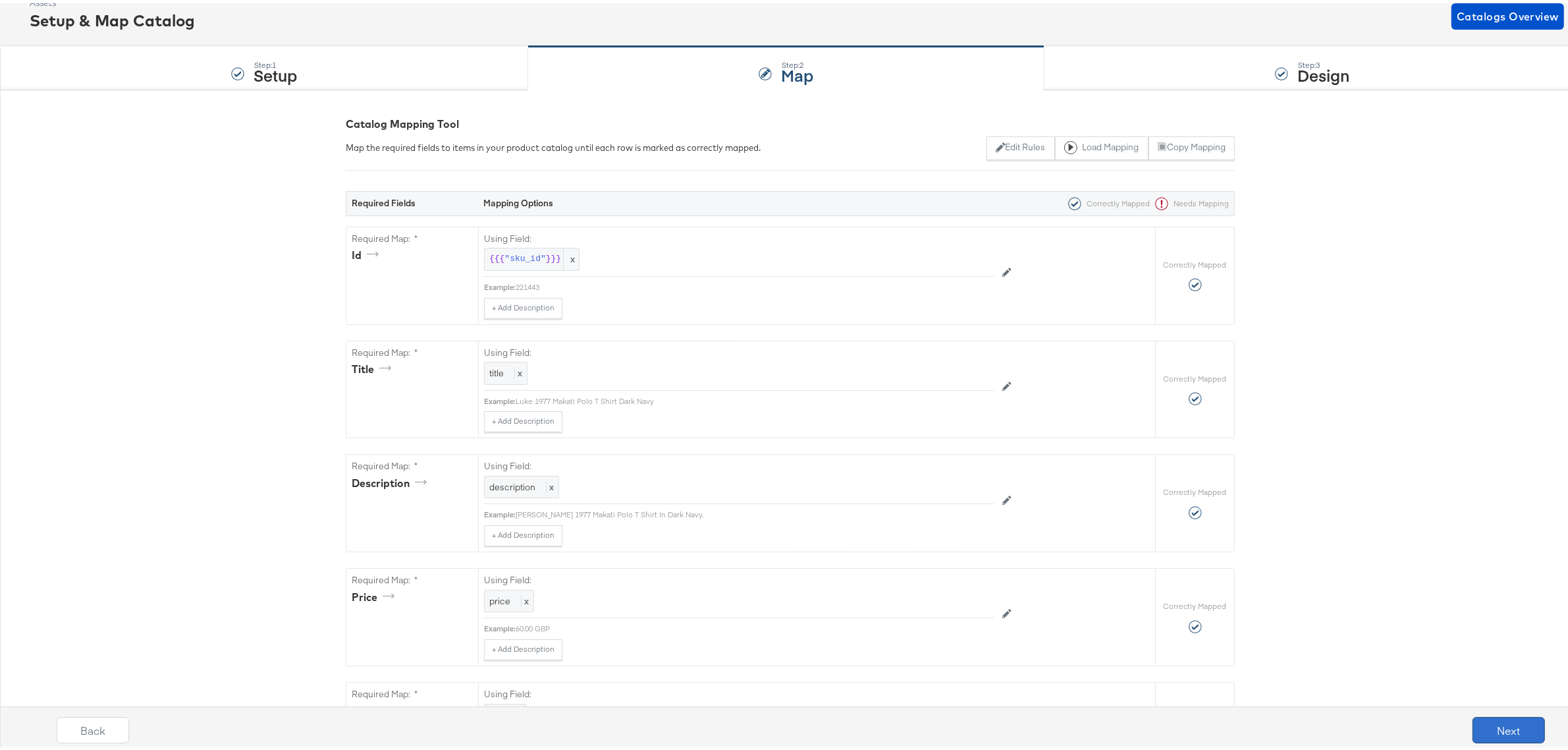
click at [1473, 729] on button "Next" at bounding box center [1508, 726] width 72 height 26
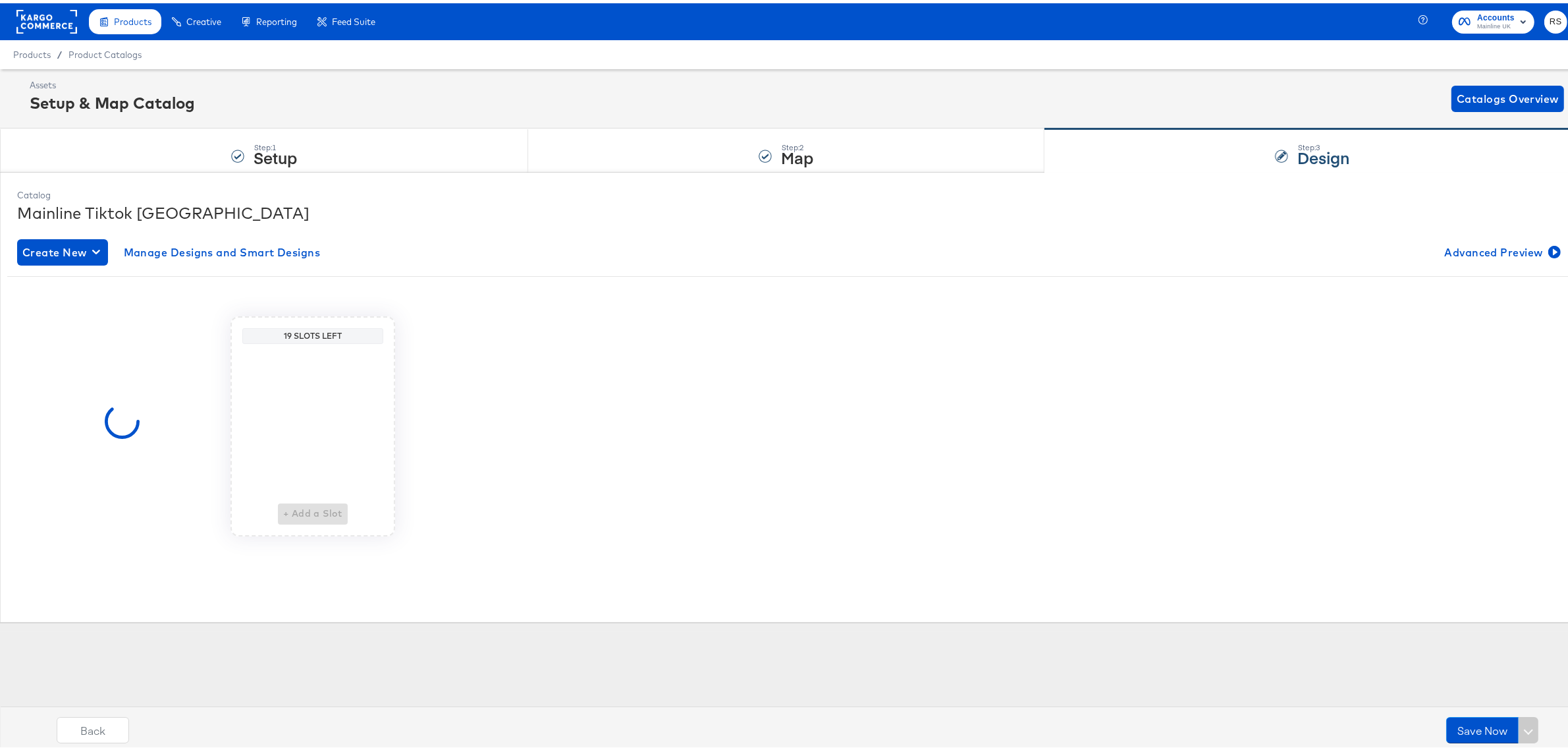
scroll to position [0, 0]
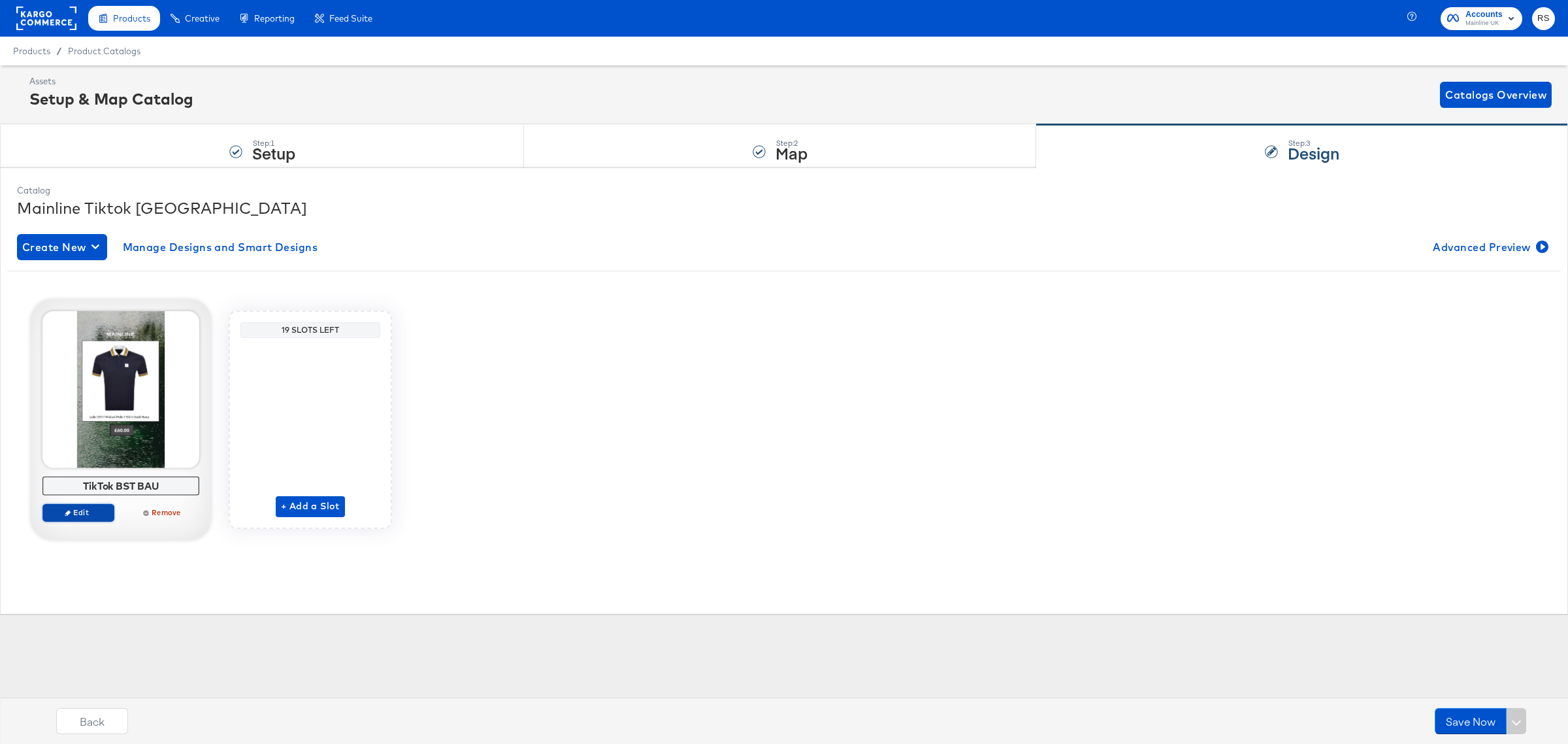
click at [98, 508] on span "Edit" at bounding box center [78, 512] width 60 height 10
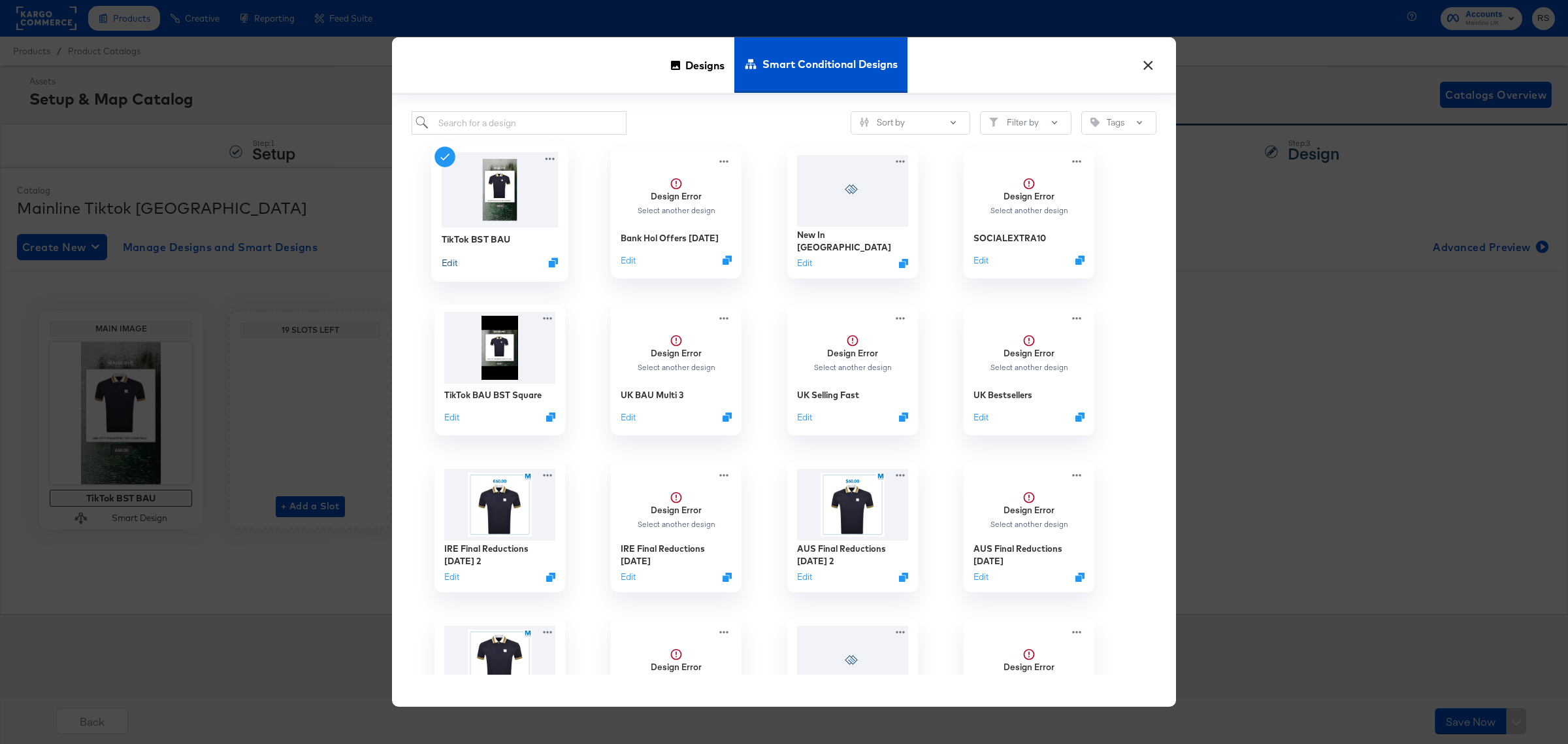
click at [445, 264] on button "Edit" at bounding box center [449, 262] width 15 height 12
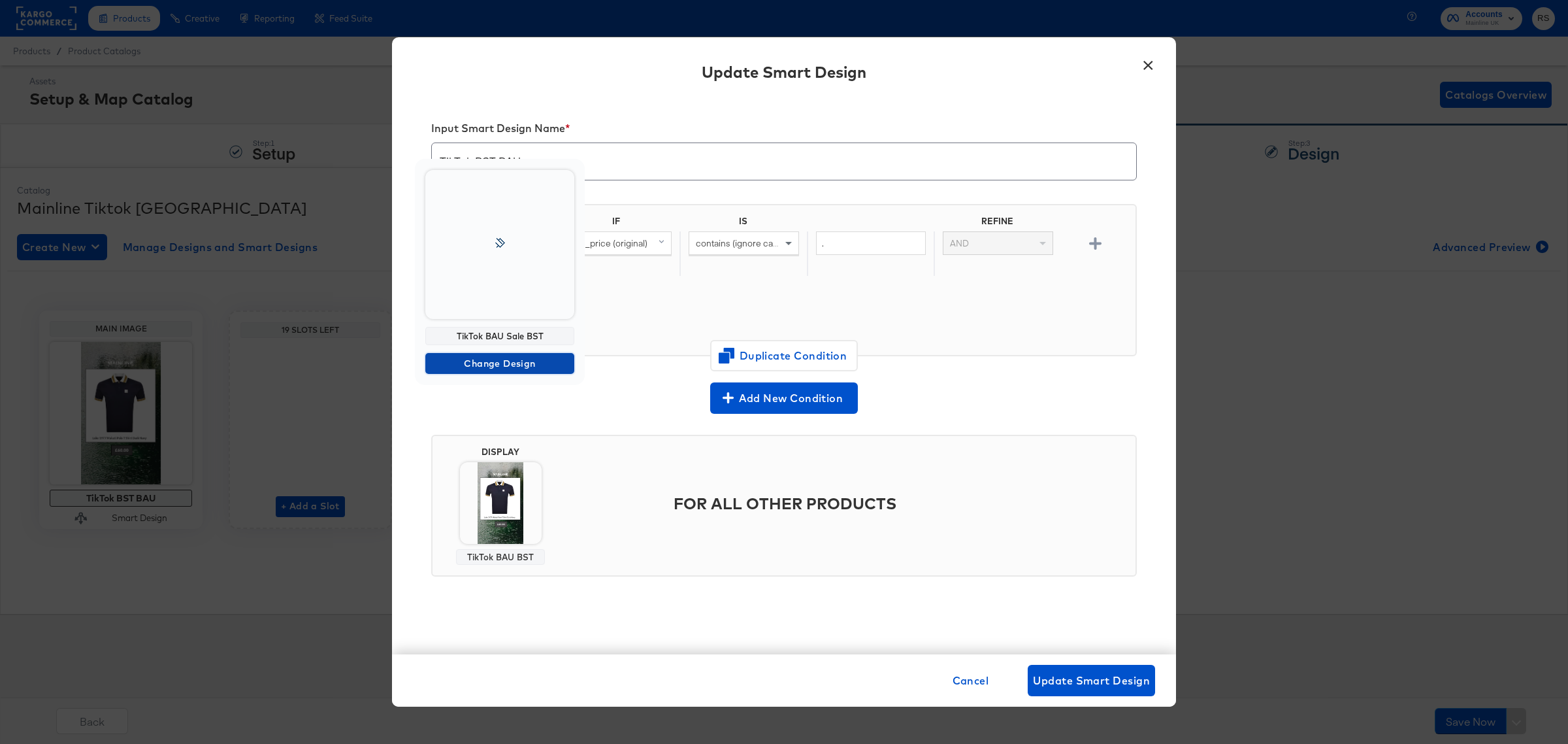
click at [520, 367] on span "Change Design" at bounding box center [499, 363] width 138 height 16
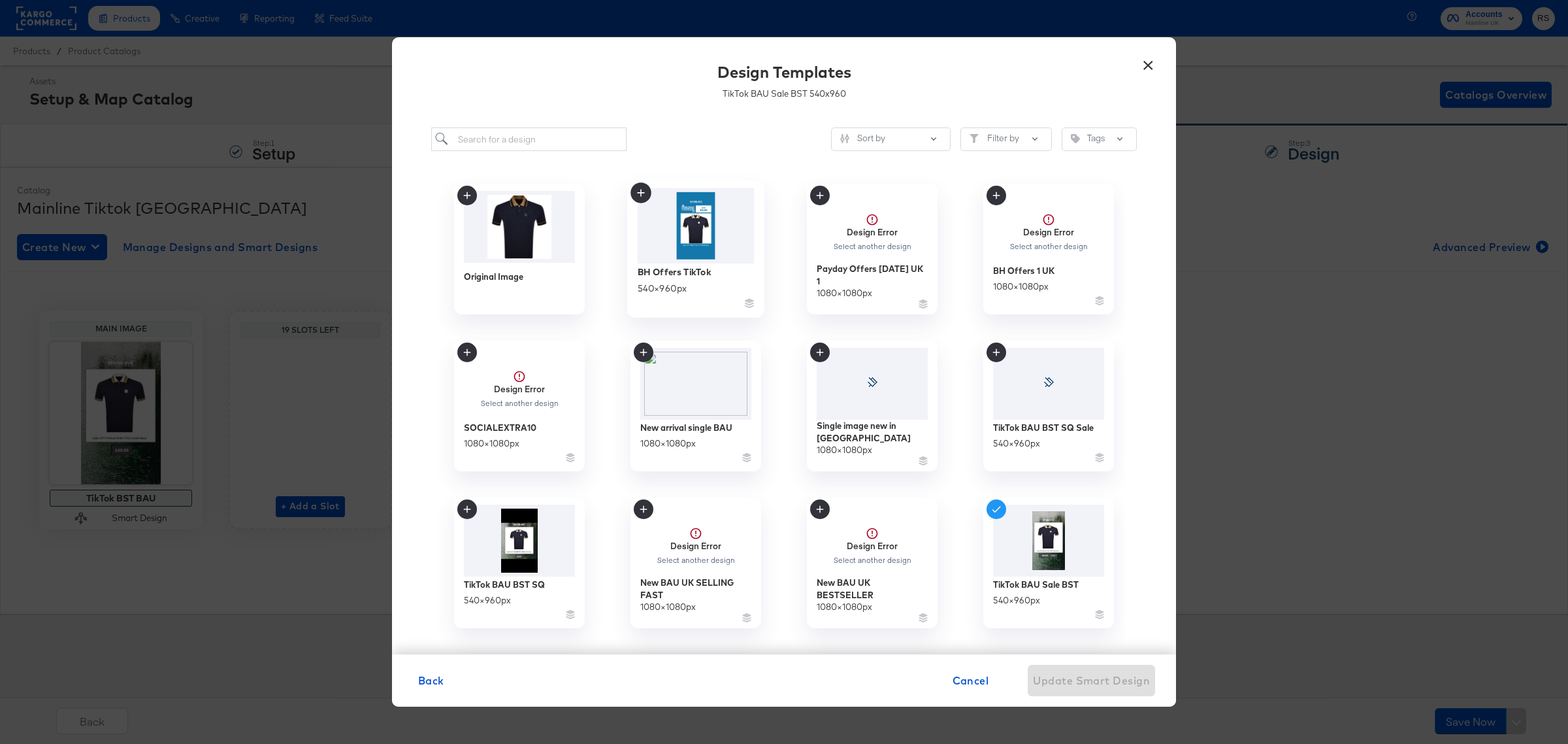
click at [645, 194] on icon at bounding box center [641, 193] width 21 height 21
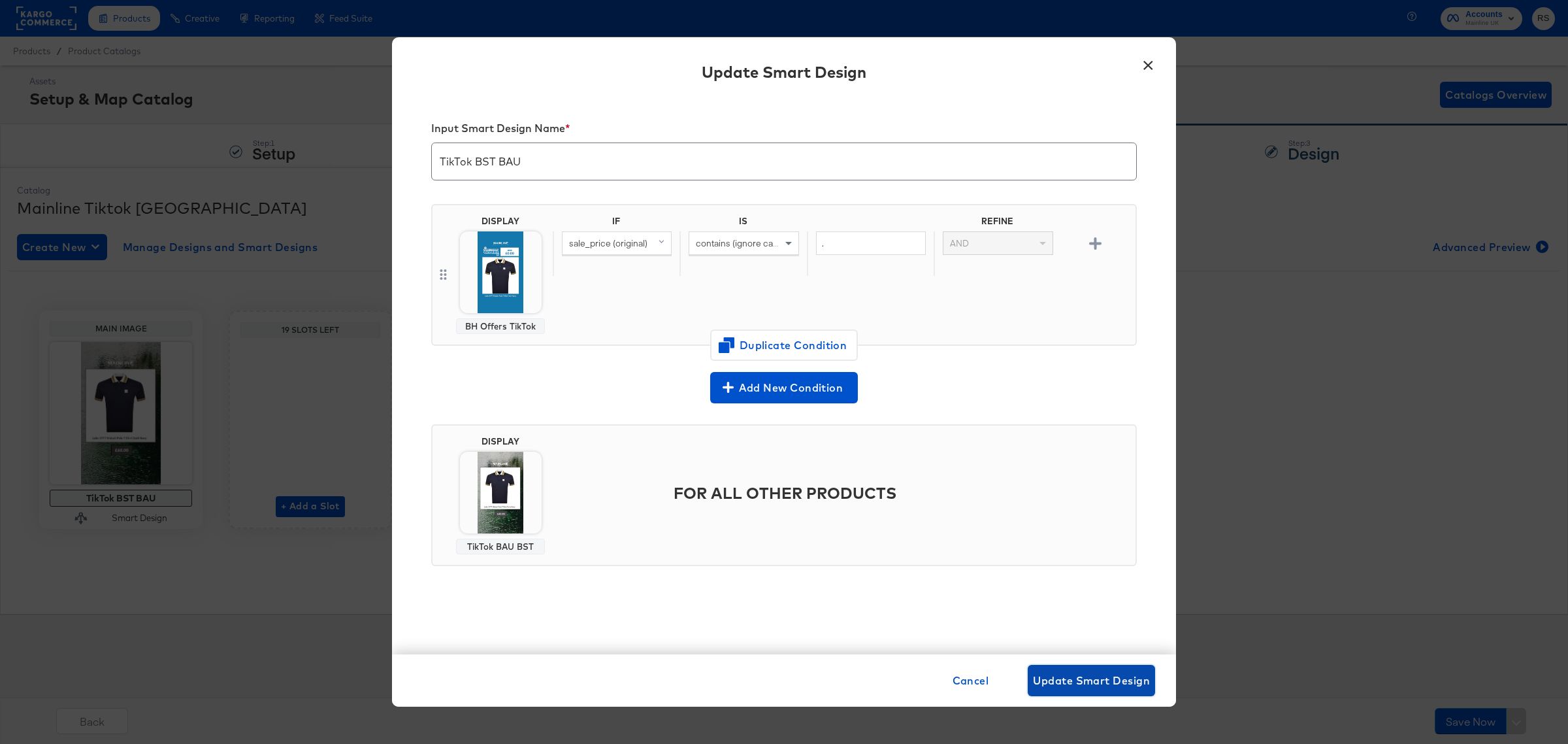
click at [1090, 674] on span "Update Smart Design" at bounding box center [1091, 680] width 117 height 18
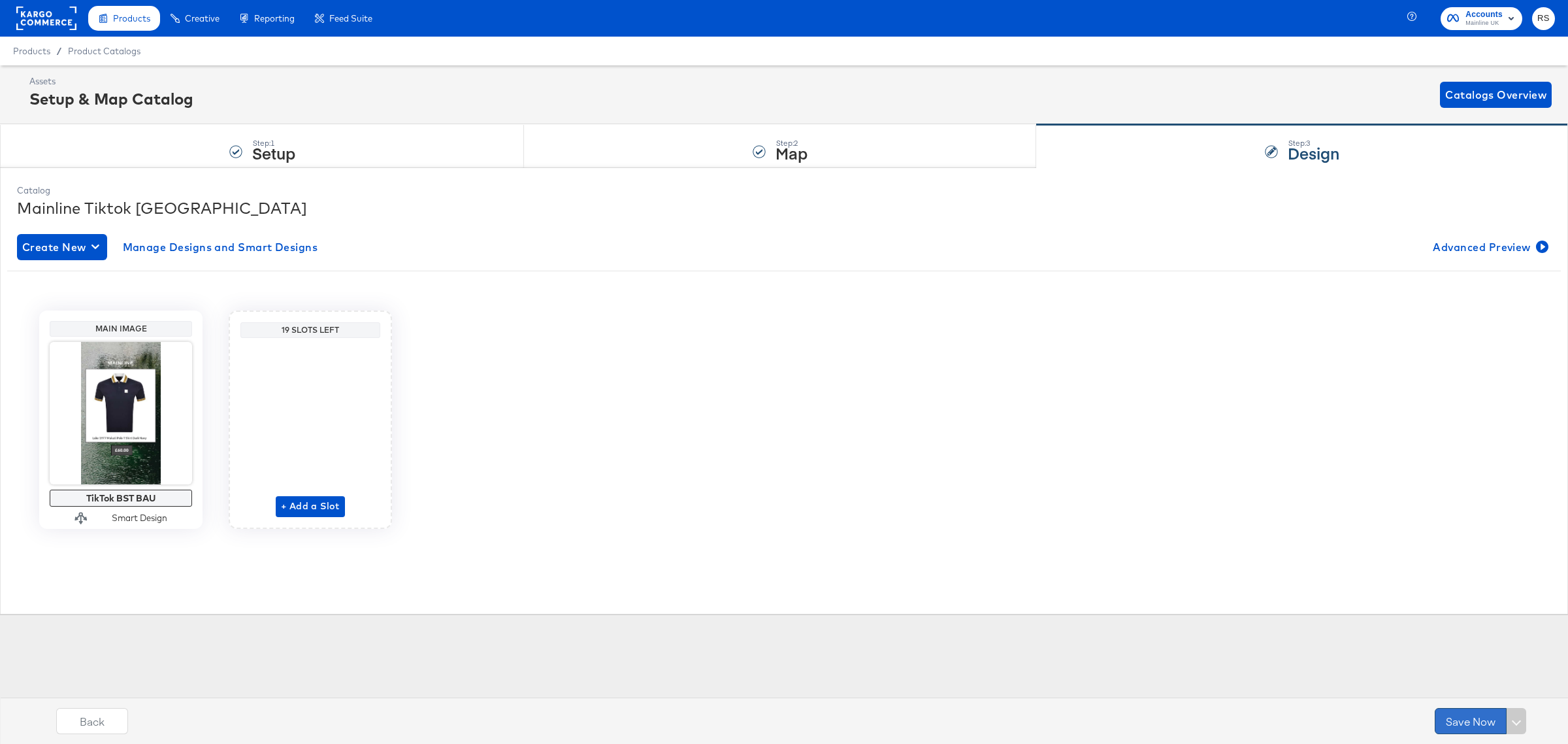
click at [1482, 730] on button "Save Now" at bounding box center [1470, 720] width 72 height 26
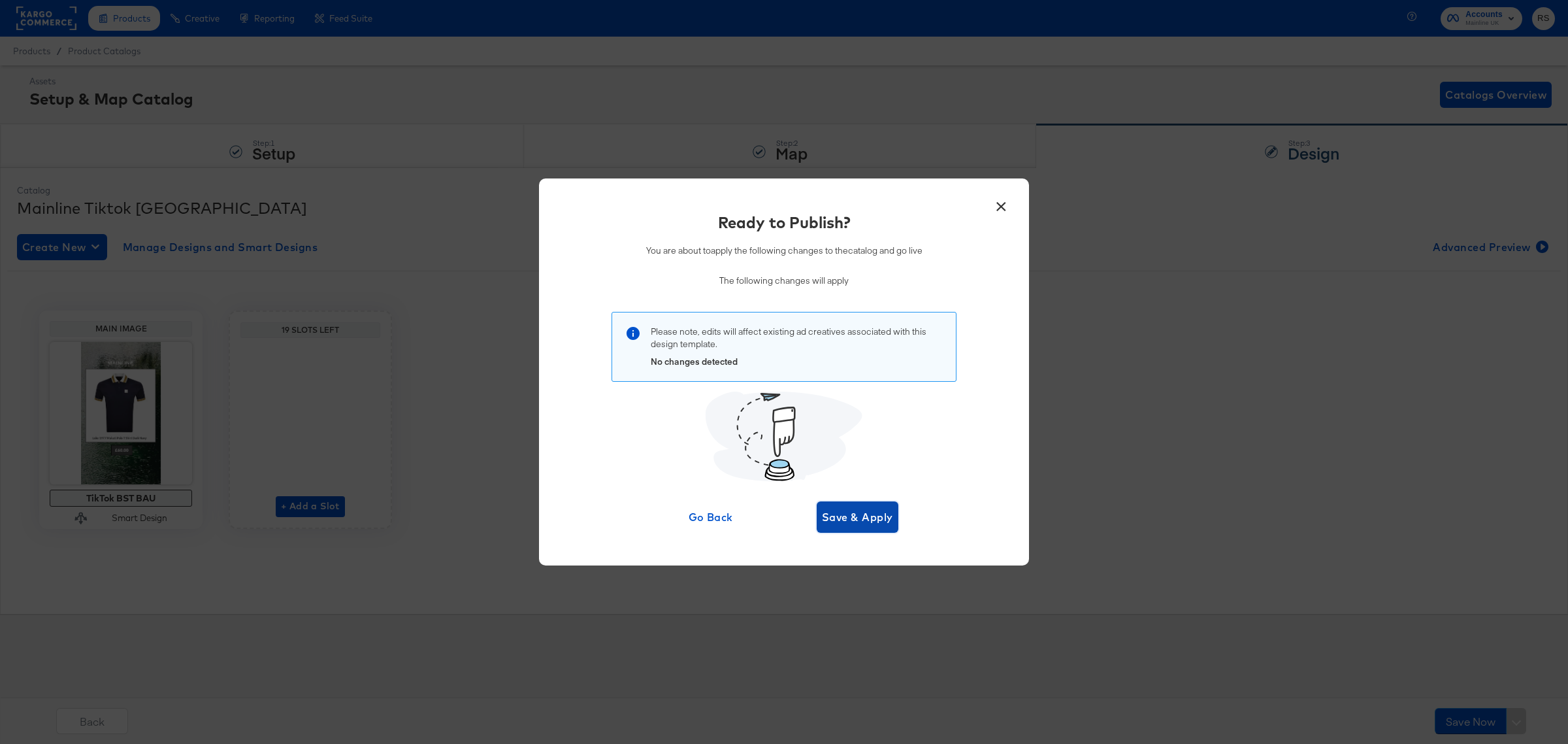
click at [883, 521] on span "Save & Apply" at bounding box center [858, 517] width 72 height 18
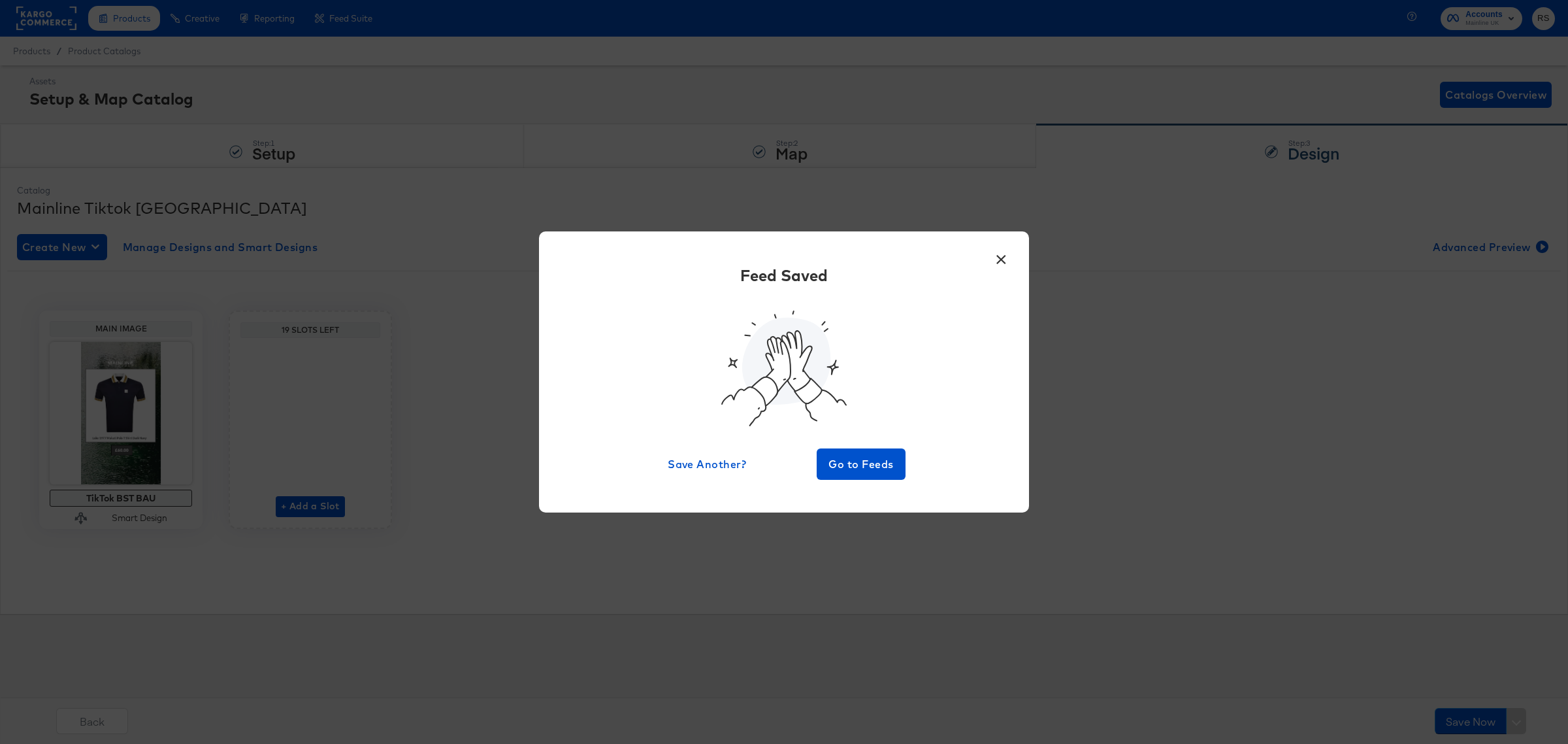
click at [1004, 250] on button "×" at bounding box center [1001, 256] width 24 height 24
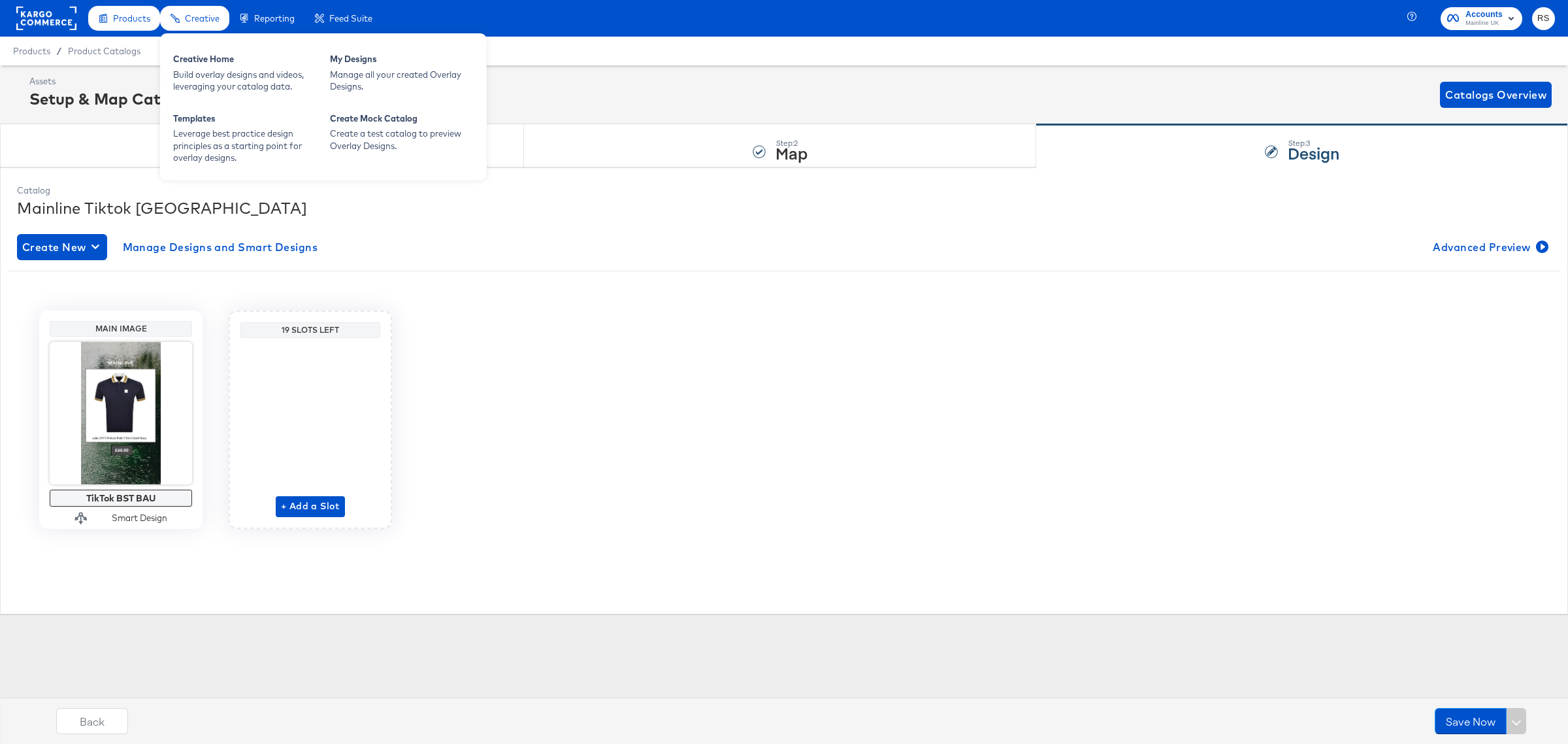
click at [197, 20] on span "Creative" at bounding box center [202, 18] width 34 height 11
click at [361, 63] on div "My Designs" at bounding box center [401, 60] width 144 height 15
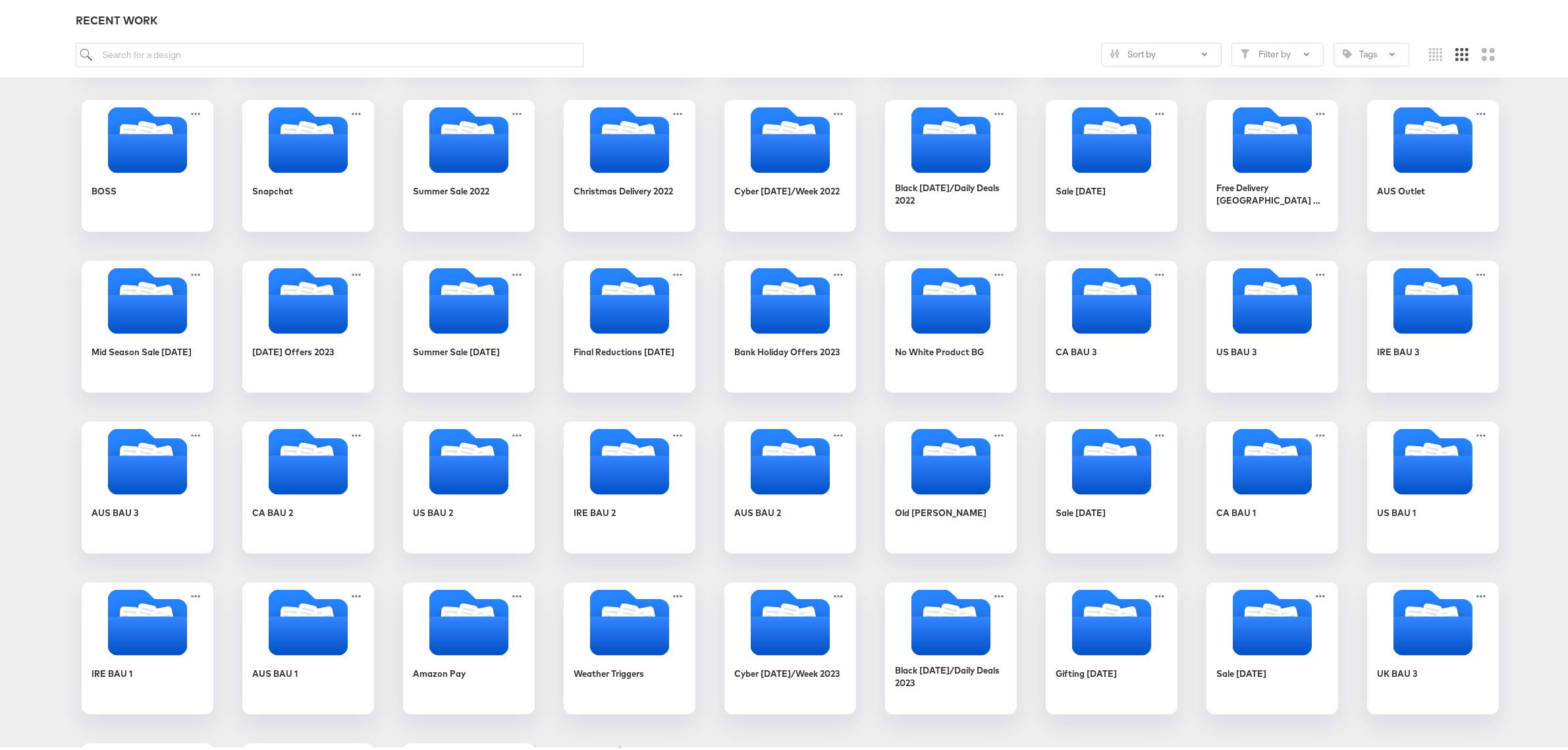
scroll to position [1022, 0]
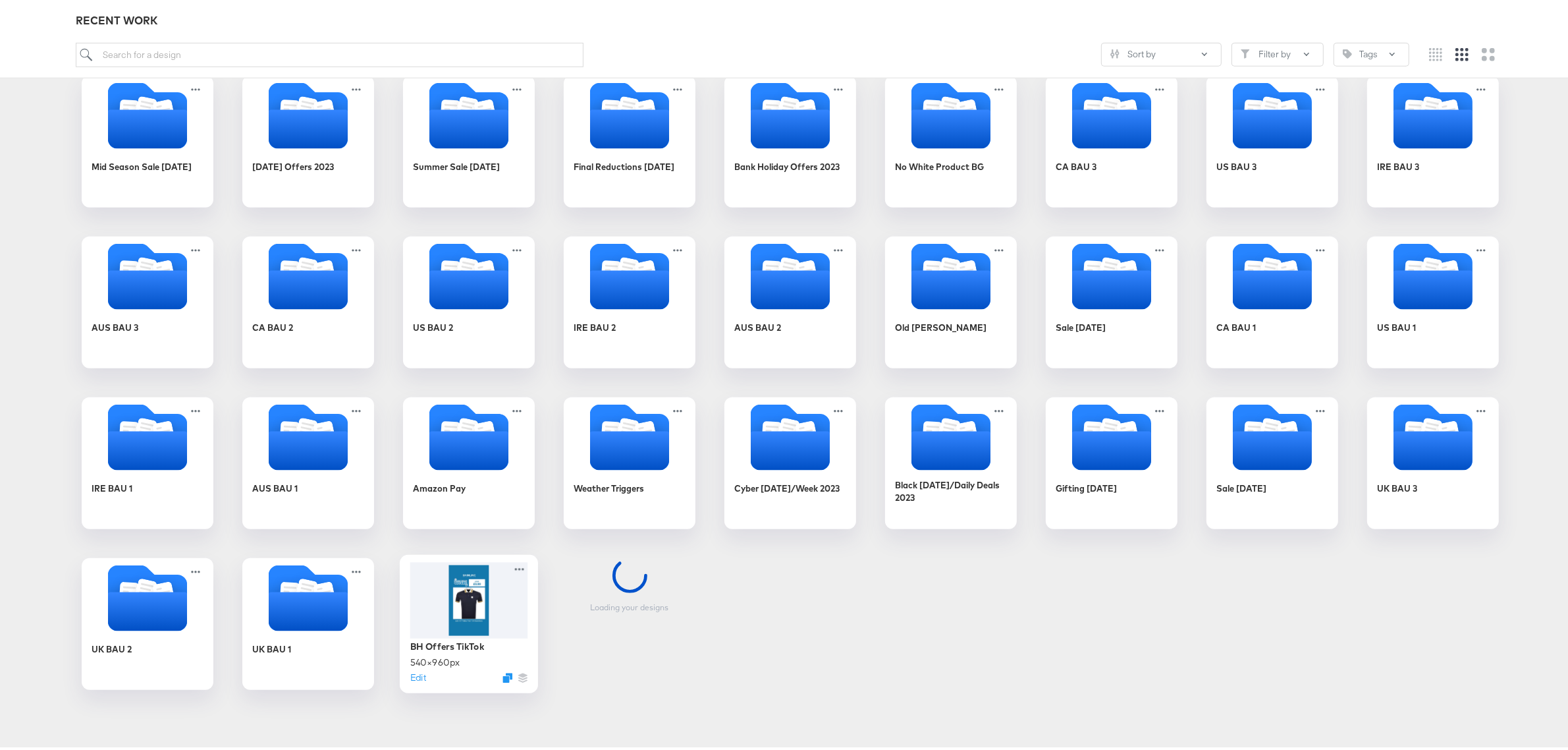
click at [454, 608] on div at bounding box center [469, 596] width 117 height 76
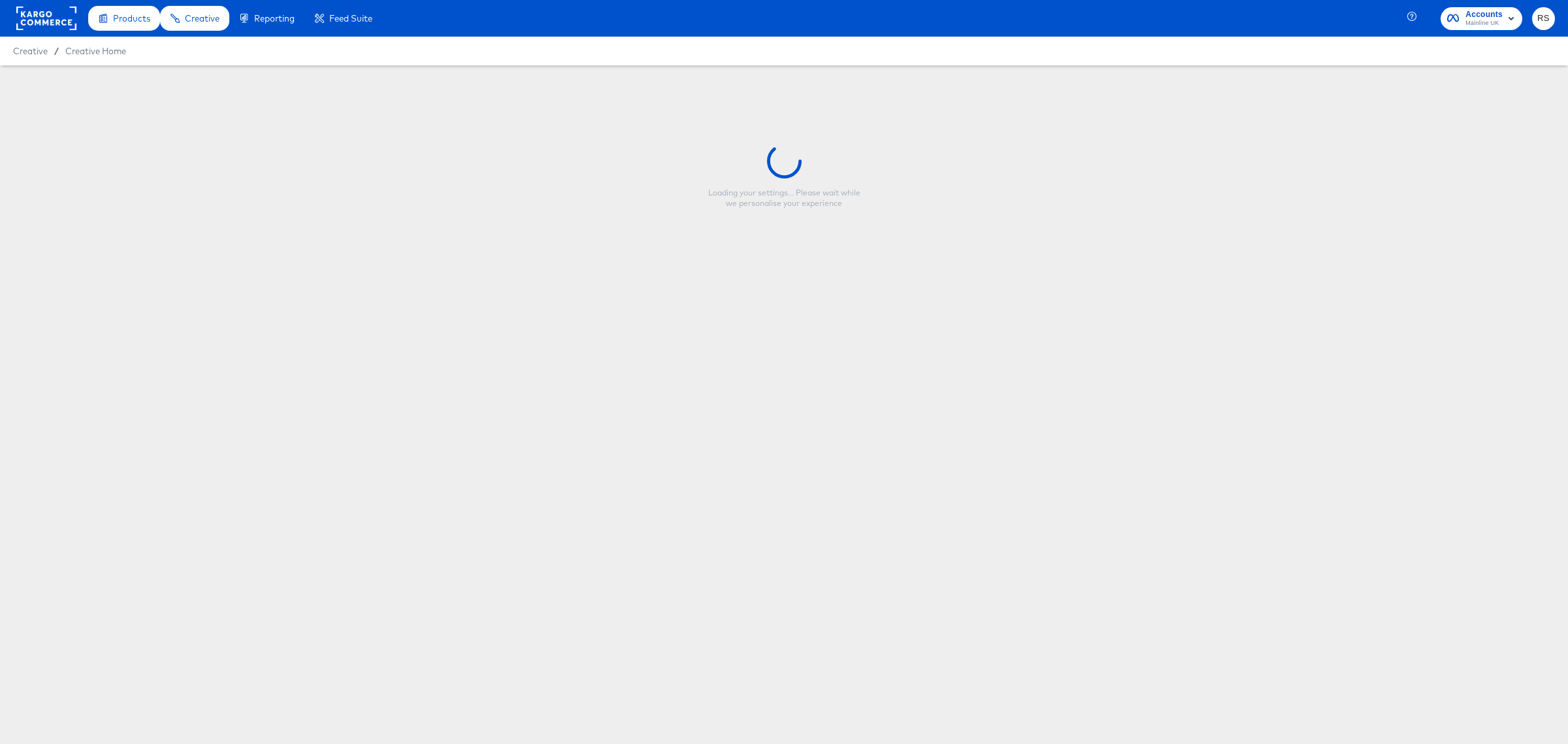
type input "BH Offers TikTok"
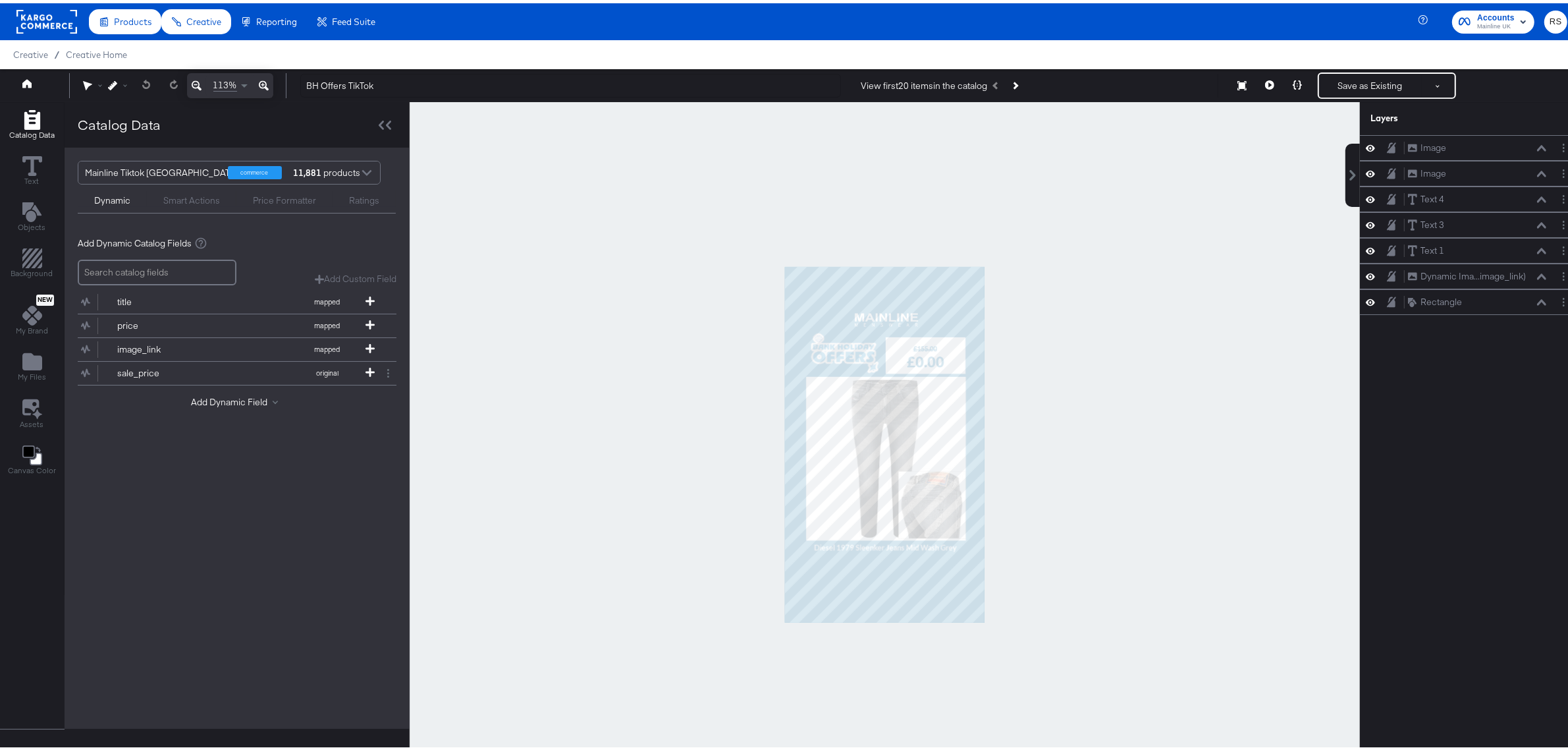
click at [1170, 489] on div at bounding box center [885, 441] width 950 height 685
click at [18, 257] on div "Background" at bounding box center [33, 260] width 42 height 30
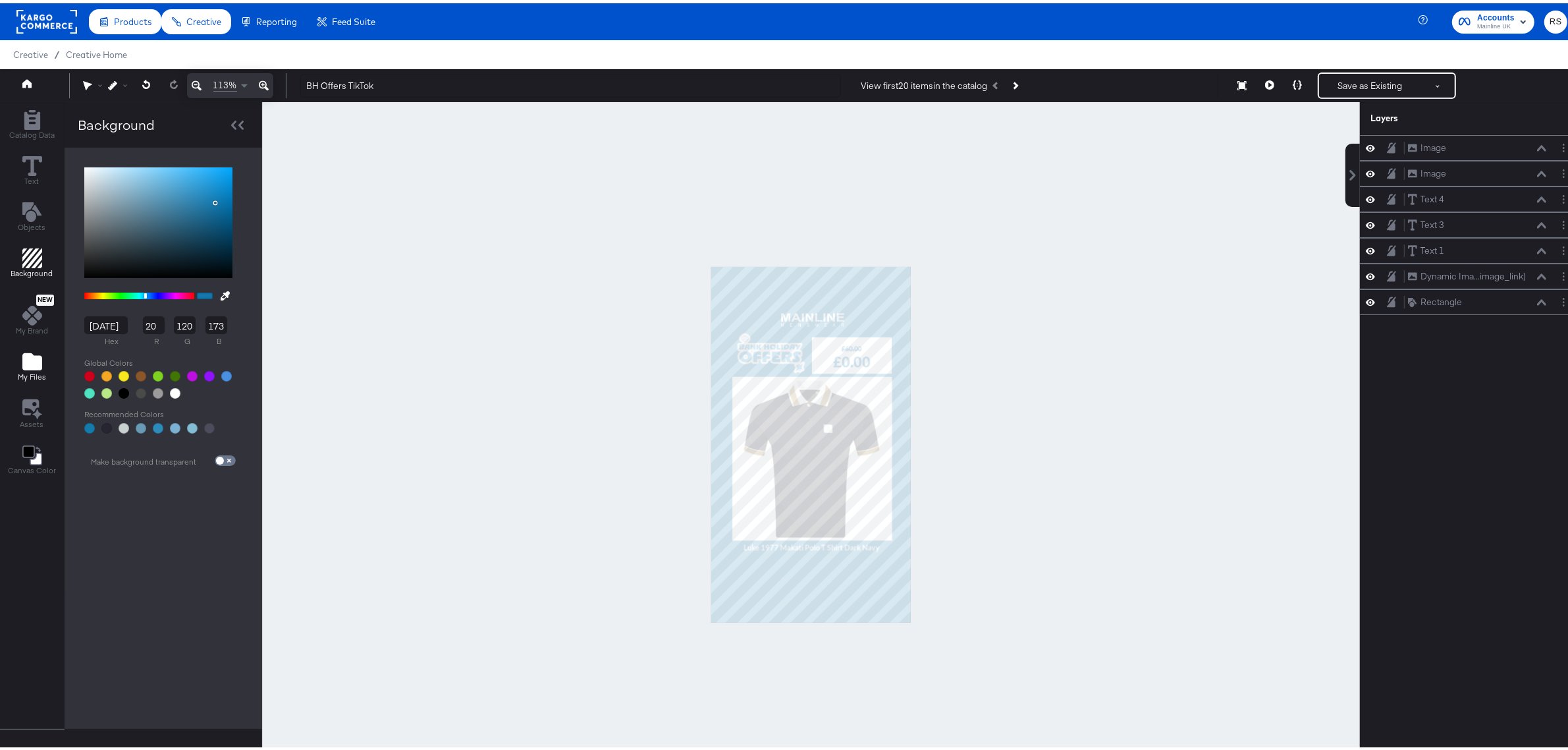
click at [32, 359] on icon "Add Files" at bounding box center [32, 358] width 20 height 17
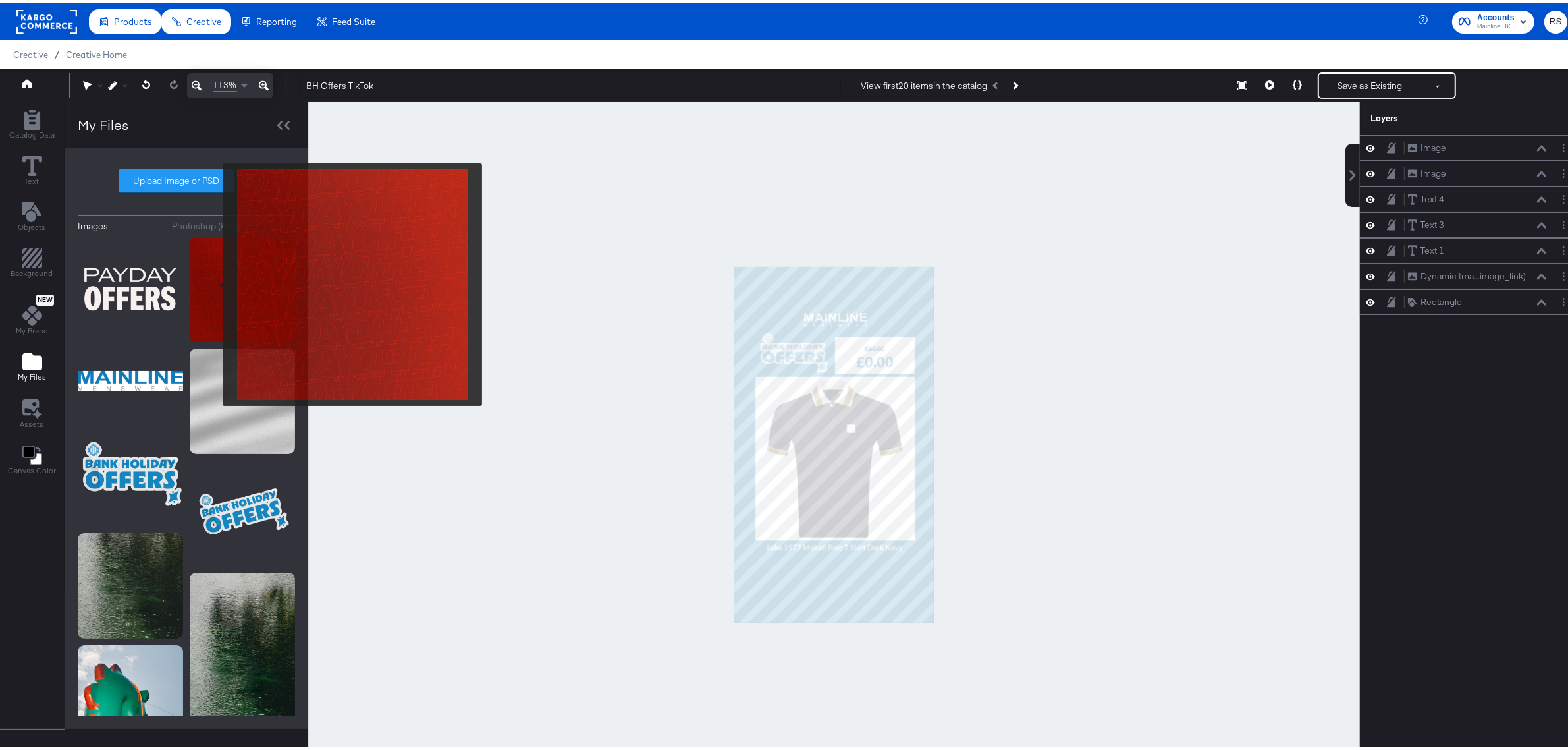
click at [214, 281] on img at bounding box center [242, 285] width 105 height 105
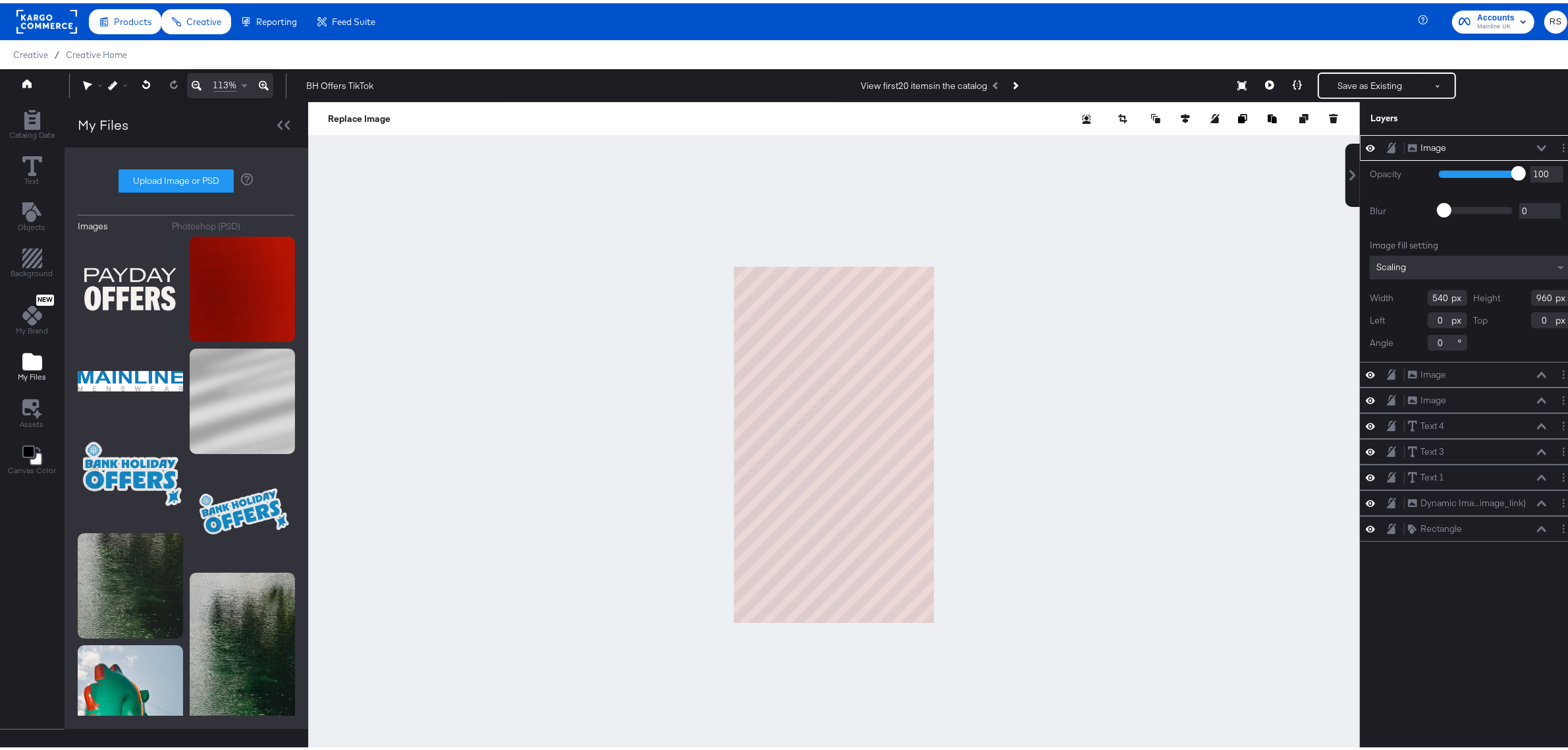
click at [1013, 455] on div at bounding box center [834, 441] width 1052 height 685
click at [689, 435] on div at bounding box center [834, 441] width 1052 height 685
type input "871"
type input "-103"
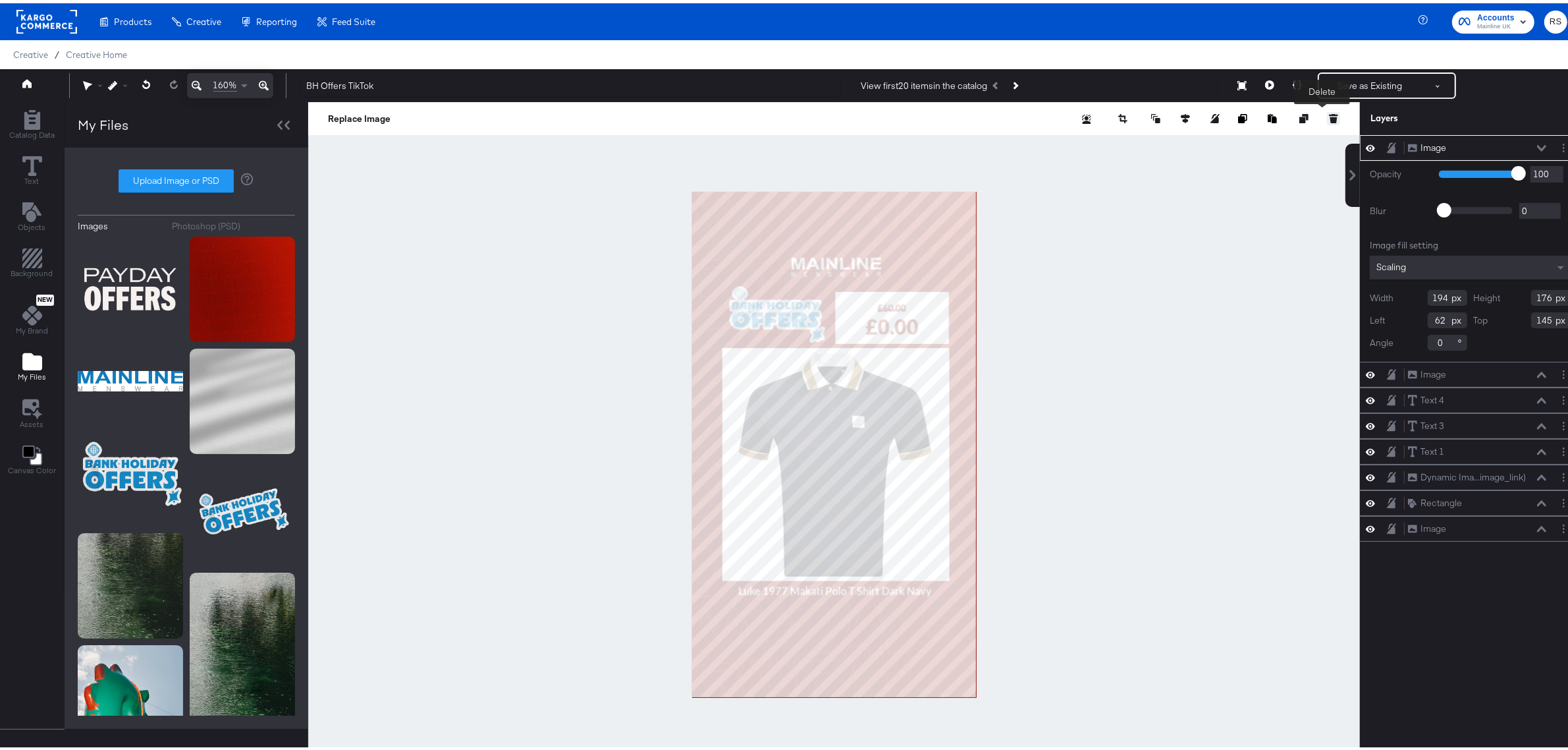
click at [1329, 119] on icon at bounding box center [1334, 116] width 10 height 10
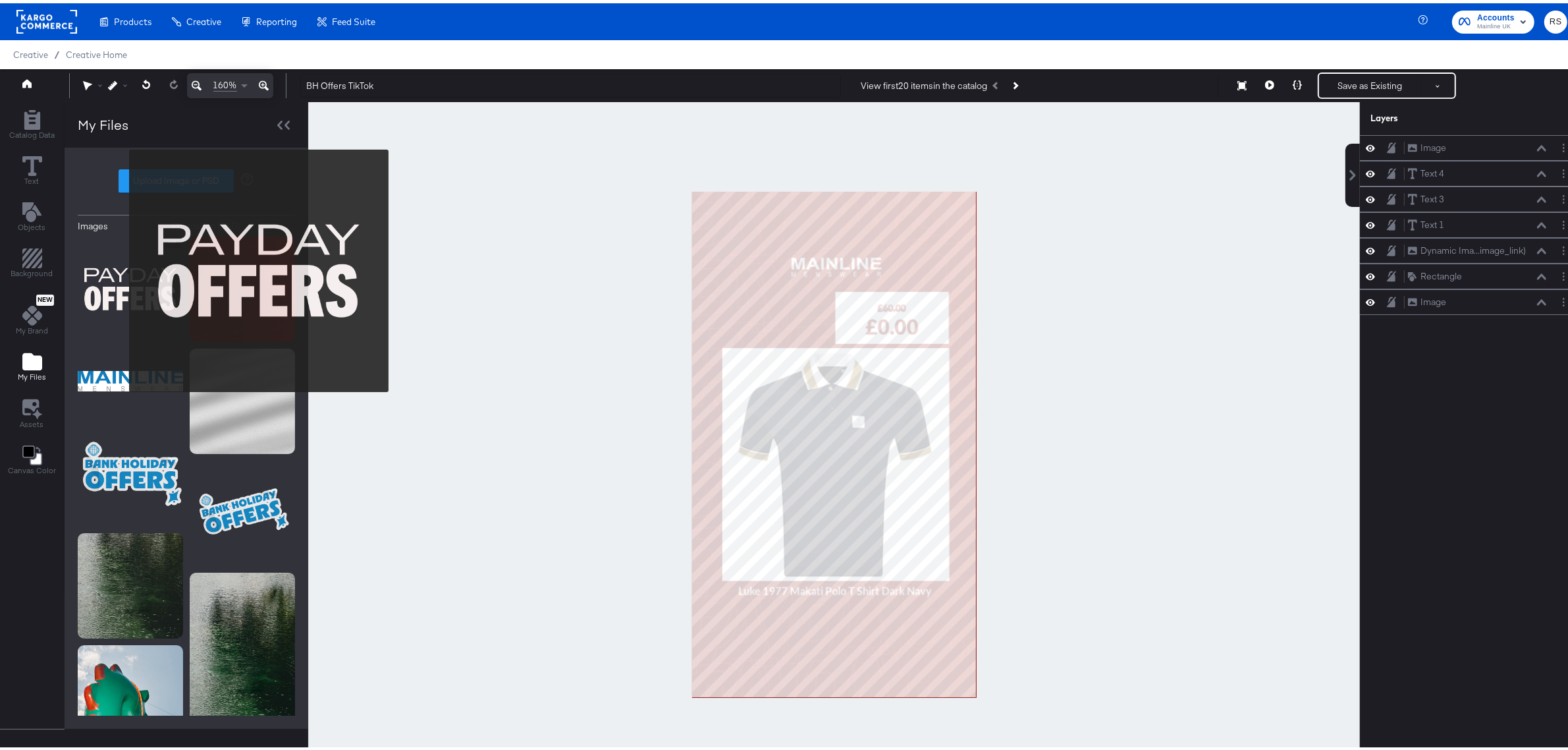
click at [125, 274] on img at bounding box center [130, 285] width 105 height 105
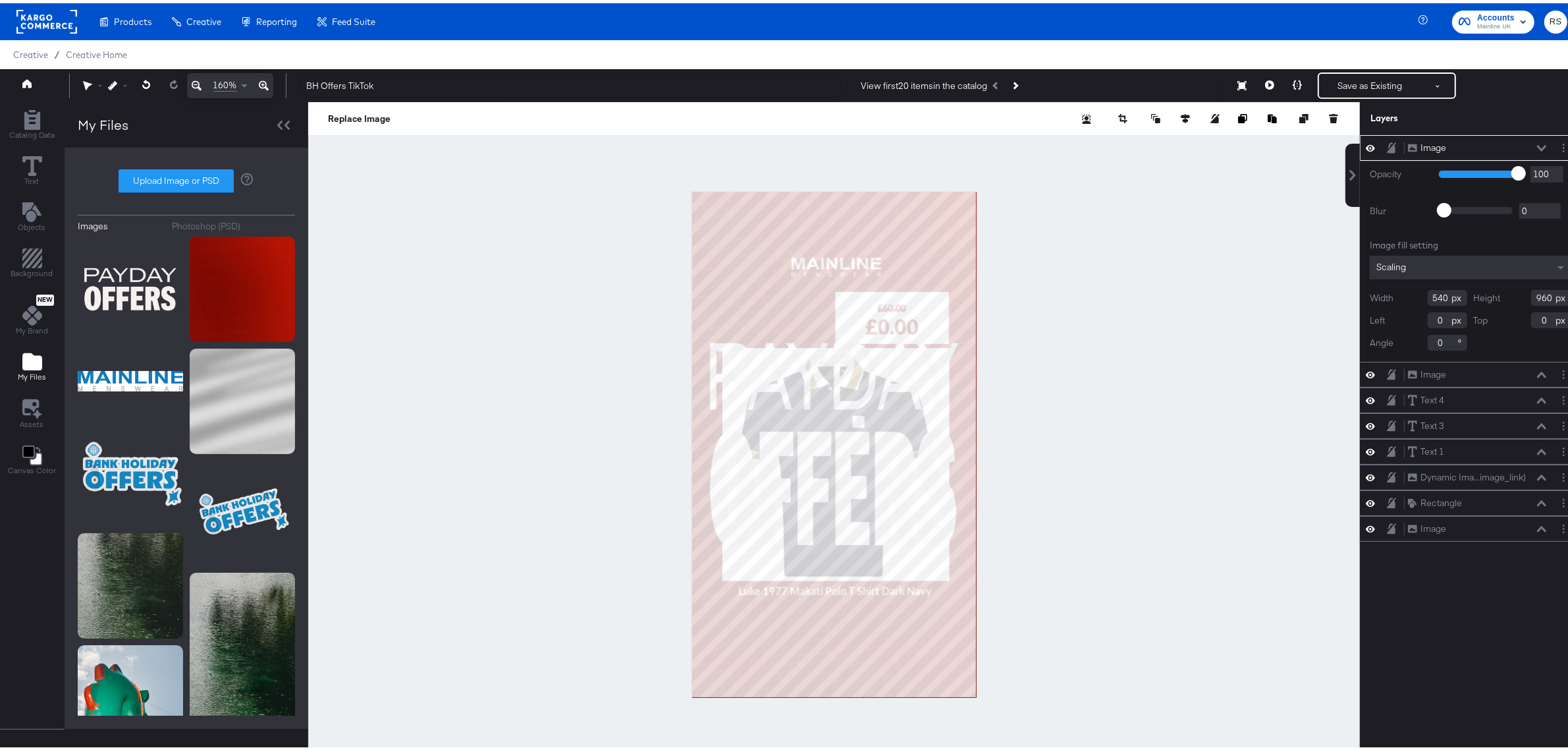
type input "664"
type input "296"
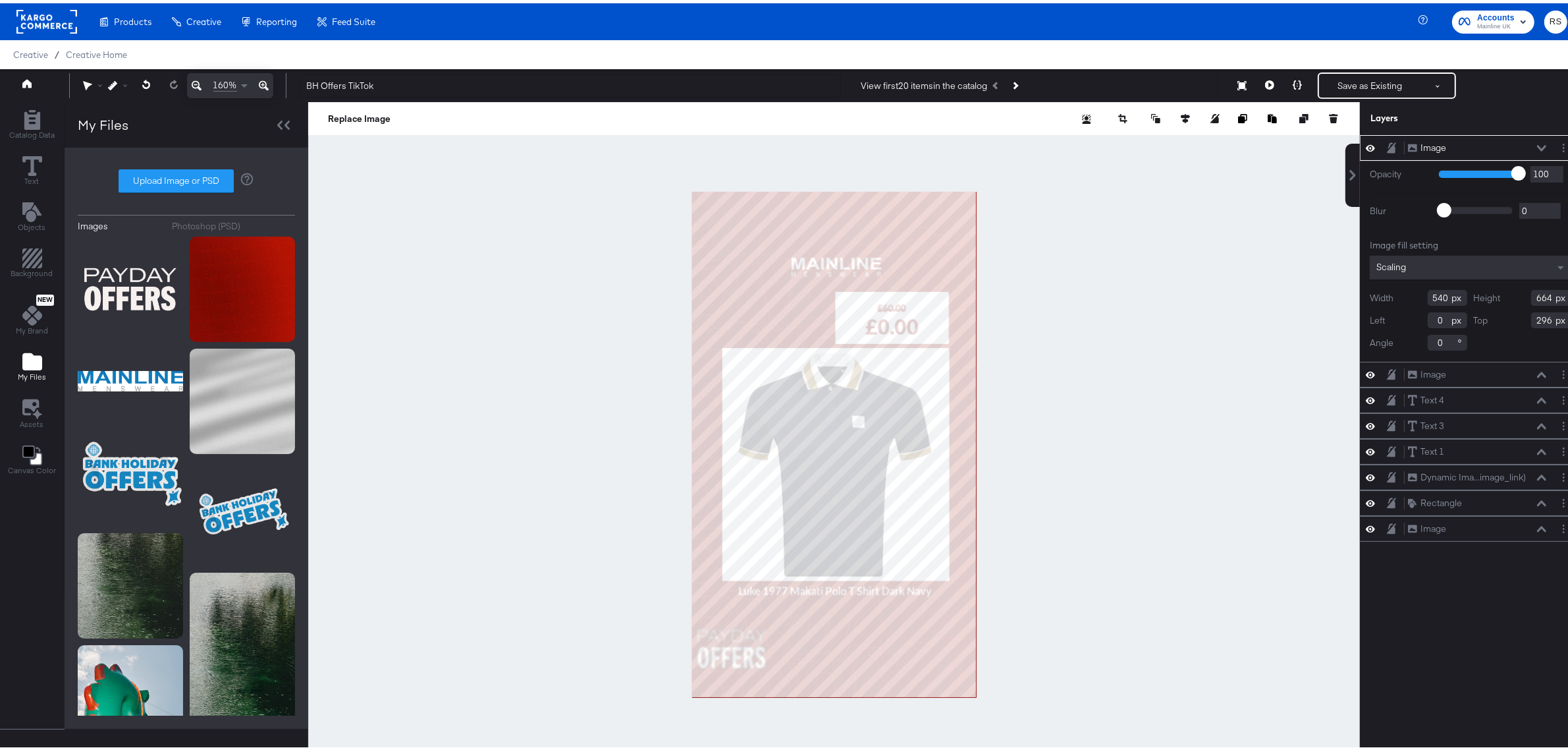
type input "151"
type input "185"
type input "775"
type input "181"
type input "71"
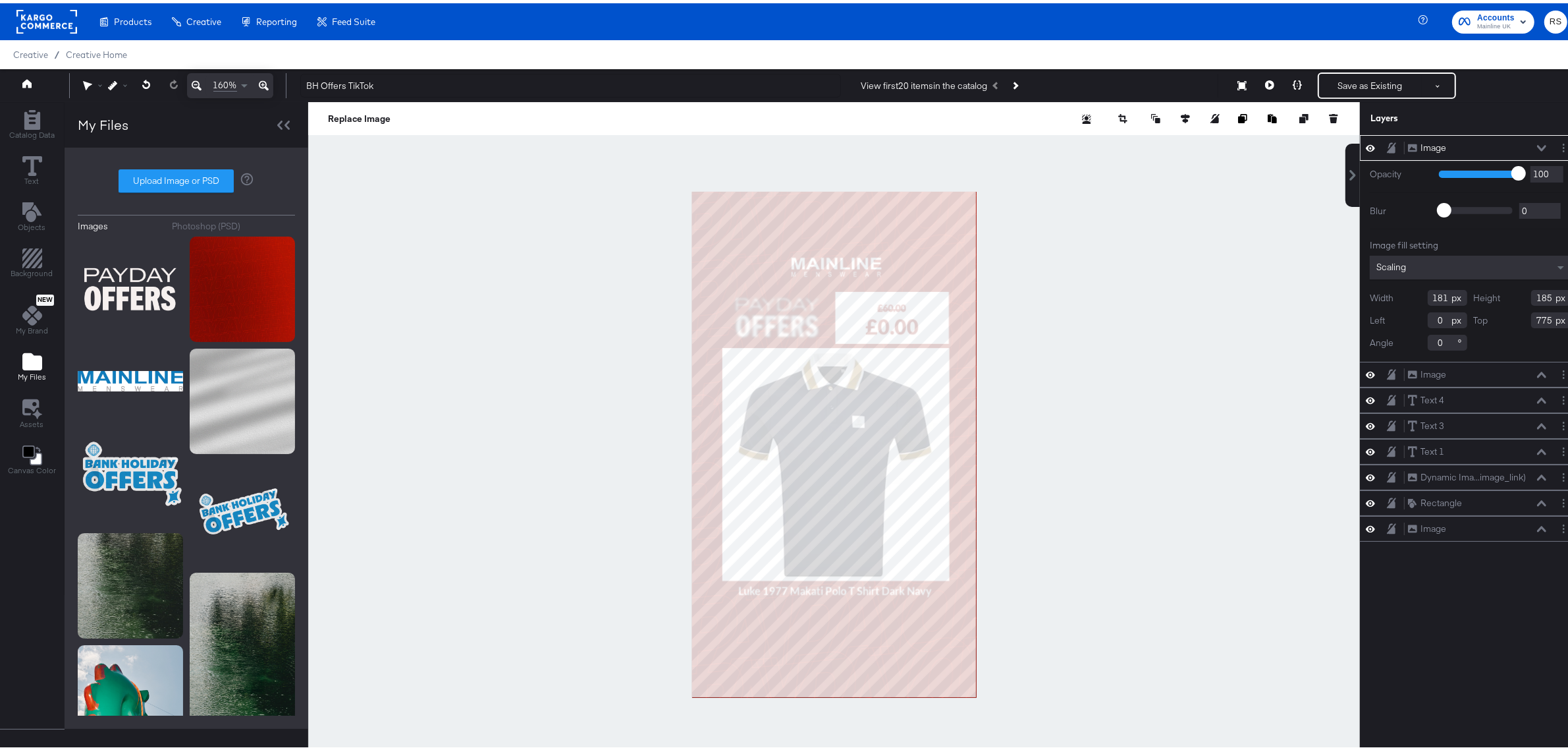
type input "147"
type input "158"
type input "161"
type input "85"
type input "158"
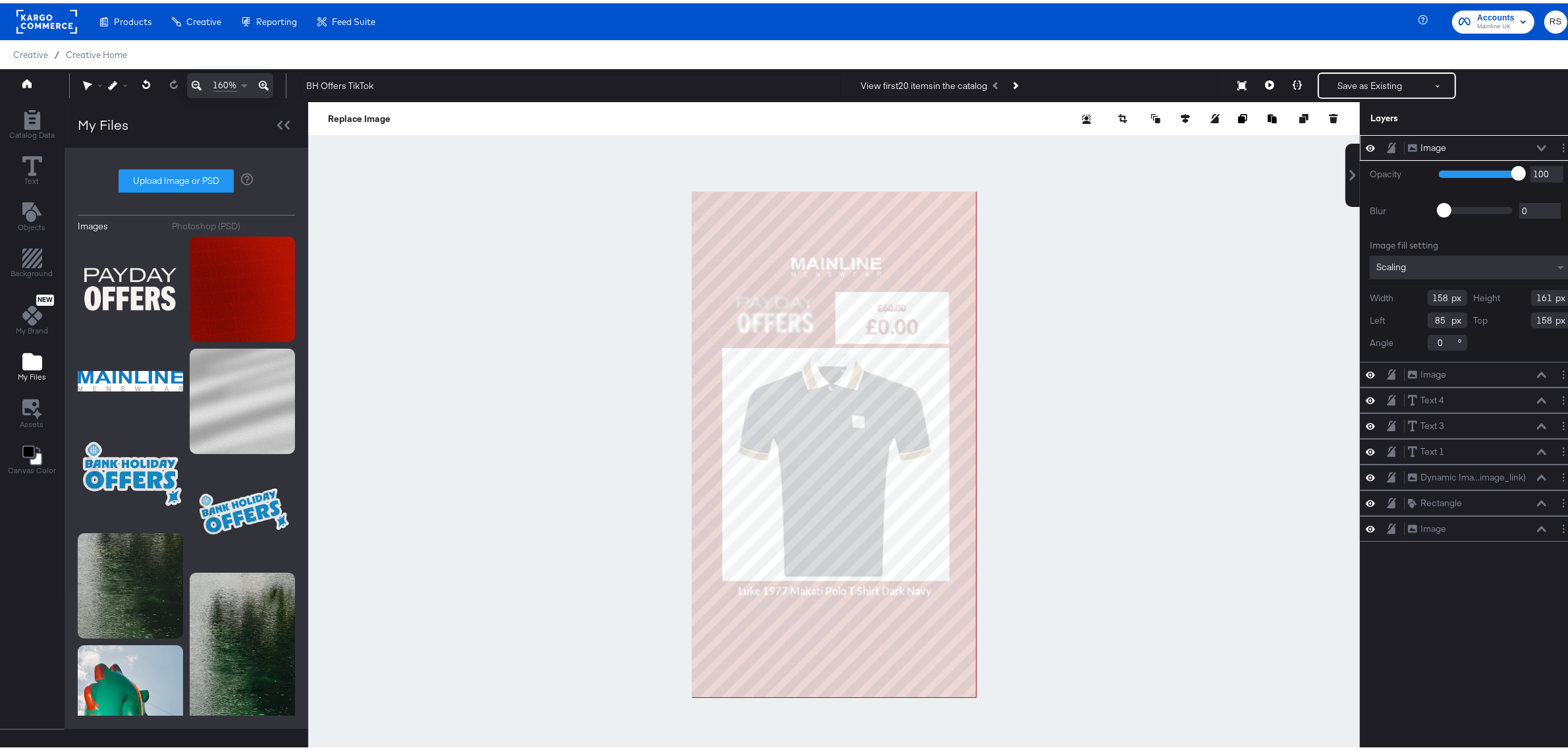
type input "169"
type input "172"
type input "75"
type input "148"
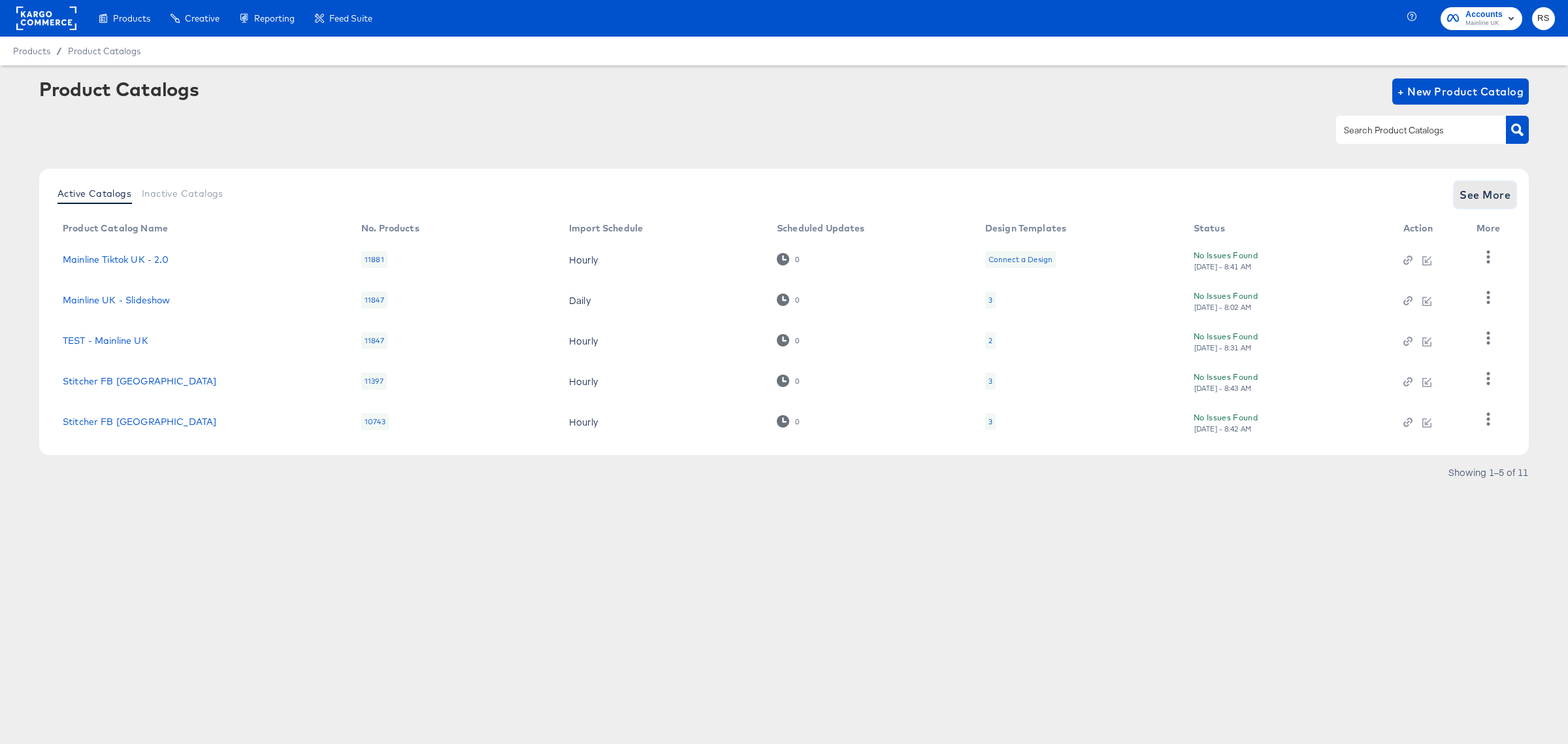
click at [1461, 194] on span "See More" at bounding box center [1484, 194] width 51 height 18
